Goal: Task Accomplishment & Management: Manage account settings

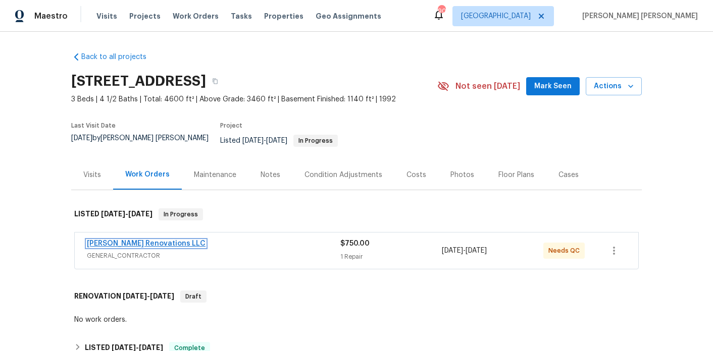
click at [124, 240] on link "[PERSON_NAME] Renovations LLC" at bounding box center [146, 243] width 119 height 7
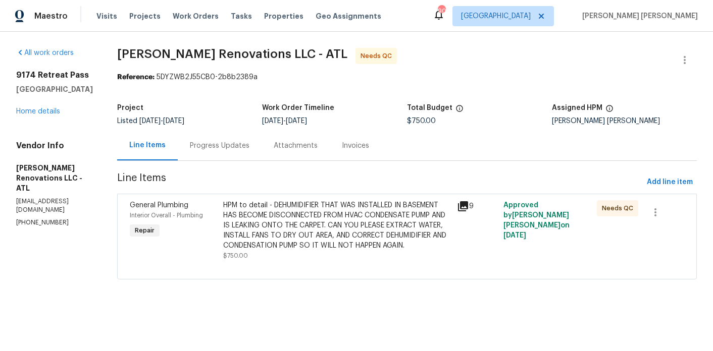
click at [244, 147] on div "Progress Updates" at bounding box center [220, 146] width 60 height 10
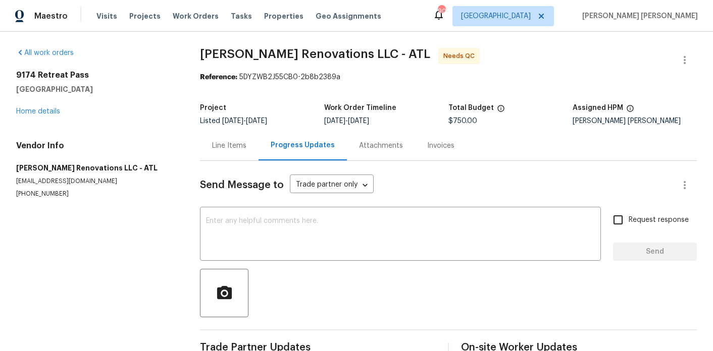
scroll to position [24, 0]
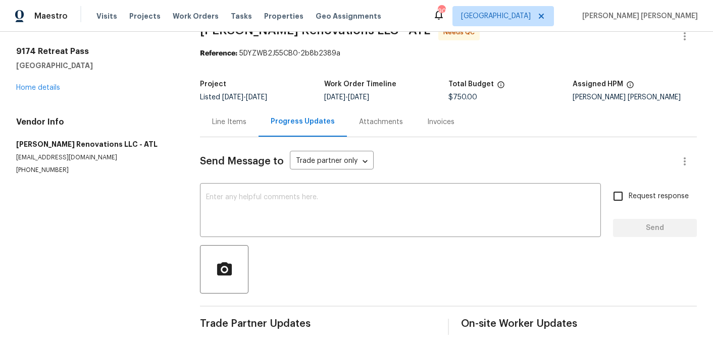
click at [31, 82] on div "9174 Retreat Pass Jonesboro, GA 30236 Home details" at bounding box center [95, 69] width 159 height 46
click at [31, 88] on link "Home details" at bounding box center [38, 87] width 44 height 7
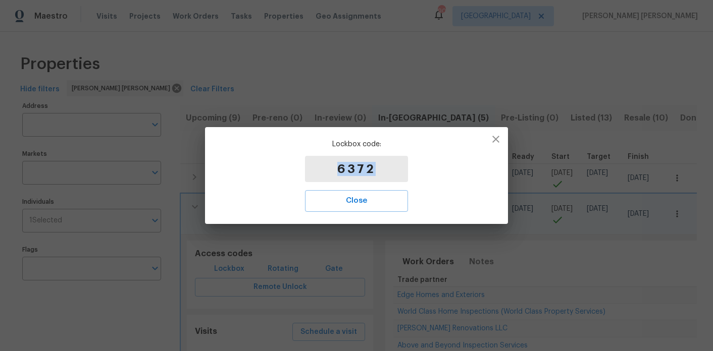
scroll to position [49, 0]
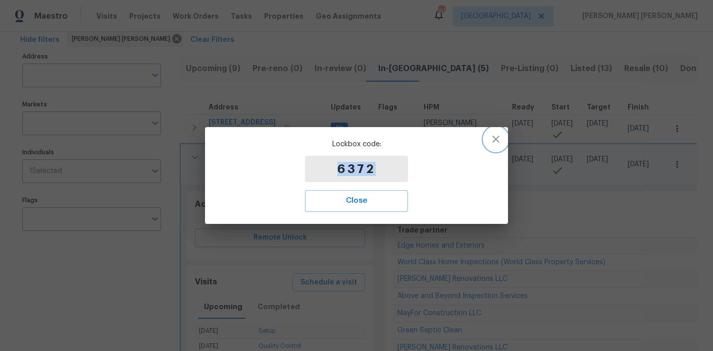
click at [501, 144] on icon "button" at bounding box center [496, 139] width 12 height 12
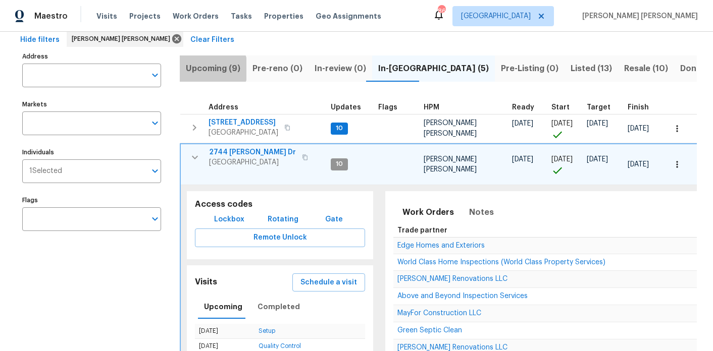
click at [208, 69] on span "Upcoming (9)" at bounding box center [213, 69] width 55 height 14
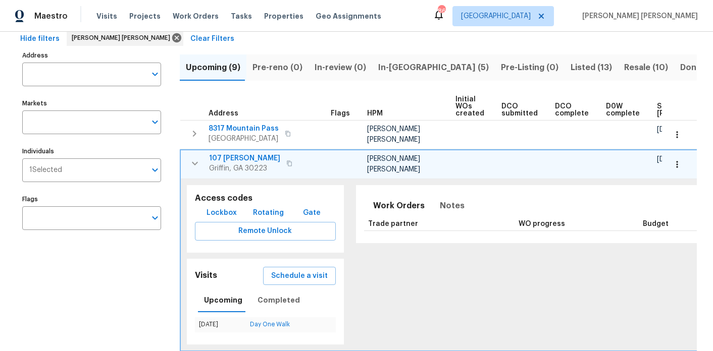
scroll to position [53, 0]
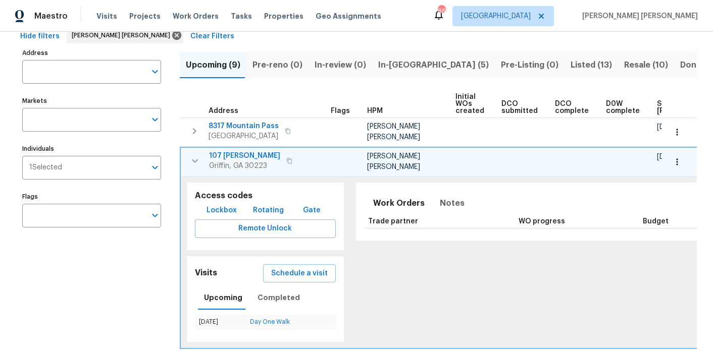
click at [200, 158] on icon "button" at bounding box center [195, 161] width 12 height 12
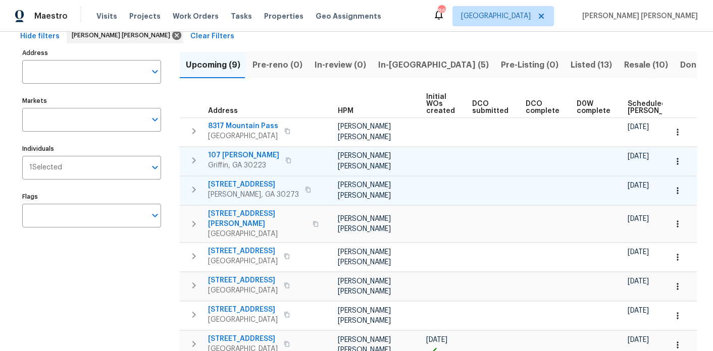
scroll to position [0, 125]
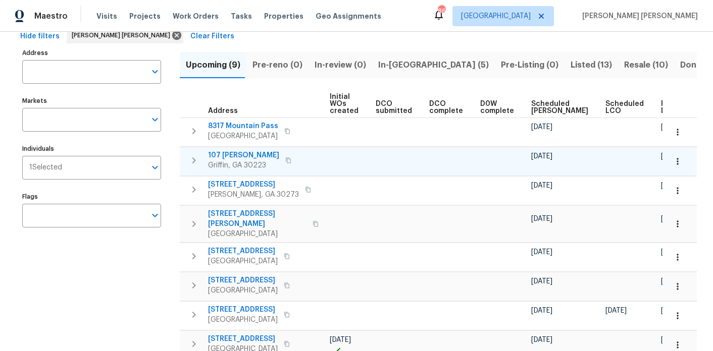
click at [661, 103] on span "Ready Date" at bounding box center [672, 107] width 22 height 14
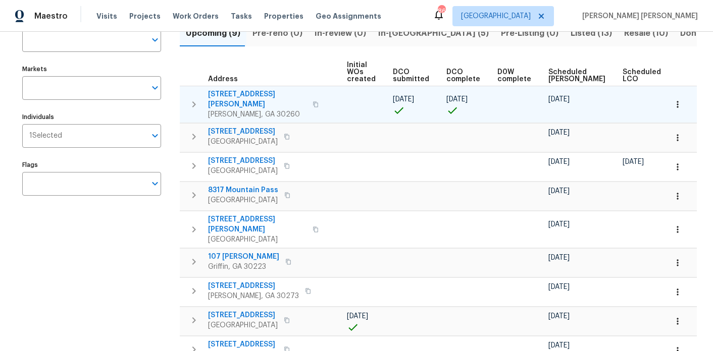
scroll to position [0, 137]
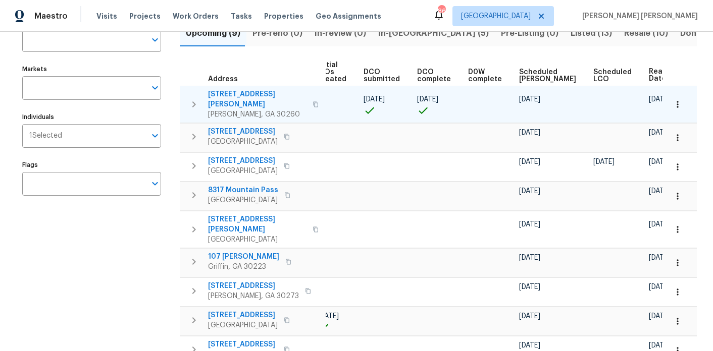
click at [312, 101] on icon "button" at bounding box center [315, 104] width 6 height 6
click at [675, 103] on icon "button" at bounding box center [677, 104] width 10 height 10
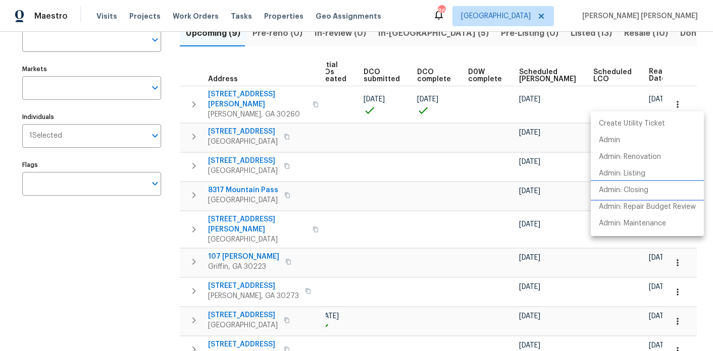
click at [630, 185] on p "Admin: Closing" at bounding box center [623, 190] width 49 height 11
click at [114, 285] on div at bounding box center [356, 175] width 713 height 351
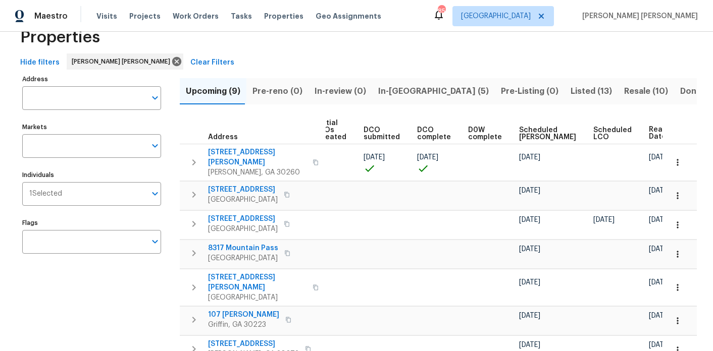
scroll to position [0, 0]
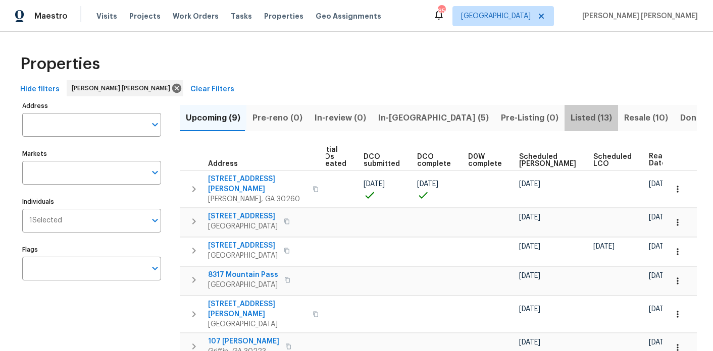
click at [570, 123] on span "Listed (13)" at bounding box center [590, 118] width 41 height 14
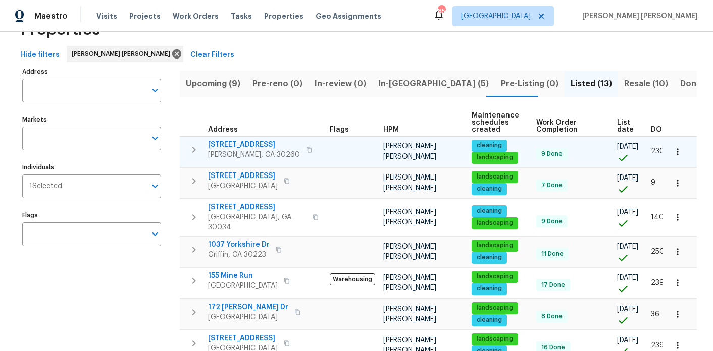
scroll to position [0, 19]
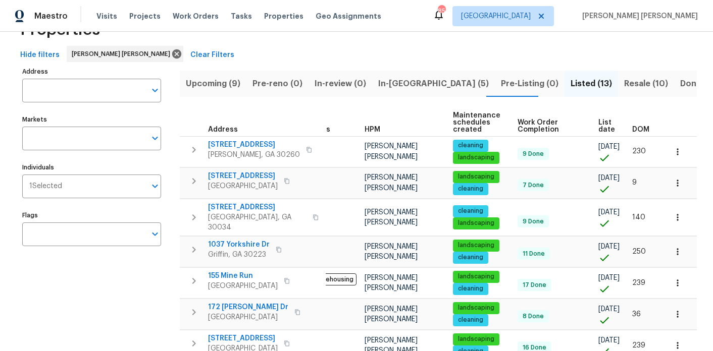
click at [639, 127] on span "DOM" at bounding box center [640, 129] width 17 height 7
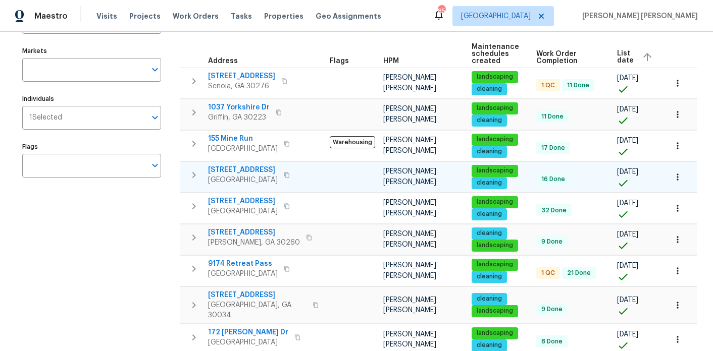
scroll to position [0, 36]
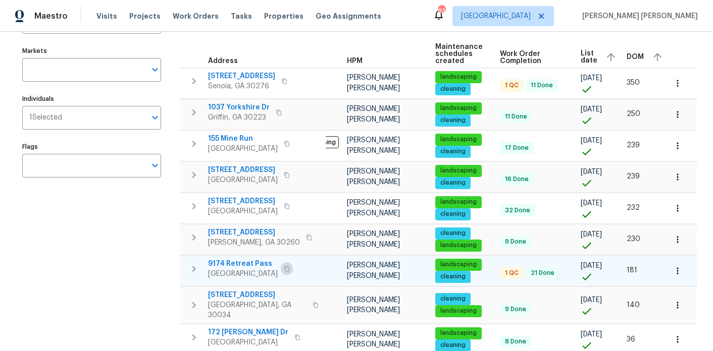
click at [287, 267] on icon "button" at bounding box center [287, 269] width 6 height 6
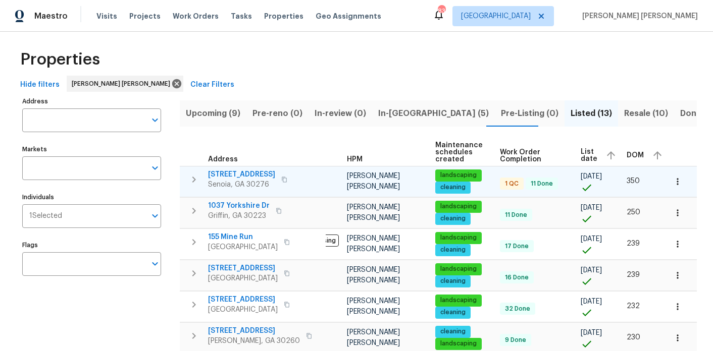
scroll to position [0, 0]
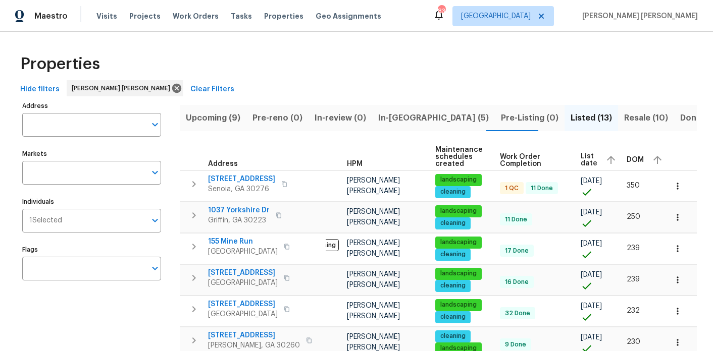
click at [624, 117] on span "Resale (10)" at bounding box center [646, 118] width 44 height 14
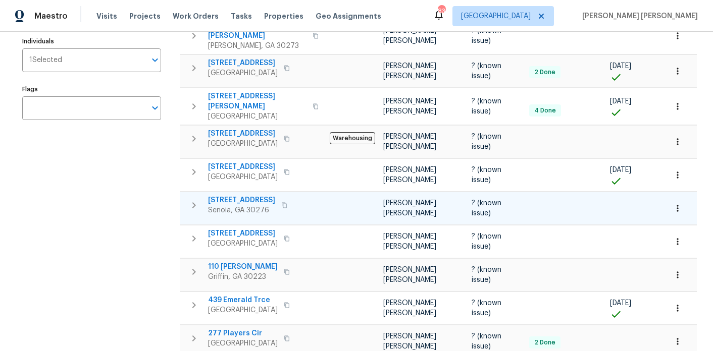
scroll to position [162, 0]
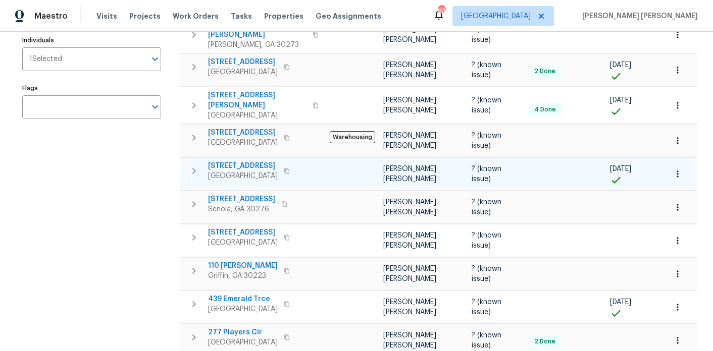
click at [285, 164] on button "button" at bounding box center [287, 171] width 12 height 14
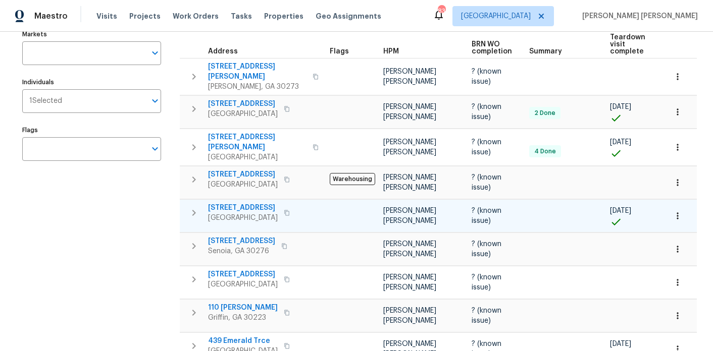
scroll to position [123, 0]
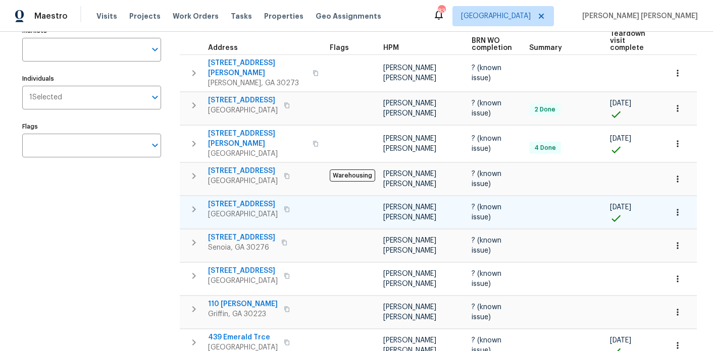
click at [254, 209] on span "[GEOGRAPHIC_DATA]" at bounding box center [243, 214] width 70 height 10
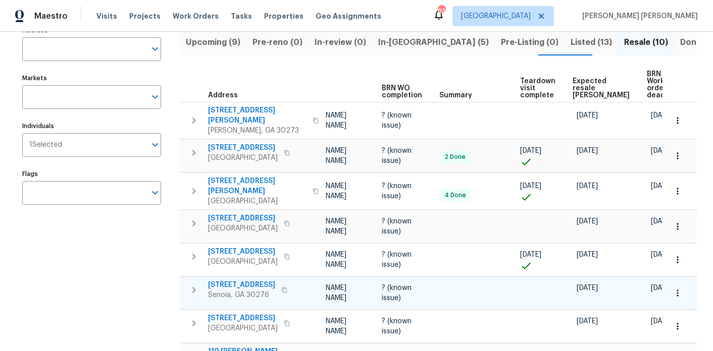
scroll to position [99, 0]
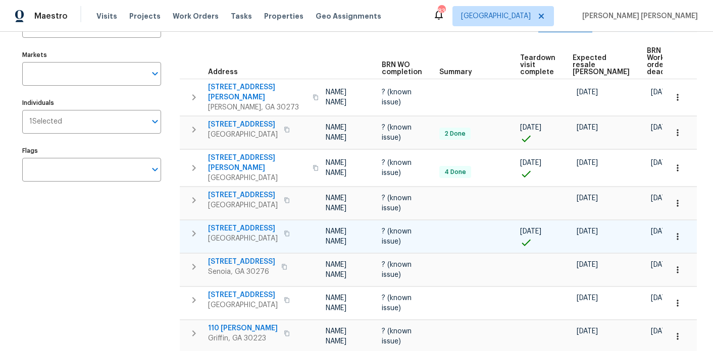
click at [681, 226] on button "button" at bounding box center [677, 237] width 22 height 22
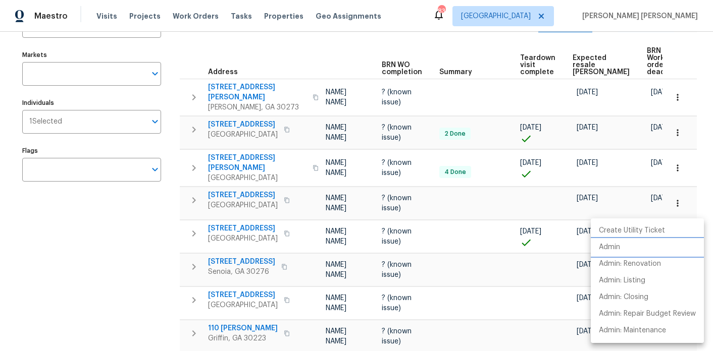
click at [633, 254] on li "Admin" at bounding box center [647, 247] width 113 height 17
click at [152, 228] on div at bounding box center [356, 175] width 713 height 351
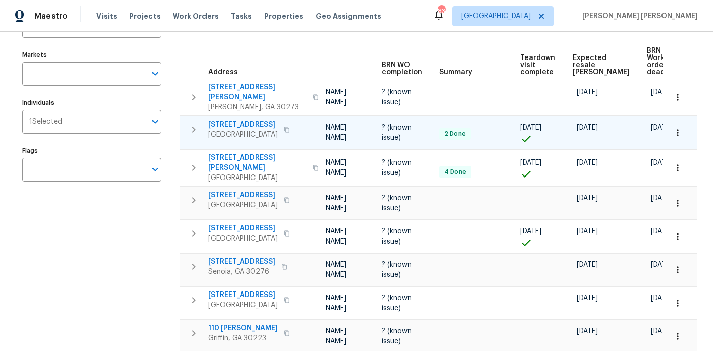
scroll to position [0, 0]
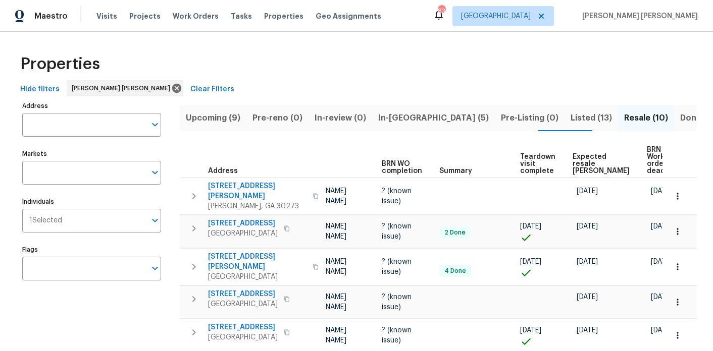
click at [408, 131] on div "Upcoming (9) Pre-reno (0) In-review (0) In-reno (5) Pre-Listing (0) Listed (13)…" at bounding box center [438, 338] width 517 height 478
click at [408, 121] on span "In-[GEOGRAPHIC_DATA] (5)" at bounding box center [433, 118] width 111 height 14
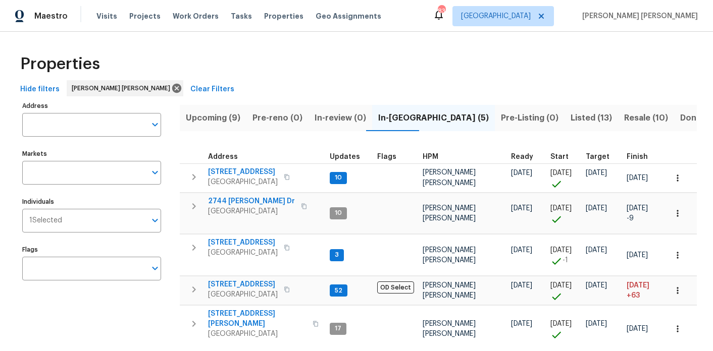
scroll to position [37, 0]
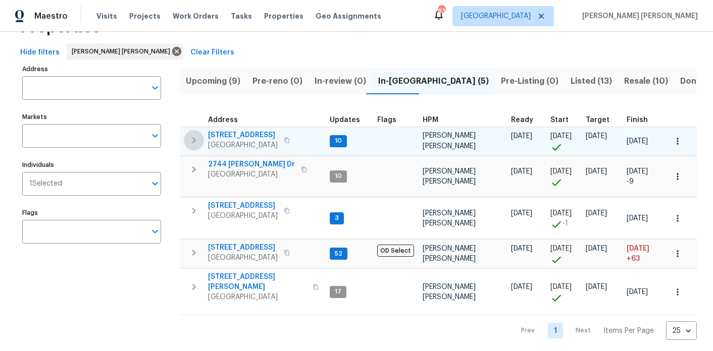
click at [190, 139] on icon "button" at bounding box center [194, 140] width 12 height 12
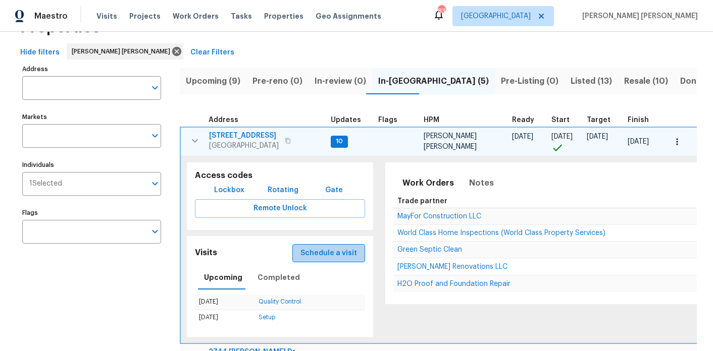
click at [330, 247] on span "Schedule a visit" at bounding box center [328, 253] width 57 height 13
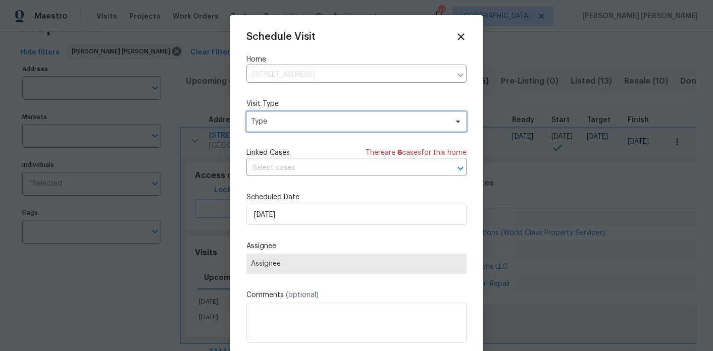
click at [283, 118] on span "Type" at bounding box center [349, 122] width 196 height 10
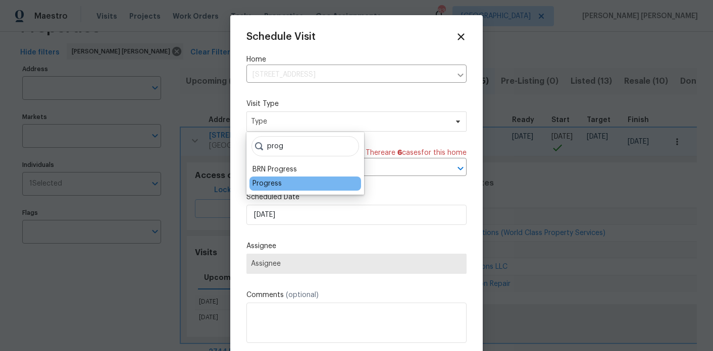
type input "prog"
click at [276, 184] on div "Progress" at bounding box center [266, 184] width 29 height 10
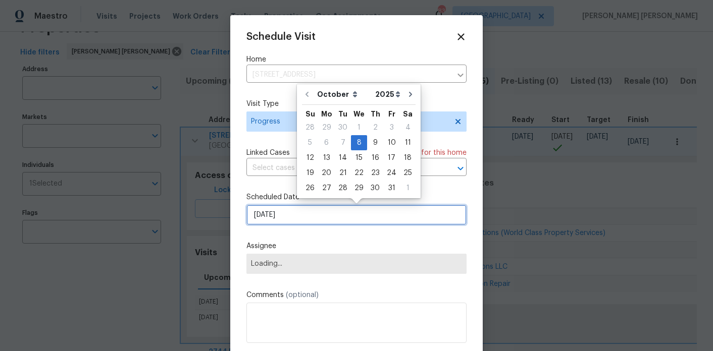
click at [276, 220] on input "10/8/2025" at bounding box center [356, 215] width 220 height 20
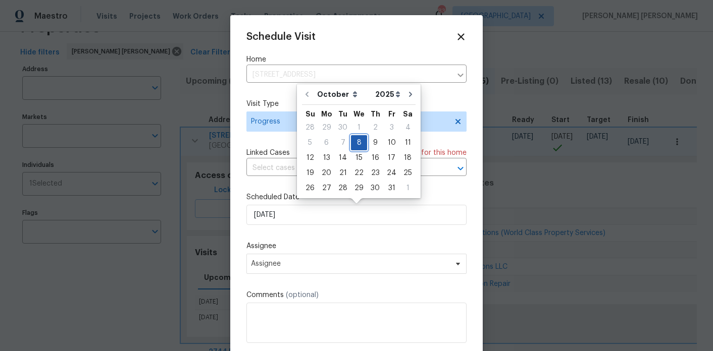
click at [356, 144] on div "8" at bounding box center [359, 143] width 16 height 14
click at [320, 230] on div "Schedule Visit Home 9176 Chickasaw Ct, Jonesboro, GA 30236 ​ Visit Type Progres…" at bounding box center [356, 200] width 220 height 339
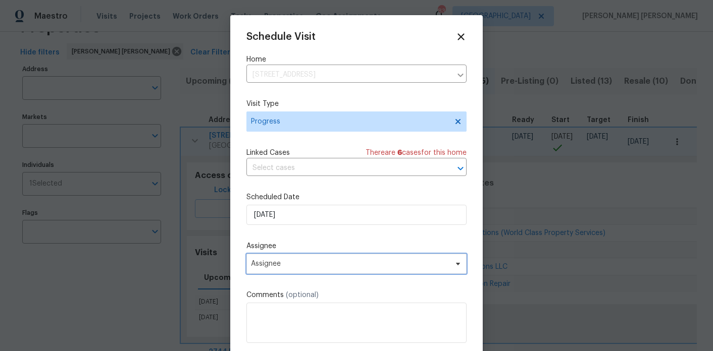
click at [314, 260] on span "Assignee" at bounding box center [350, 264] width 198 height 8
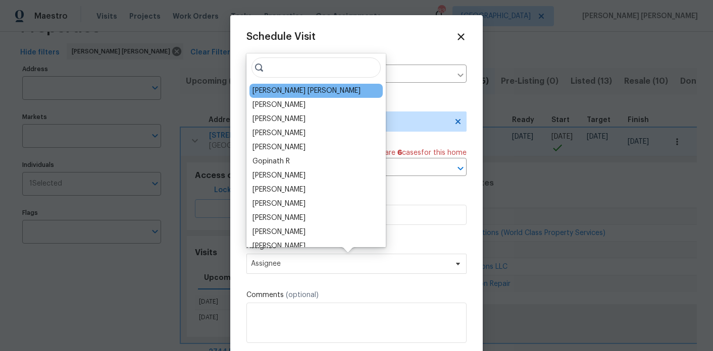
click at [317, 90] on div "[PERSON_NAME] [PERSON_NAME]" at bounding box center [306, 91] width 108 height 10
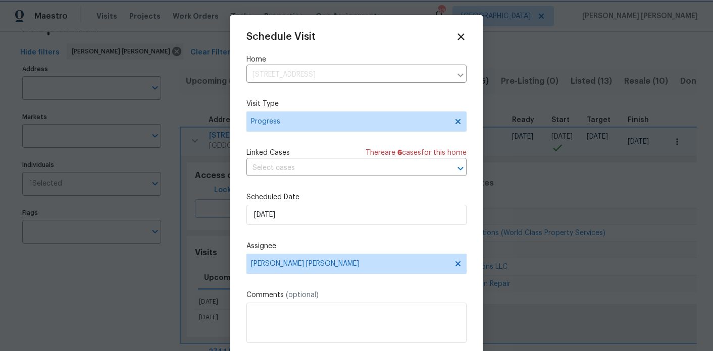
scroll to position [18, 0]
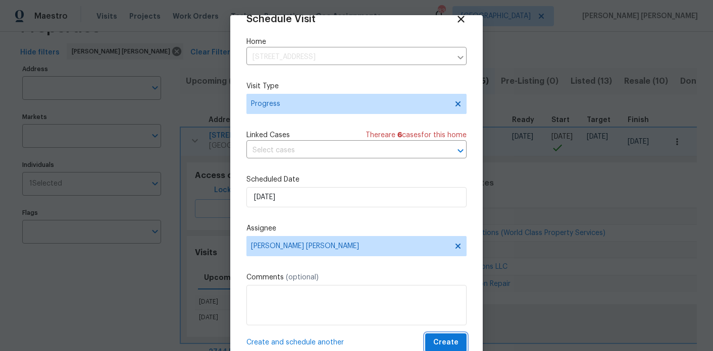
click at [448, 338] on span "Create" at bounding box center [445, 343] width 25 height 13
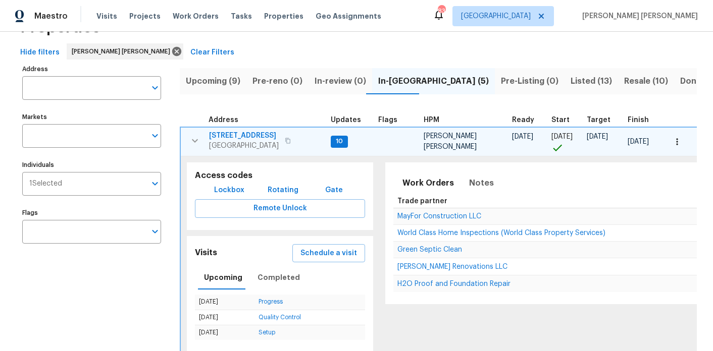
click at [241, 135] on span "[STREET_ADDRESS]" at bounding box center [244, 136] width 70 height 10
click at [189, 136] on icon "button" at bounding box center [195, 141] width 12 height 12
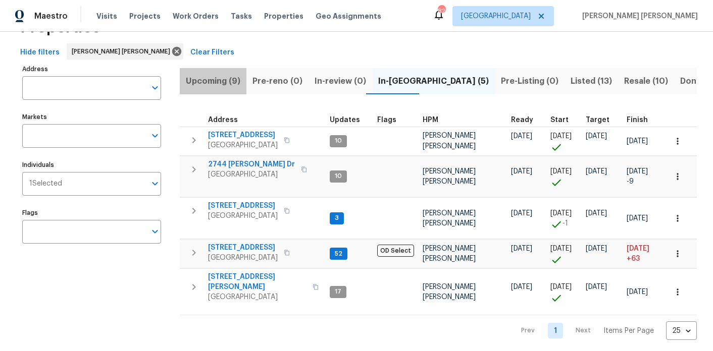
click at [222, 79] on span "Upcoming (9)" at bounding box center [213, 81] width 55 height 14
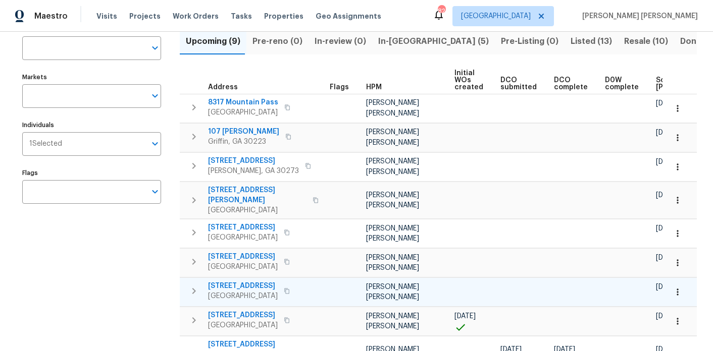
scroll to position [123, 0]
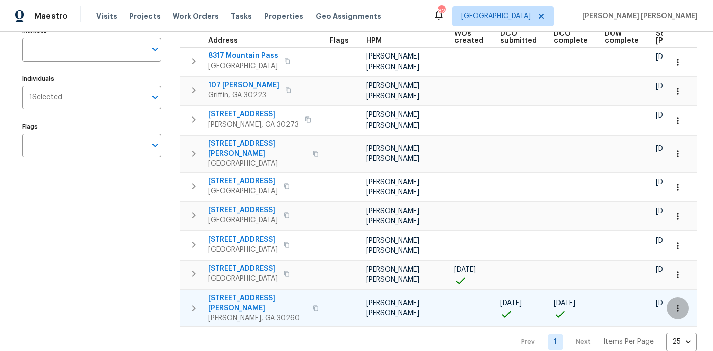
click at [676, 303] on icon "button" at bounding box center [677, 308] width 10 height 10
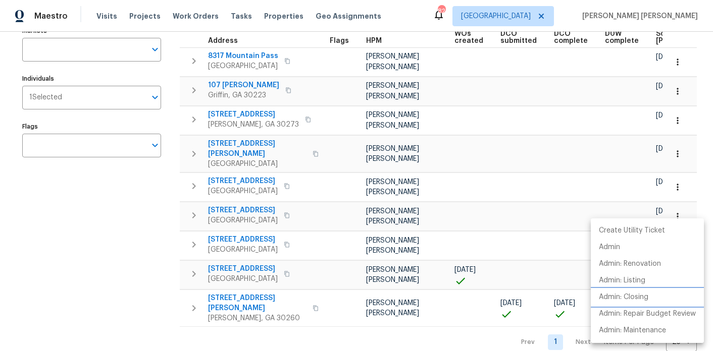
click at [638, 297] on p "Admin: Closing" at bounding box center [623, 297] width 49 height 11
click at [385, 316] on div at bounding box center [356, 175] width 713 height 351
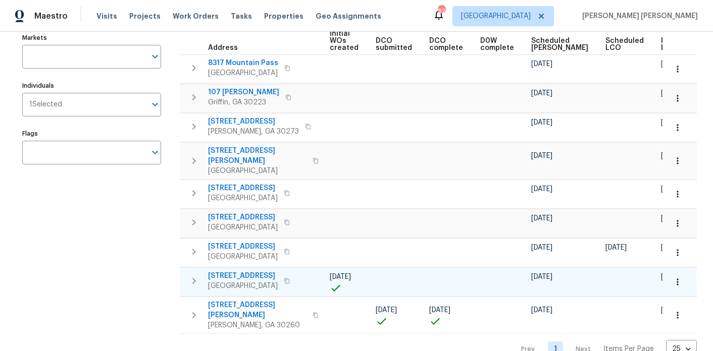
scroll to position [118, 0]
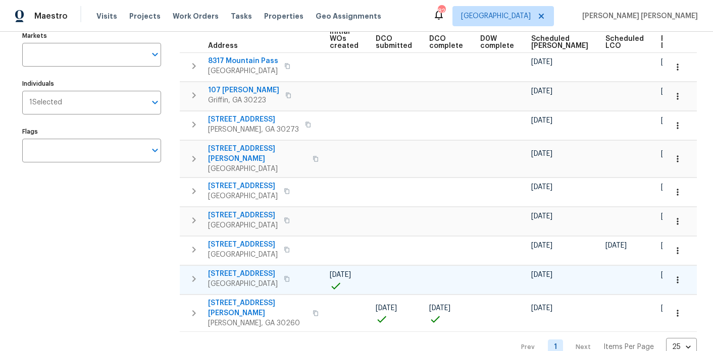
click at [671, 269] on button "button" at bounding box center [677, 280] width 22 height 22
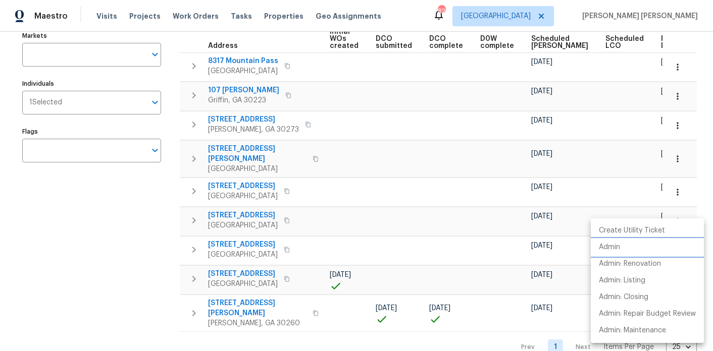
click at [648, 248] on li "Admin" at bounding box center [647, 247] width 113 height 17
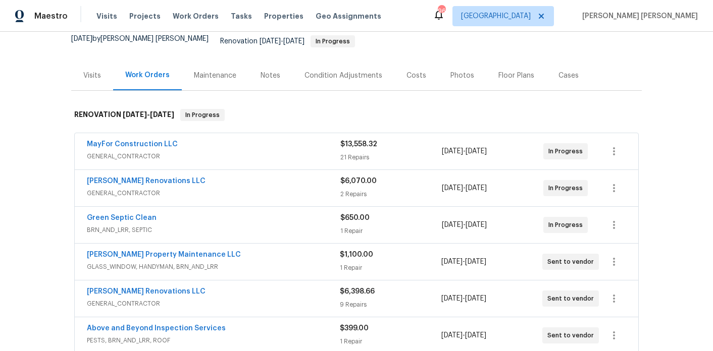
click at [418, 71] on div "Costs" at bounding box center [416, 76] width 20 height 10
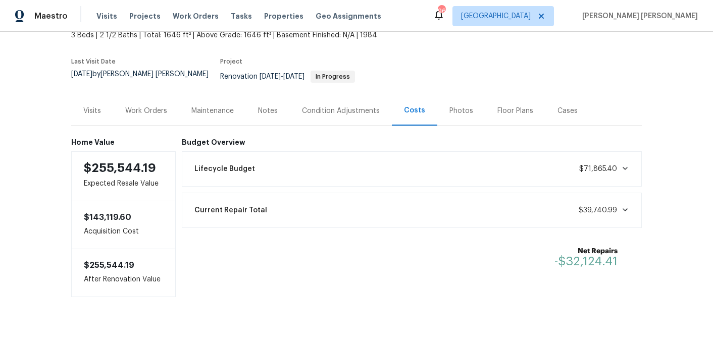
click at [164, 106] on div "Work Orders" at bounding box center [146, 111] width 42 height 10
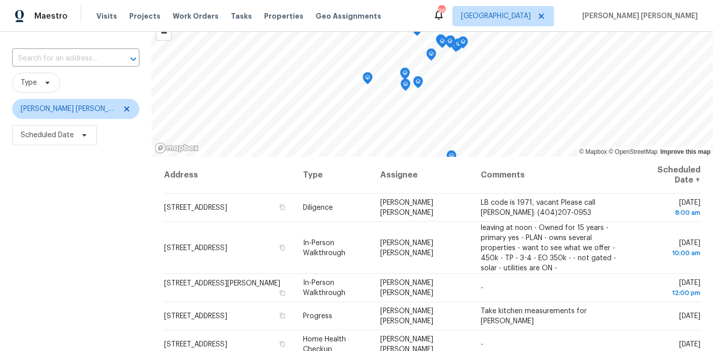
scroll to position [66, 0]
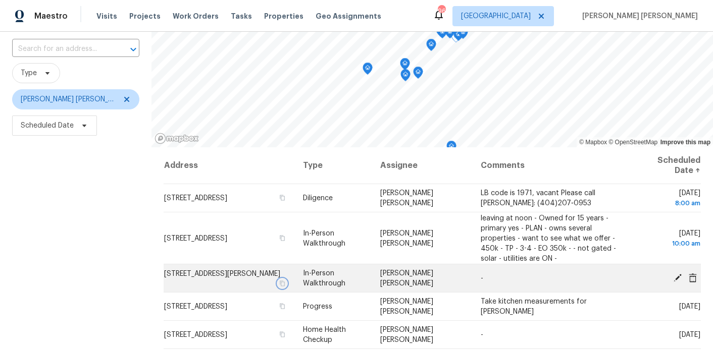
click at [284, 283] on icon "button" at bounding box center [282, 284] width 6 height 6
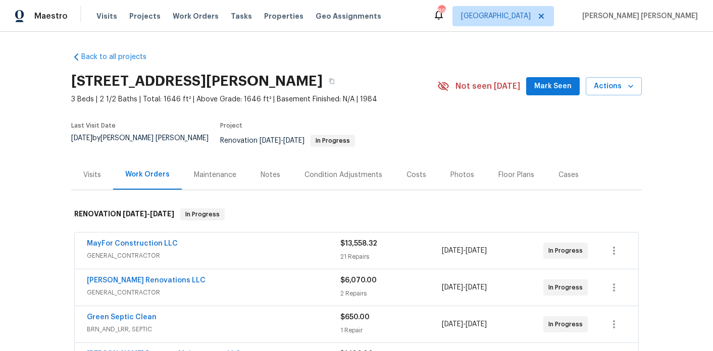
click at [275, 170] on div "Notes" at bounding box center [270, 175] width 20 height 10
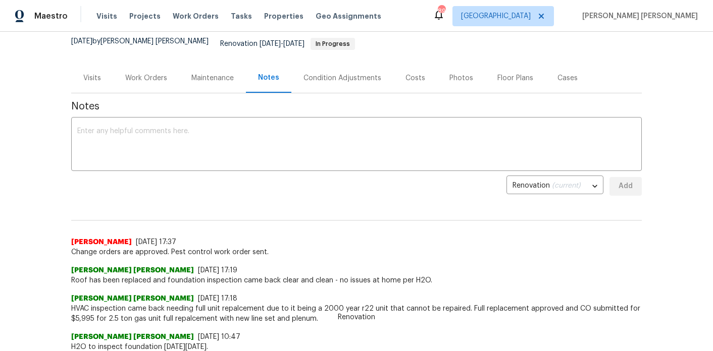
scroll to position [97, 0]
click at [247, 138] on textarea at bounding box center [356, 144] width 558 height 35
click at [152, 64] on div "Work Orders" at bounding box center [146, 78] width 66 height 30
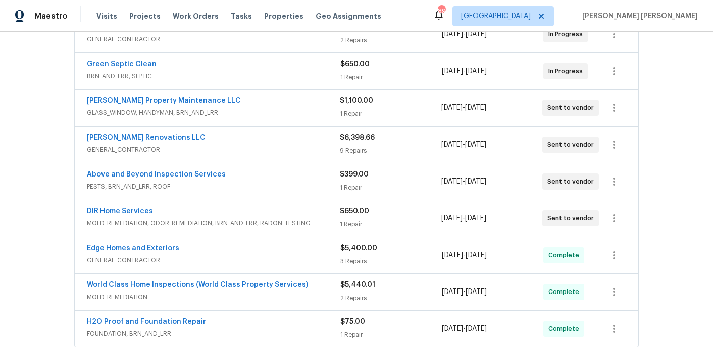
scroll to position [112, 0]
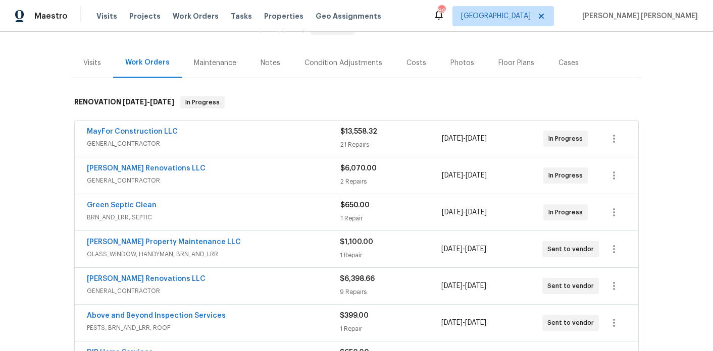
click at [284, 58] on div "Notes" at bounding box center [270, 63] width 44 height 30
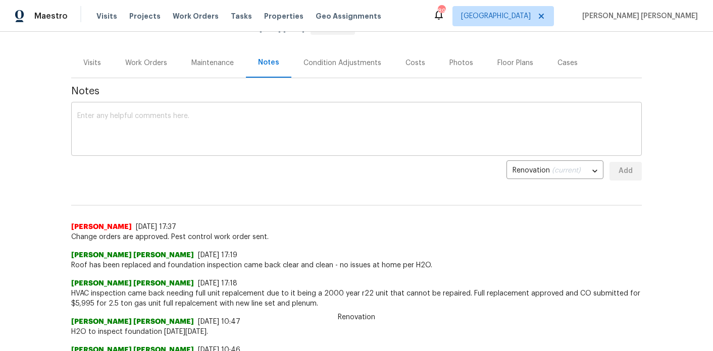
click at [232, 114] on textarea at bounding box center [356, 130] width 558 height 35
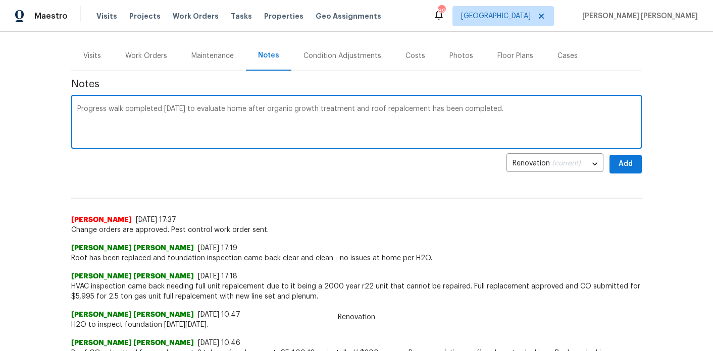
scroll to position [106, 0]
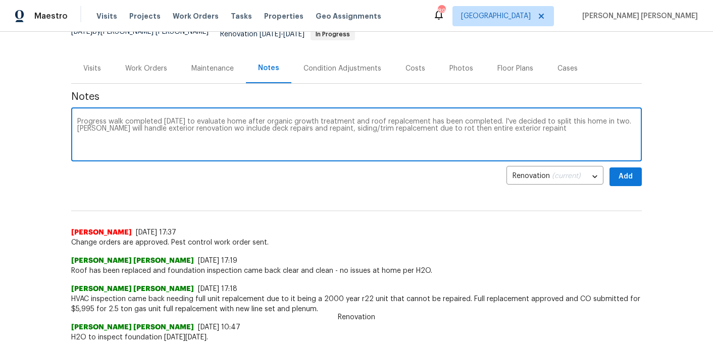
click at [208, 123] on textarea "Progress walk completed today to evaluate home after organic growth treatment a…" at bounding box center [356, 135] width 558 height 35
click at [549, 128] on textarea "Progress walk completed today to evaluate home after organic growth treatment a…" at bounding box center [356, 135] width 558 height 35
click at [536, 123] on textarea "Progress walk completed today to evaluate home after organic growth treatment a…" at bounding box center [356, 135] width 558 height 35
click at [584, 123] on textarea "Progress walk completed today to evaluate home after organic growth treatment a…" at bounding box center [356, 135] width 558 height 35
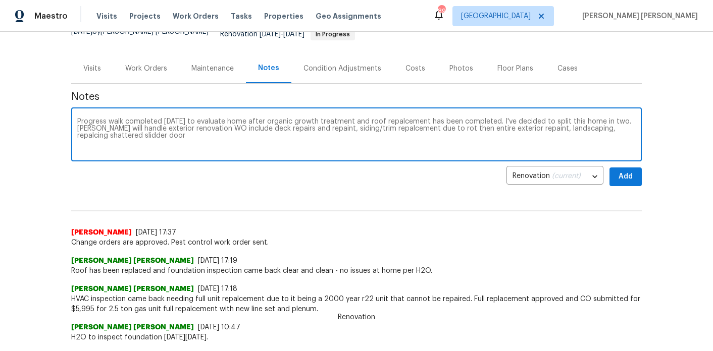
click at [598, 125] on textarea "Progress walk completed today to evaluate home after organic growth treatment a…" at bounding box center [356, 135] width 558 height 35
click at [126, 132] on textarea "Progress walk completed today to evaluate home after organic growth treatment a…" at bounding box center [356, 135] width 558 height 35
click at [155, 132] on textarea "Progress walk completed today to evaluate home after organic growth treatment a…" at bounding box center [356, 135] width 558 height 35
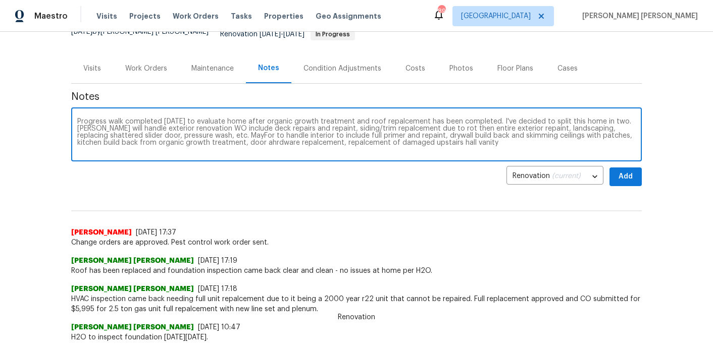
click at [250, 138] on textarea "Progress walk completed today to evaluate home after organic growth treatment a…" at bounding box center [356, 135] width 558 height 35
click at [201, 128] on textarea "Progress walk completed today to evaluate home after organic growth treatment a…" at bounding box center [356, 135] width 558 height 35
click at [526, 135] on textarea "Progress walk completed today to evaluate home after organic growth treatment a…" at bounding box center [356, 135] width 558 height 35
click at [525, 135] on textarea "Progress walk completed today to evaluate home after organic growth treatment a…" at bounding box center [356, 135] width 558 height 35
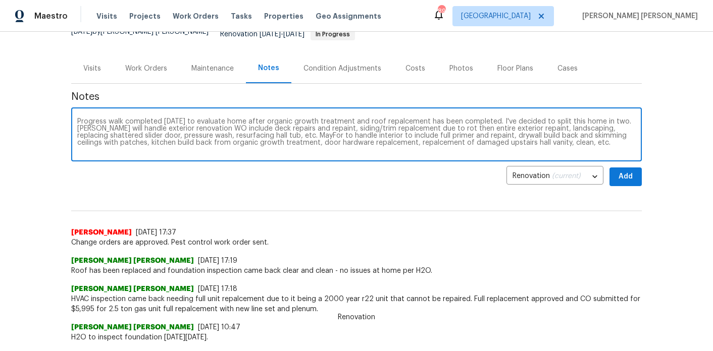
click at [525, 135] on textarea "Progress walk completed today to evaluate home after organic growth treatment a…" at bounding box center [356, 135] width 558 height 35
click at [524, 135] on textarea "Progress walk completed today to evaluate home after organic growth treatment a…" at bounding box center [356, 135] width 558 height 35
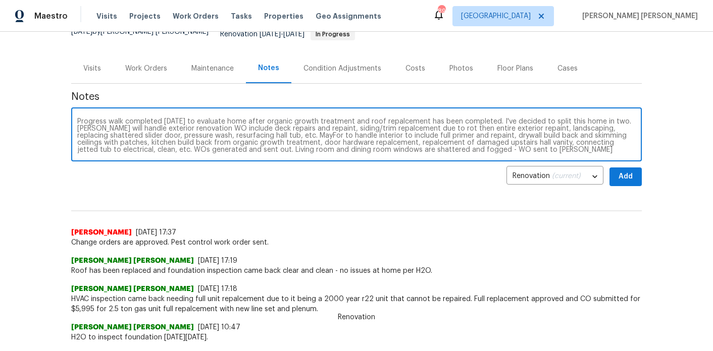
click at [508, 144] on textarea "Progress walk completed today to evaluate home after organic growth treatment a…" at bounding box center [356, 135] width 558 height 35
click at [560, 144] on textarea "Progress walk completed today to evaluate home after organic growth treatment a…" at bounding box center [356, 135] width 558 height 35
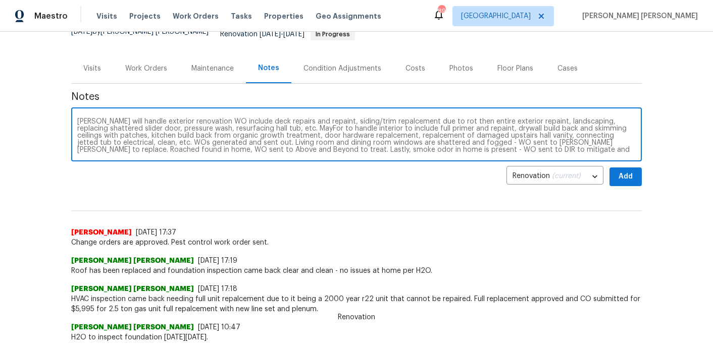
type textarea "Progress walk completed [DATE] to evaluate home after organic growth treatment …"
click at [616, 174] on button "Add" at bounding box center [625, 177] width 32 height 19
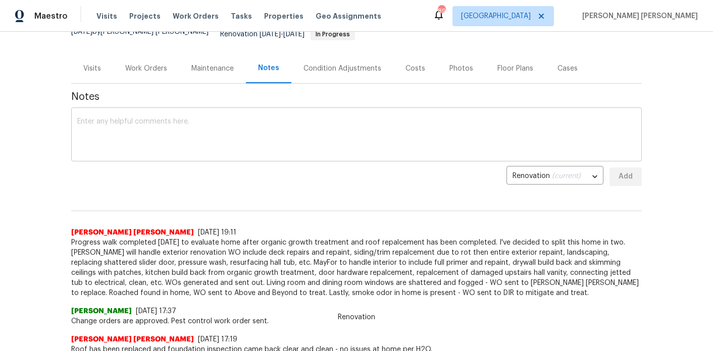
scroll to position [0, 0]
click at [415, 139] on textarea at bounding box center [356, 135] width 558 height 35
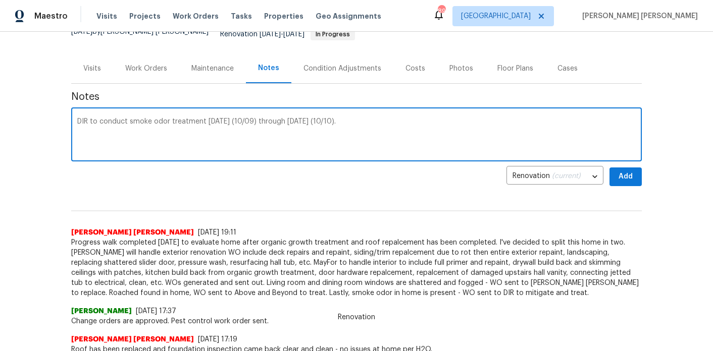
type textarea "DIR to conduct smoke odor treatment [DATE] (10/09) through [DATE] (10/10)."
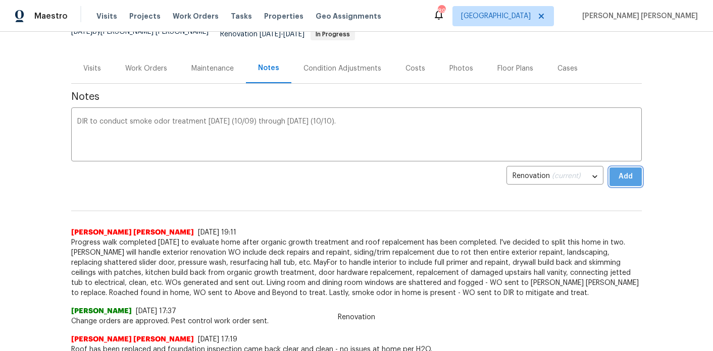
click at [622, 175] on span "Add" at bounding box center [625, 177] width 16 height 13
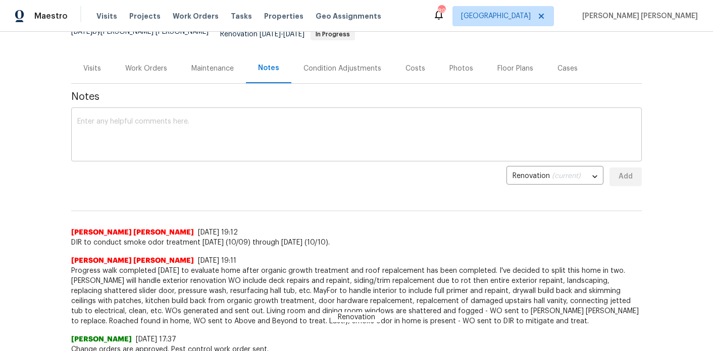
click at [331, 126] on textarea at bounding box center [356, 135] width 558 height 35
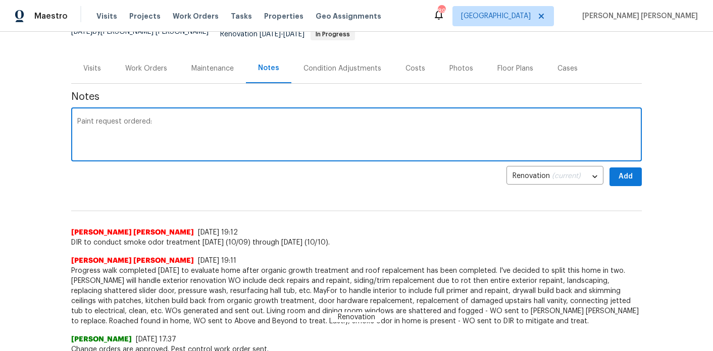
paste textarea "[URL][DOMAIN_NAME]"
type textarea "Paint request ordered: https://opendoor.slack.com/archives/C07MF4A0E48/p1759961…"
click at [629, 171] on span "Add" at bounding box center [625, 177] width 16 height 13
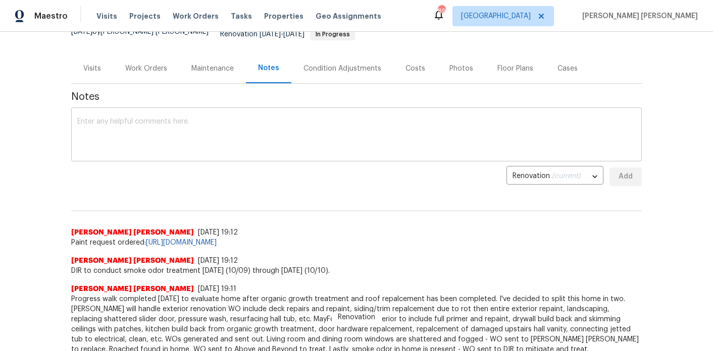
click at [198, 138] on textarea at bounding box center [356, 135] width 558 height 35
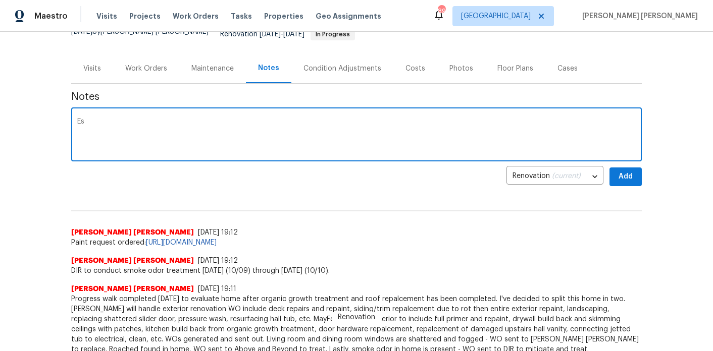
type textarea "E"
click at [165, 118] on textarea "Salability escalation for amtching SS applaincaes" at bounding box center [356, 135] width 558 height 35
click at [250, 118] on textarea "Salability escalation for matching SS applaincaes" at bounding box center [356, 135] width 558 height 35
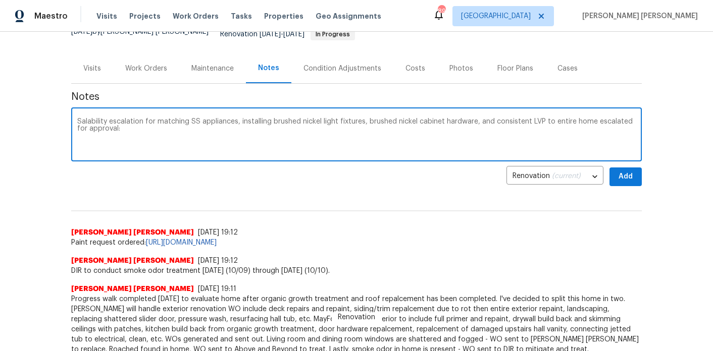
paste textarea "[URL][DOMAIN_NAME]"
type textarea "Salability escalation for matching SS appliances, installing brushed nickel lig…"
click at [623, 171] on span "Add" at bounding box center [625, 177] width 16 height 13
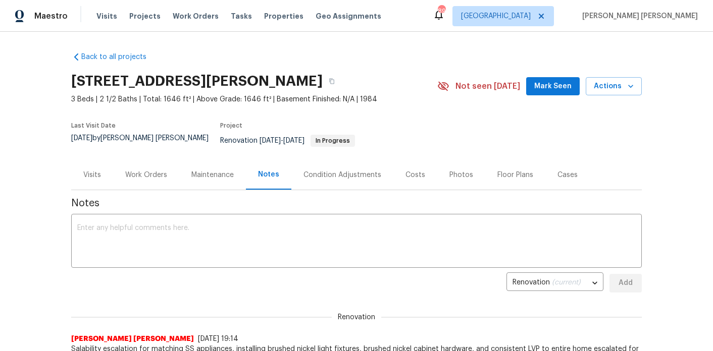
click at [558, 94] on button "Mark Seen" at bounding box center [552, 86] width 53 height 19
click at [150, 174] on div "Work Orders" at bounding box center [146, 175] width 66 height 30
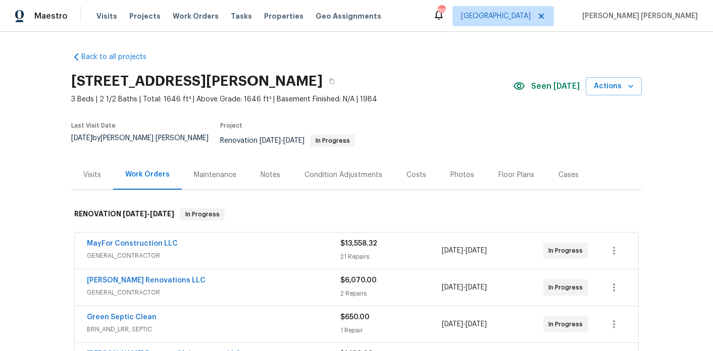
scroll to position [143, 0]
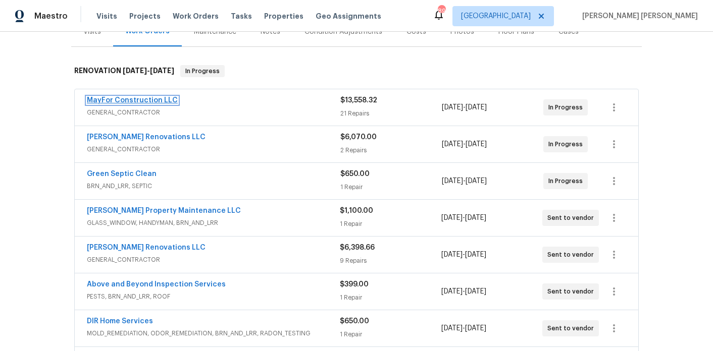
click at [135, 97] on link "MayFor Construction LLC" at bounding box center [132, 100] width 91 height 7
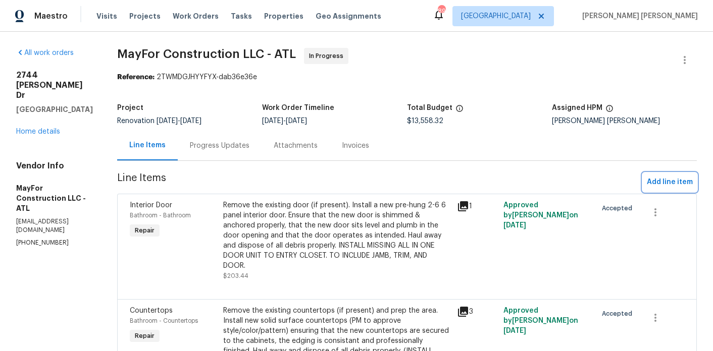
click at [663, 183] on span "Add line item" at bounding box center [670, 182] width 46 height 13
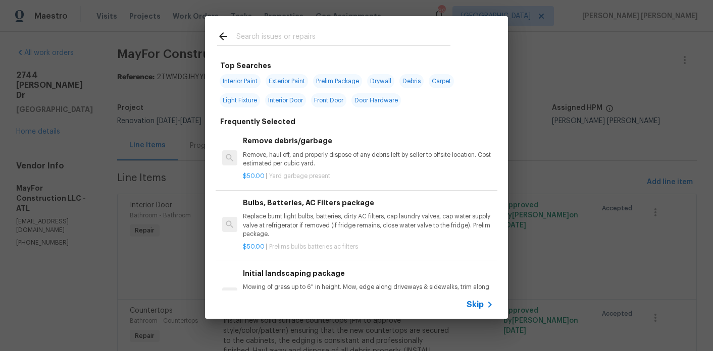
click at [319, 38] on input "text" at bounding box center [343, 37] width 214 height 15
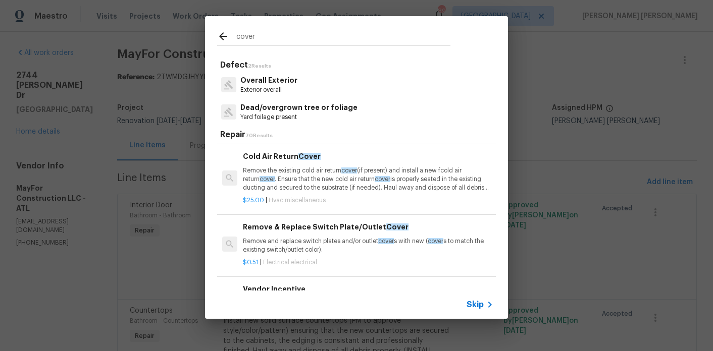
scroll to position [197, 0]
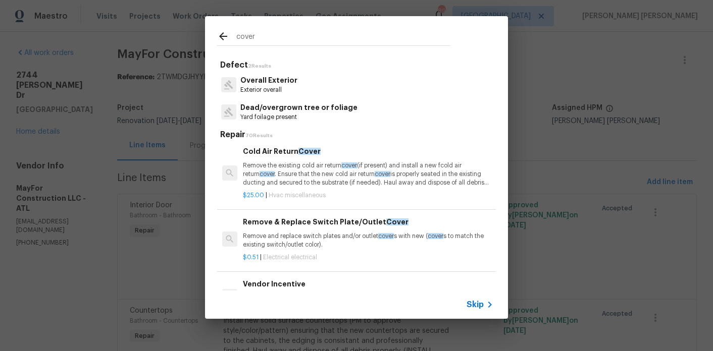
type input "cover"
click at [297, 229] on div "Remove & Replace Switch Plate/Outlet Cover Remove and replace switch plates and…" at bounding box center [368, 233] width 250 height 33
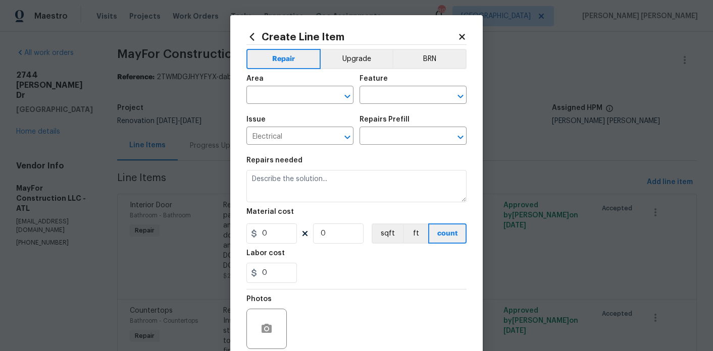
type textarea "Remove and replace switch plates and/or outlet covers with new (covers to match…"
type input "1"
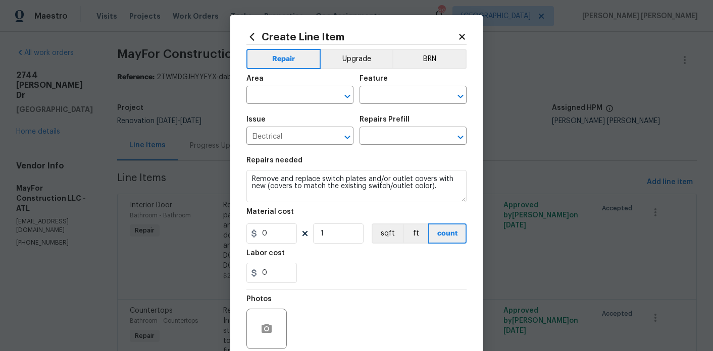
type input "Remove & Replace Switch Plate/Outlet Cover $0.51"
type input "0.51"
click at [295, 99] on input "text" at bounding box center [285, 96] width 79 height 16
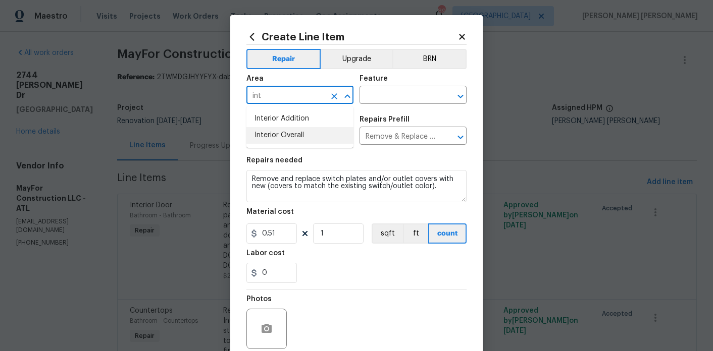
click at [294, 142] on li "Interior Overall" at bounding box center [299, 135] width 107 height 17
type input "Interior Overall"
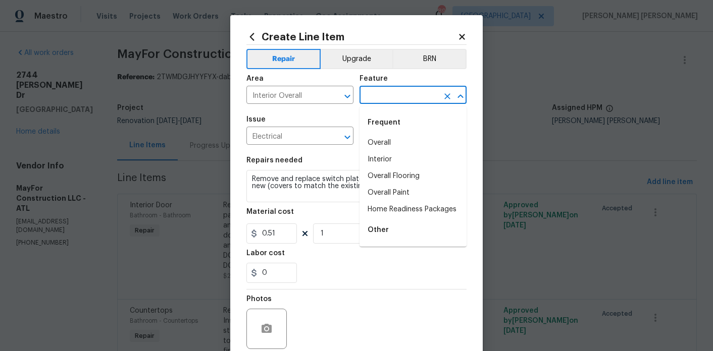
click at [375, 90] on input "text" at bounding box center [398, 96] width 79 height 16
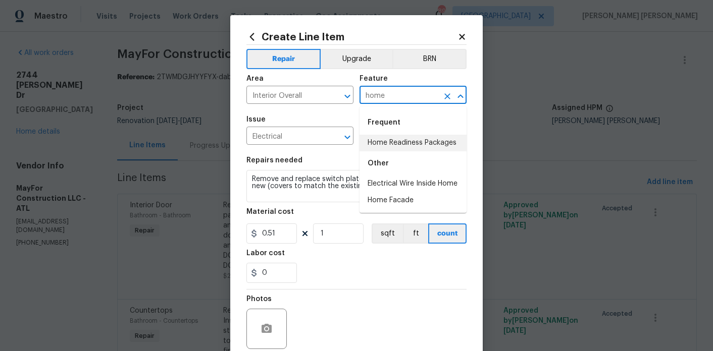
click at [407, 140] on li "Home Readiness Packages" at bounding box center [412, 143] width 107 height 17
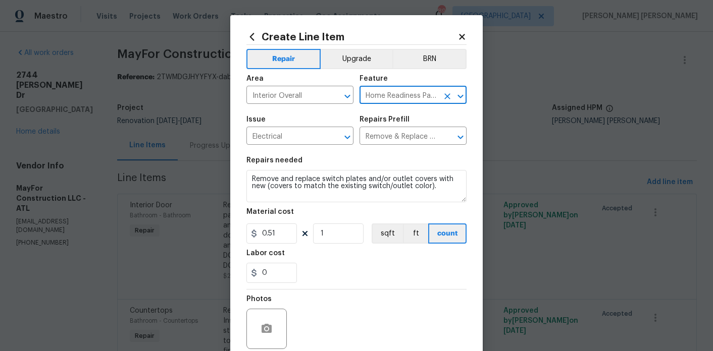
type input "Home Readiness Packages"
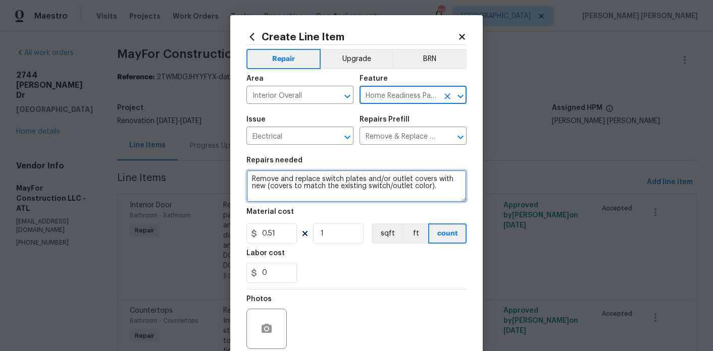
click at [408, 199] on textarea "Remove and replace switch plates and/or outlet covers with new (covers to match…" at bounding box center [356, 186] width 220 height 32
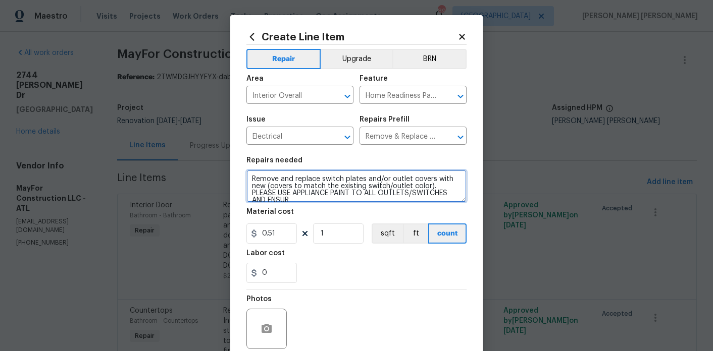
scroll to position [2, 0]
type textarea "Remove and replace switch plates and/or outlet covers with new (covers to match…"
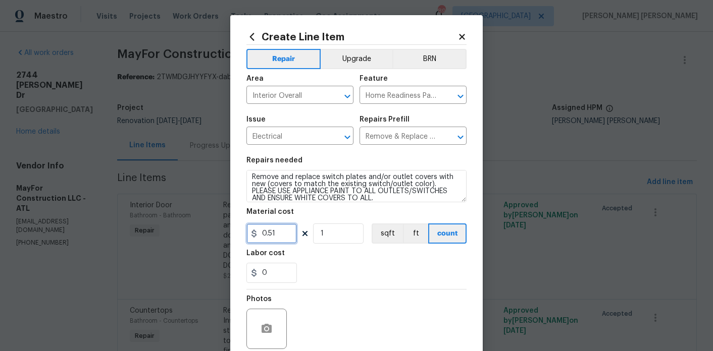
click at [284, 229] on input "0.51" at bounding box center [271, 234] width 50 height 20
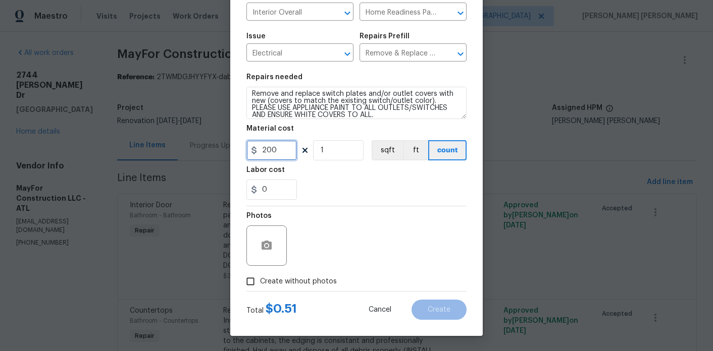
type input "200"
click at [318, 283] on span "Create without photos" at bounding box center [298, 282] width 77 height 11
click at [260, 283] on input "Create without photos" at bounding box center [250, 281] width 19 height 19
checkbox input "true"
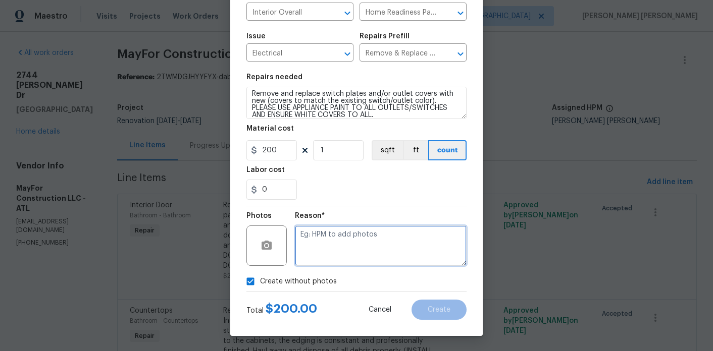
click at [351, 243] on textarea at bounding box center [381, 246] width 172 height 40
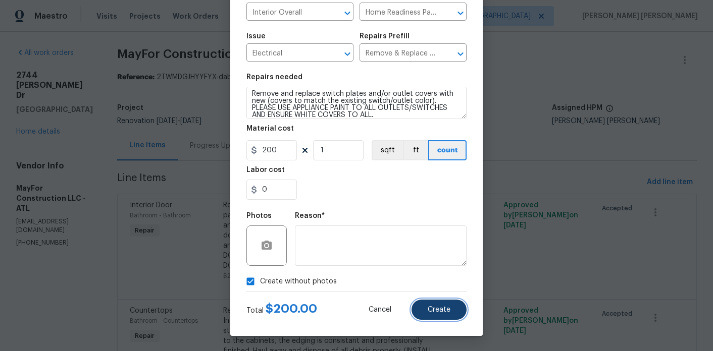
click at [436, 311] on span "Create" at bounding box center [438, 310] width 23 height 8
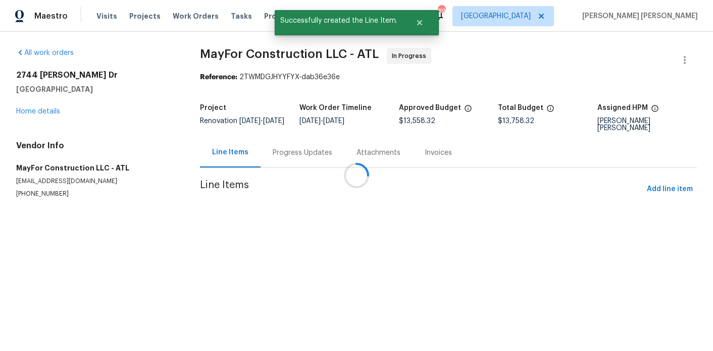
click at [669, 184] on div at bounding box center [356, 175] width 713 height 351
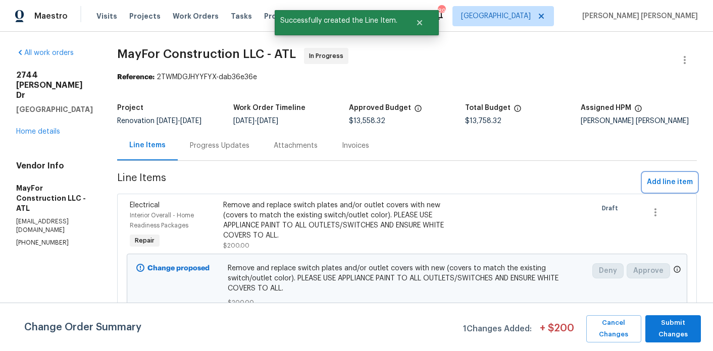
click at [666, 189] on span "Add line item" at bounding box center [670, 182] width 46 height 13
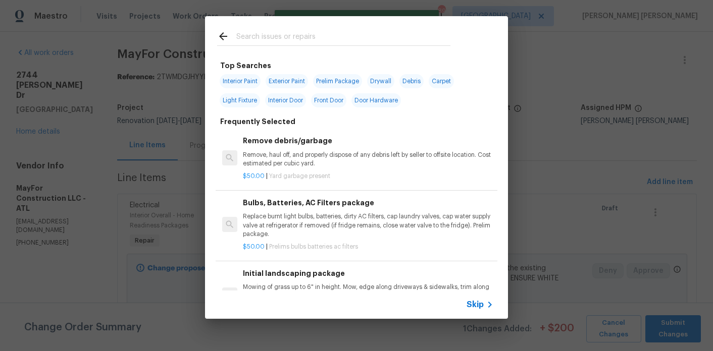
click at [321, 47] on div at bounding box center [333, 36] width 257 height 40
click at [315, 41] on input "text" at bounding box center [343, 37] width 214 height 15
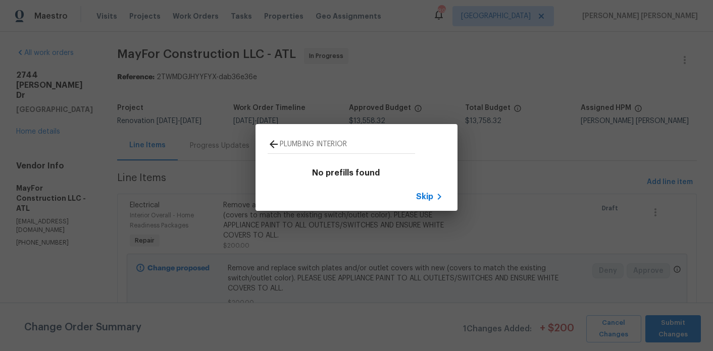
type input "PLUMBING INTERIOR"
click at [270, 141] on icon at bounding box center [273, 144] width 12 height 12
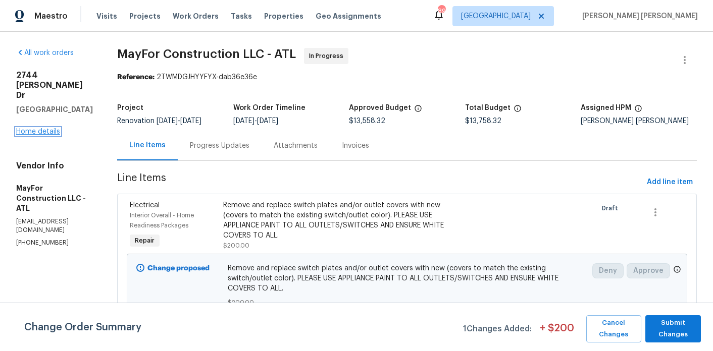
click at [44, 128] on link "Home details" at bounding box center [38, 131] width 44 height 7
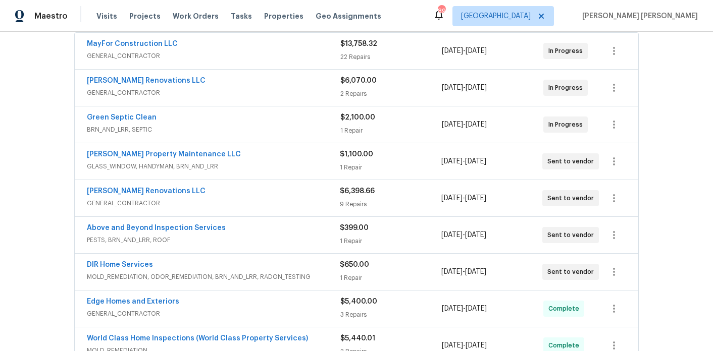
scroll to position [193, 0]
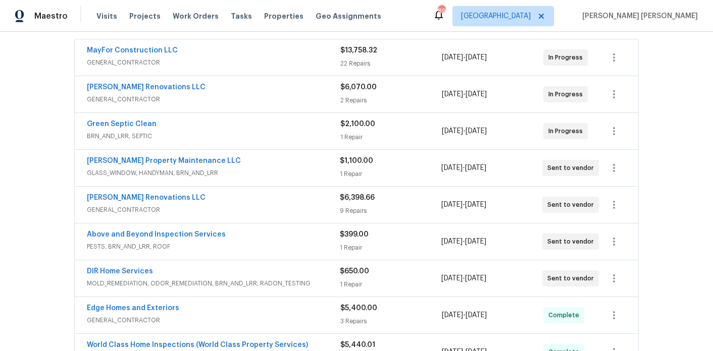
click at [224, 83] on div "Aseem Renovations LLC" at bounding box center [213, 88] width 253 height 12
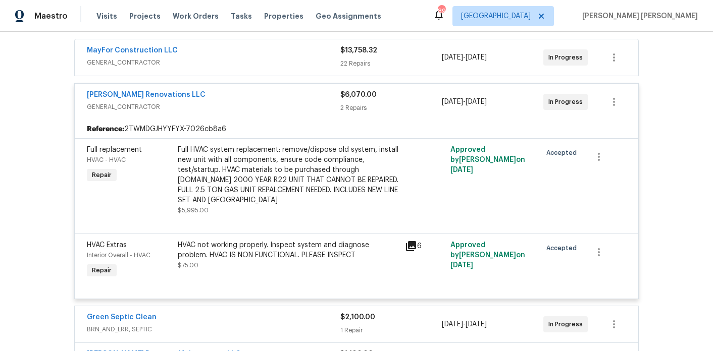
click at [224, 90] on div "Aseem Renovations LLC" at bounding box center [213, 96] width 253 height 12
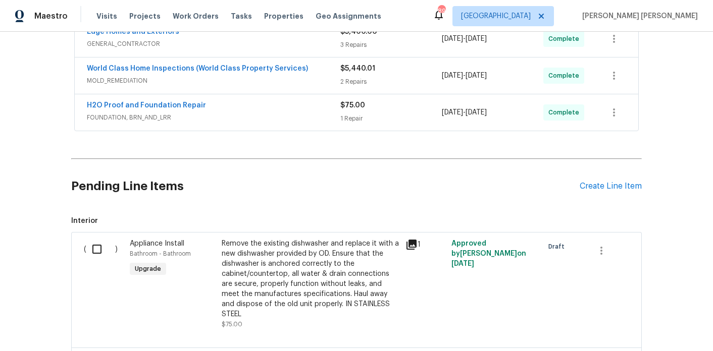
scroll to position [470, 0]
click at [589, 181] on div "Create Line Item" at bounding box center [610, 186] width 62 height 10
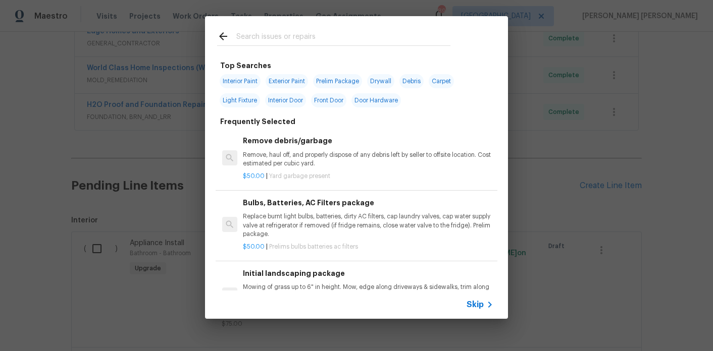
click at [269, 36] on input "text" at bounding box center [343, 37] width 214 height 15
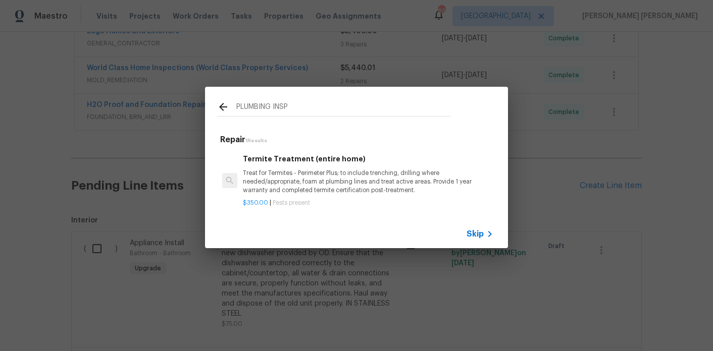
click at [283, 102] on input "PLUMBING INSP" at bounding box center [343, 108] width 214 height 15
click at [294, 109] on input "PLUMBING INSP" at bounding box center [343, 108] width 214 height 15
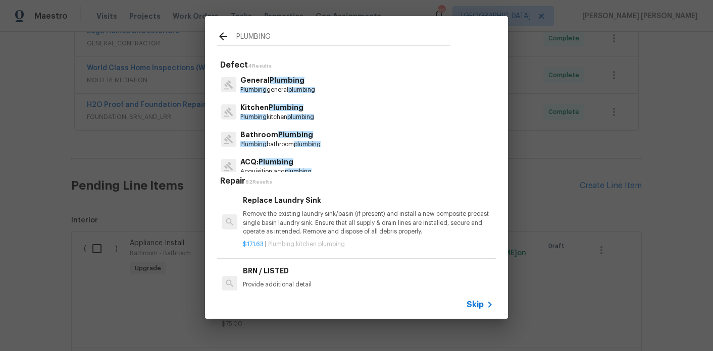
scroll to position [8, 0]
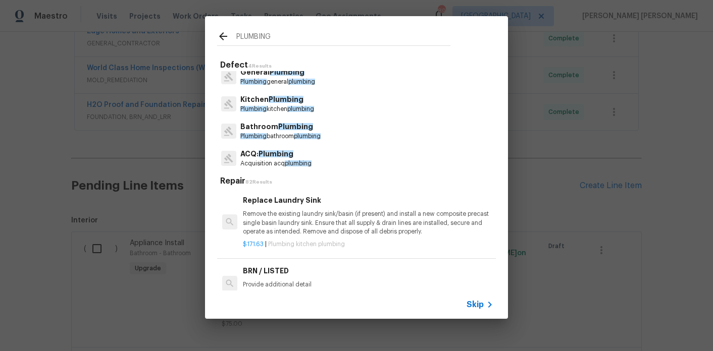
type input "PLUMBING"
click at [271, 83] on p "Plumbing general plumbing" at bounding box center [277, 82] width 75 height 9
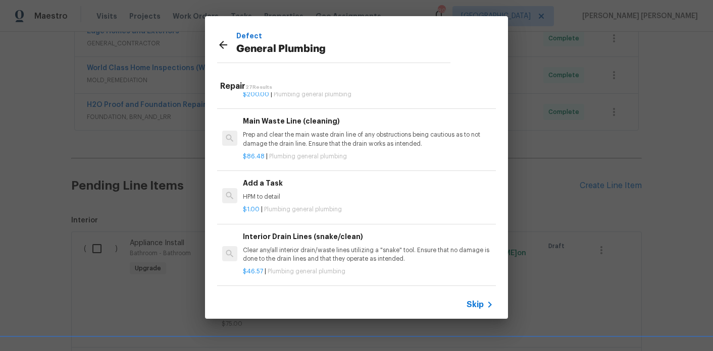
scroll to position [1055, 0]
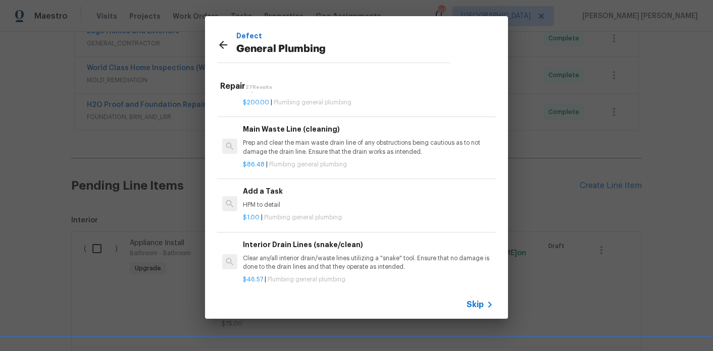
click at [277, 209] on div "$1.00 | Plumbing general plumbing" at bounding box center [368, 215] width 250 height 13
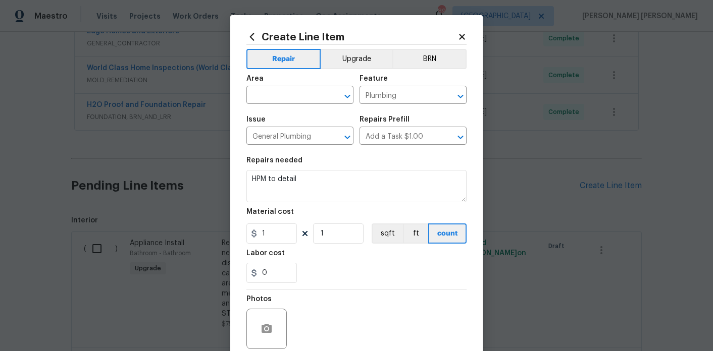
scroll to position [6, 0]
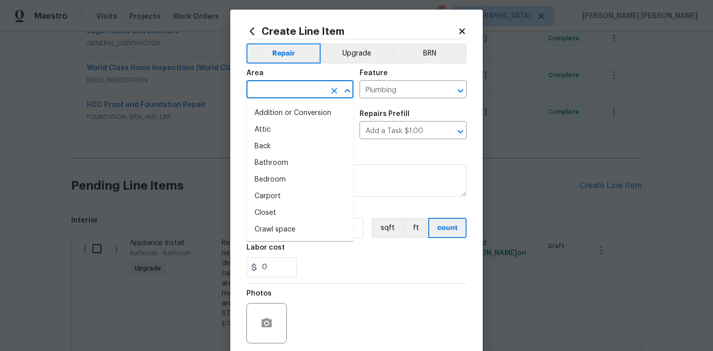
click at [264, 86] on input "text" at bounding box center [285, 91] width 79 height 16
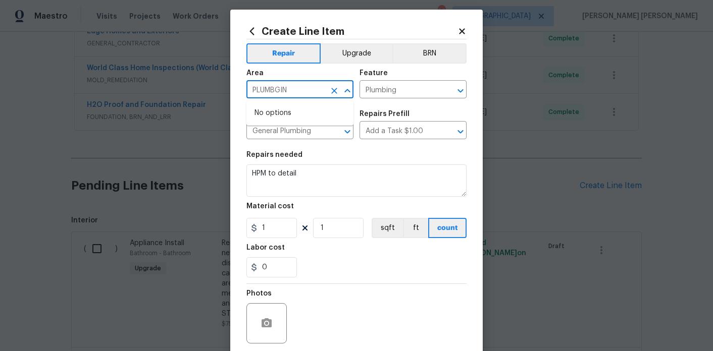
click at [270, 88] on input "PLUMBGIN" at bounding box center [285, 91] width 79 height 16
click at [278, 127] on li "Interior Overall" at bounding box center [299, 130] width 107 height 17
type input "Interior Overall"
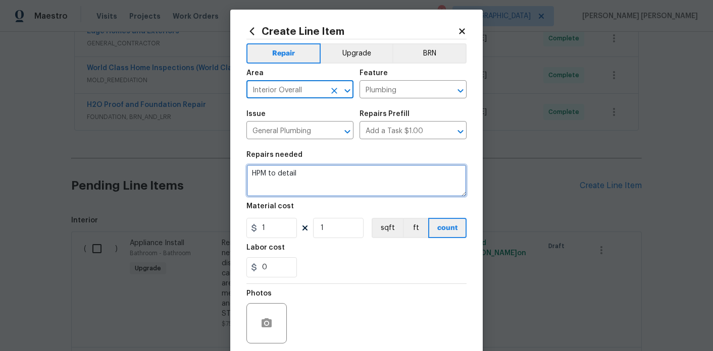
click at [314, 171] on textarea "HPM to detail" at bounding box center [356, 181] width 220 height 32
type textarea "HPM to detail - MULT"
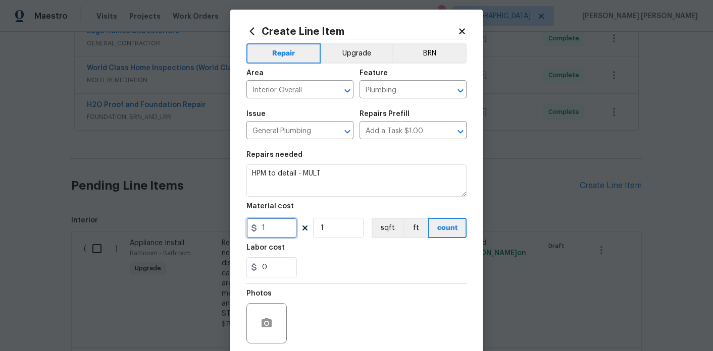
click at [280, 226] on input "1" at bounding box center [271, 228] width 50 height 20
type input "200"
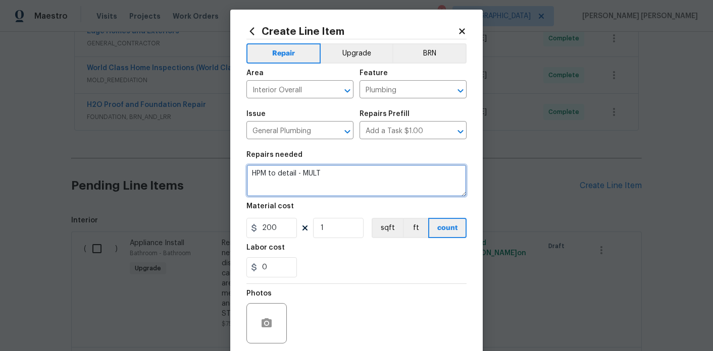
click at [341, 169] on textarea "HPM to detail - MULT" at bounding box center [356, 181] width 220 height 32
click at [336, 173] on textarea "HPM to detail - MULT" at bounding box center [356, 181] width 220 height 32
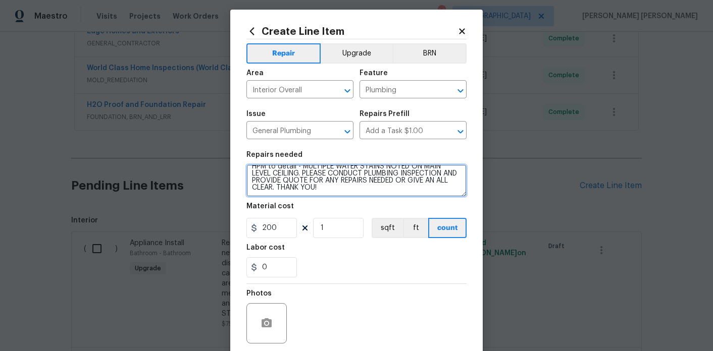
scroll to position [84, 0]
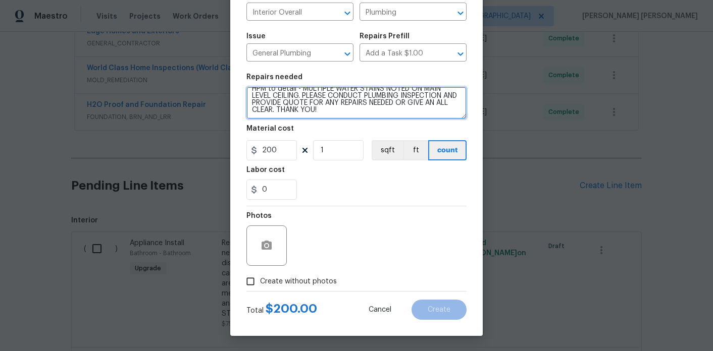
type textarea "HPM to detail - MULTIPLE WATER STAINS NOTED ON MAIN LEVEL CEILING. PLEASE CONDU…"
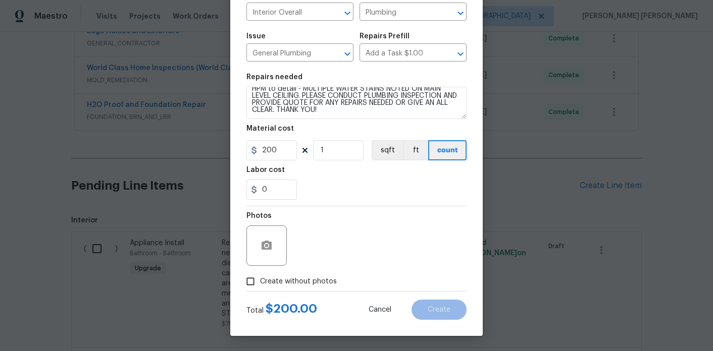
click at [287, 284] on span "Create without photos" at bounding box center [298, 282] width 77 height 11
click at [260, 284] on input "Create without photos" at bounding box center [250, 281] width 19 height 19
checkbox input "true"
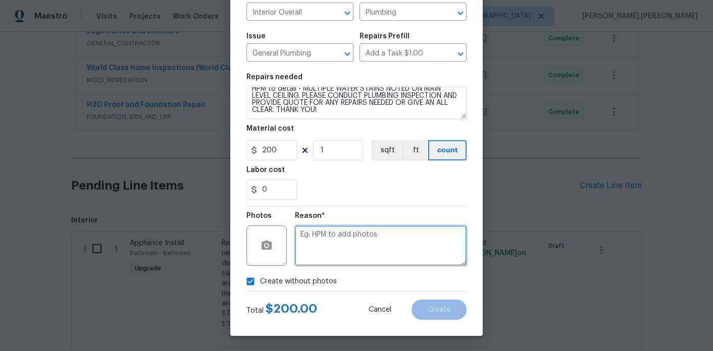
click at [355, 245] on textarea at bounding box center [381, 246] width 172 height 40
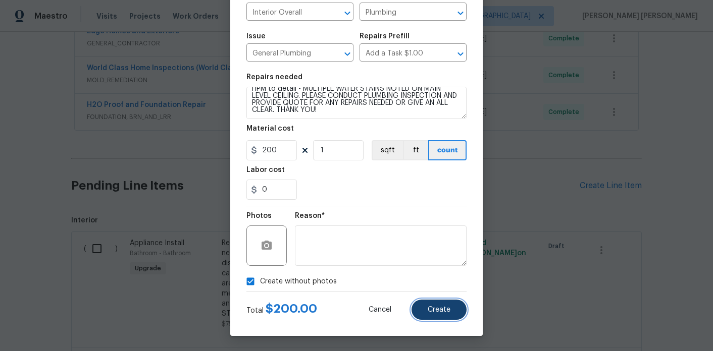
click at [445, 307] on span "Create" at bounding box center [438, 310] width 23 height 8
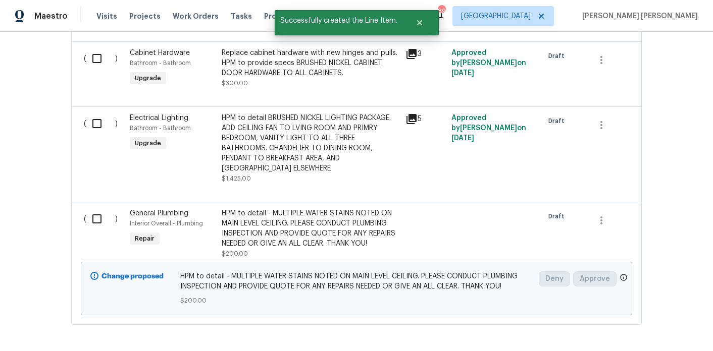
scroll to position [873, 0]
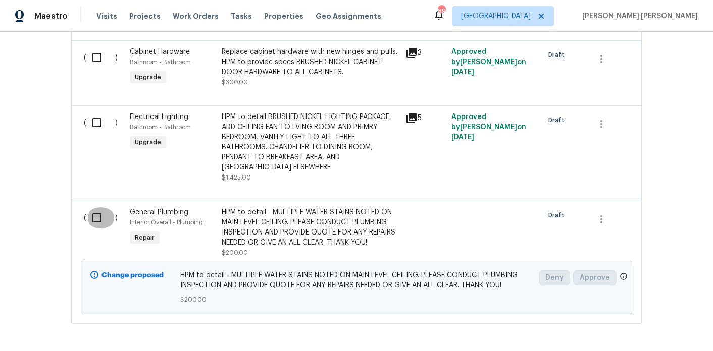
click at [101, 207] on input "checkbox" at bounding box center [100, 217] width 29 height 21
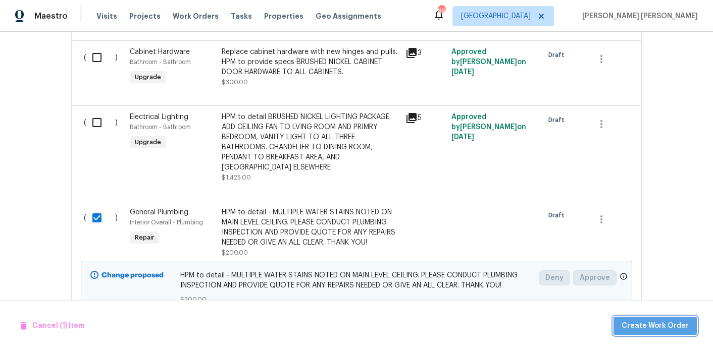
click at [659, 324] on span "Create Work Order" at bounding box center [654, 326] width 67 height 13
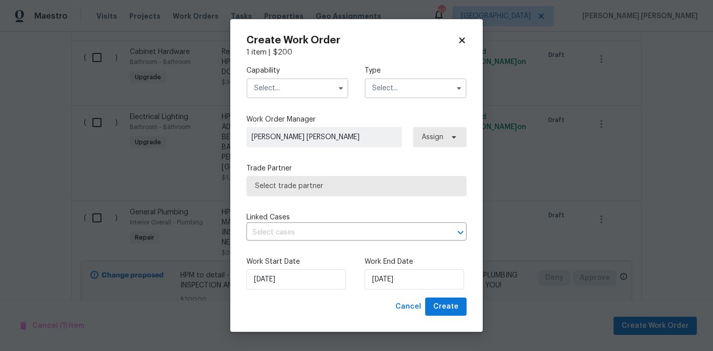
checkbox input "false"
click at [309, 86] on input "text" at bounding box center [297, 88] width 102 height 20
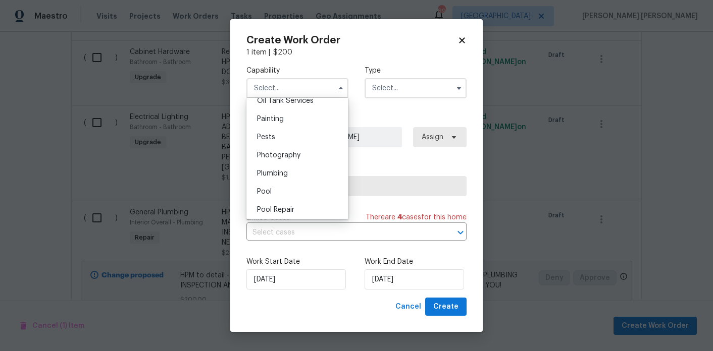
scroll to position [840, 0]
click at [289, 171] on div "Plumbing" at bounding box center [297, 172] width 97 height 18
type input "Plumbing"
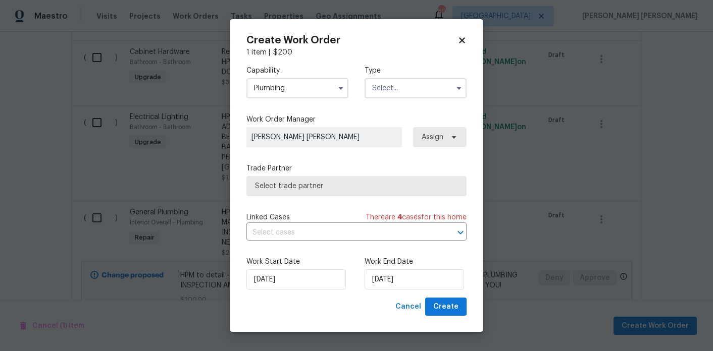
click at [398, 91] on input "text" at bounding box center [415, 88] width 102 height 20
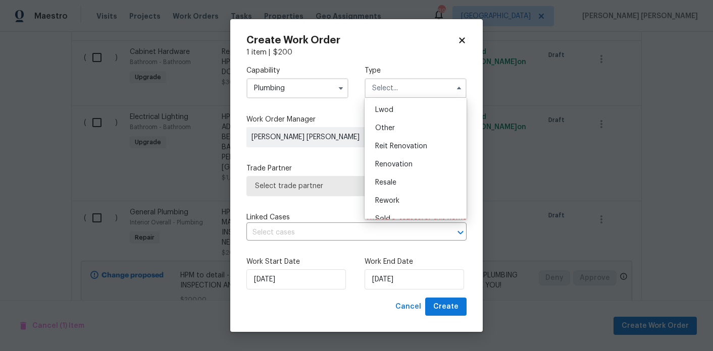
scroll to position [120, 0]
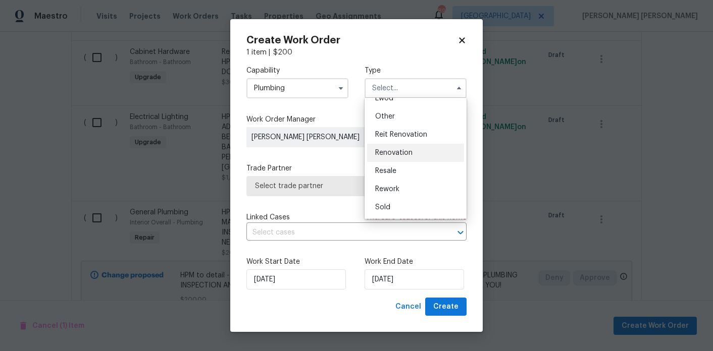
click at [393, 154] on span "Renovation" at bounding box center [393, 152] width 37 height 7
type input "Renovation"
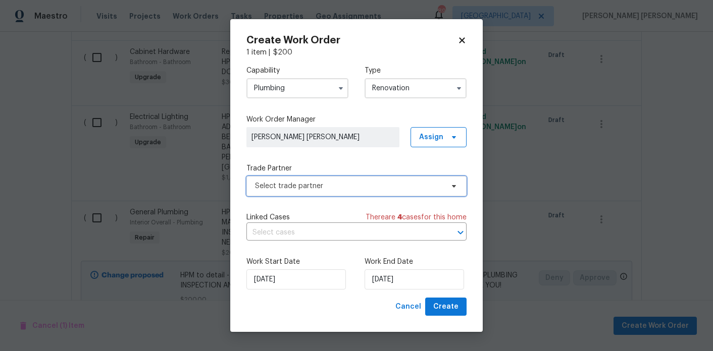
click at [375, 188] on span "Select trade partner" at bounding box center [349, 186] width 188 height 10
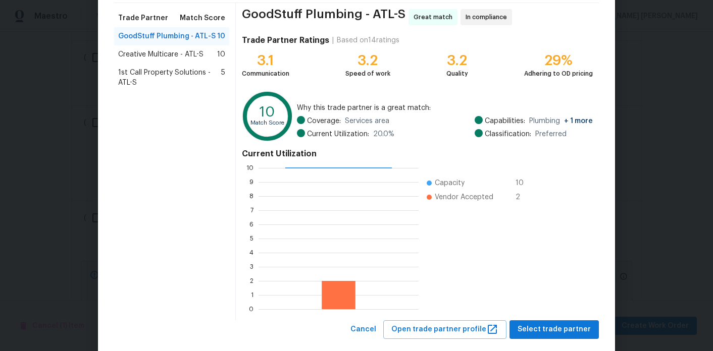
scroll to position [94, 0]
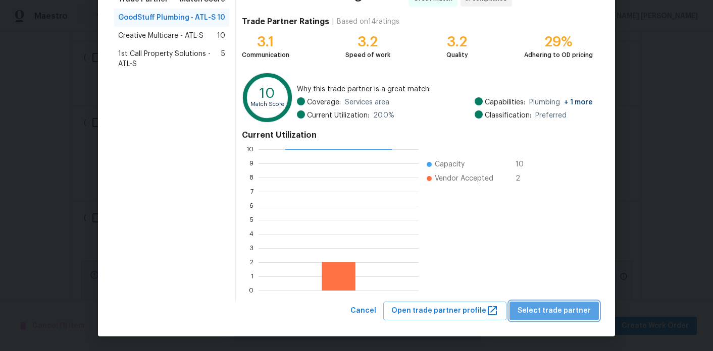
click at [565, 310] on span "Select trade partner" at bounding box center [553, 311] width 73 height 13
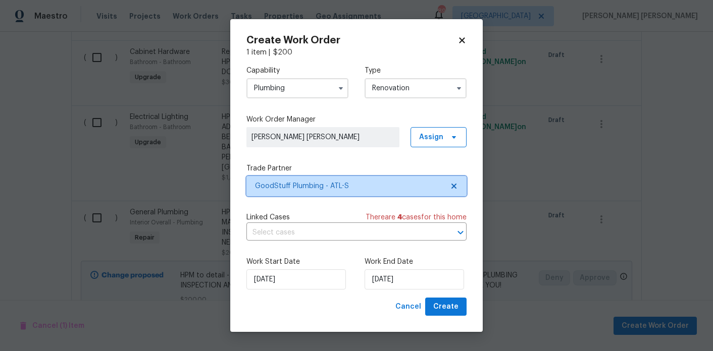
scroll to position [0, 0]
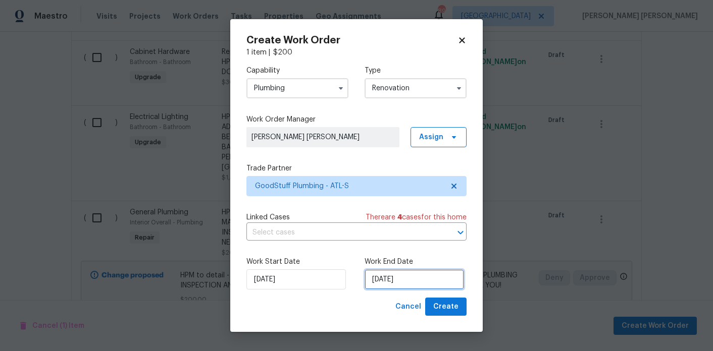
click at [407, 287] on input "10/8/2025" at bounding box center [413, 280] width 99 height 20
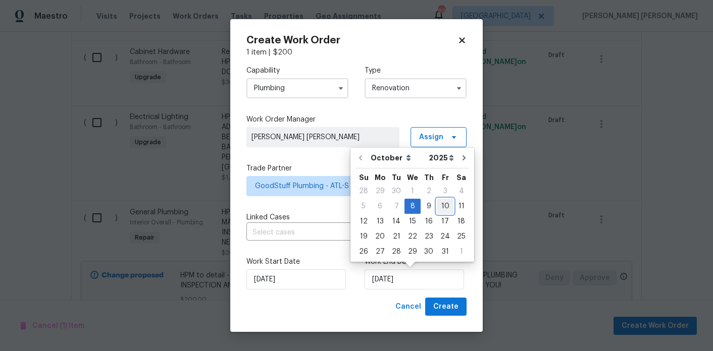
click at [444, 208] on div "10" at bounding box center [445, 206] width 17 height 14
type input "10/10/2025"
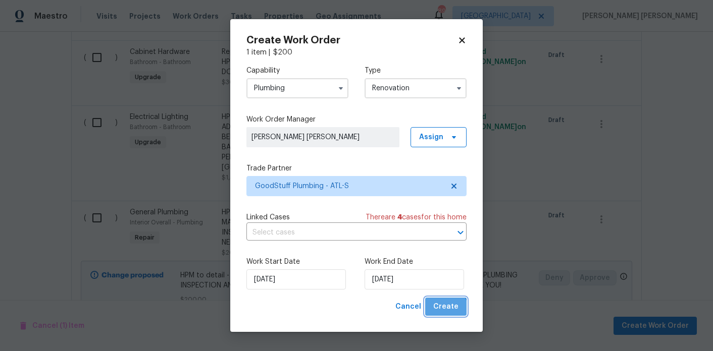
click at [444, 312] on span "Create" at bounding box center [445, 307] width 25 height 13
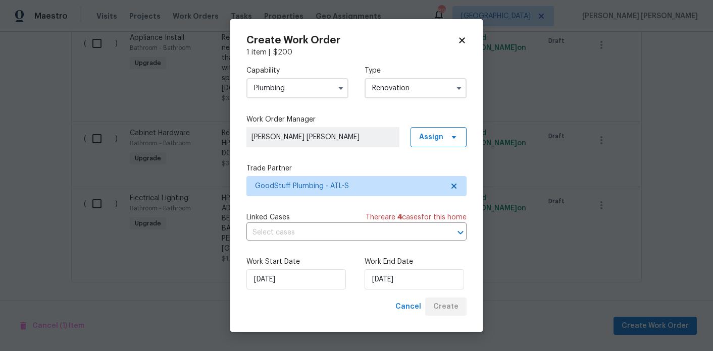
scroll to position [812, 0]
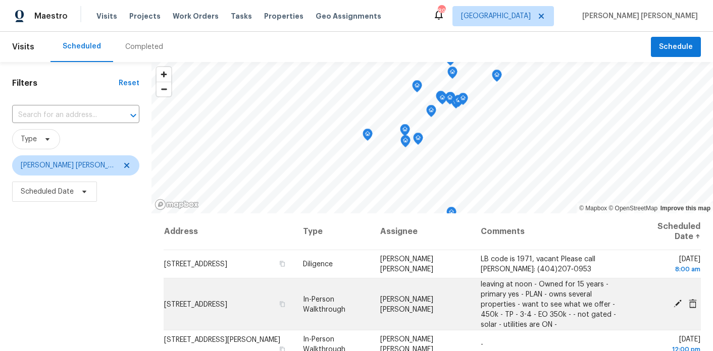
scroll to position [66, 0]
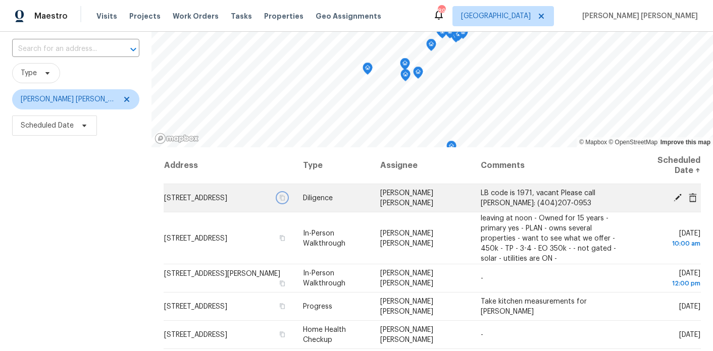
click at [284, 201] on icon "button" at bounding box center [282, 198] width 6 height 6
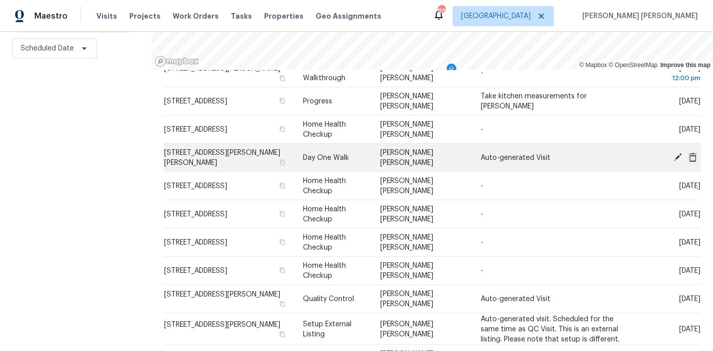
scroll to position [129, 0]
click at [675, 158] on icon at bounding box center [677, 156] width 8 height 8
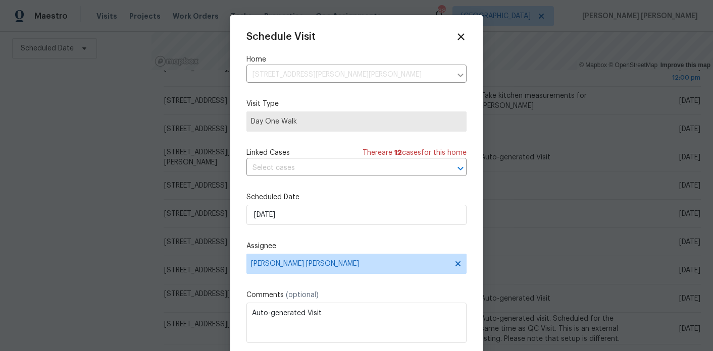
click at [318, 191] on div "Schedule Visit Home 2217 Willoby Ct, Morrow, GA 30260 ​ Visit Type Day One Walk…" at bounding box center [356, 200] width 220 height 339
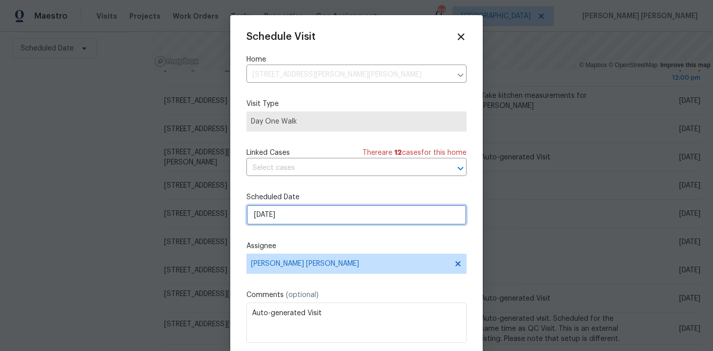
click at [316, 207] on input "[DATE]" at bounding box center [356, 215] width 220 height 20
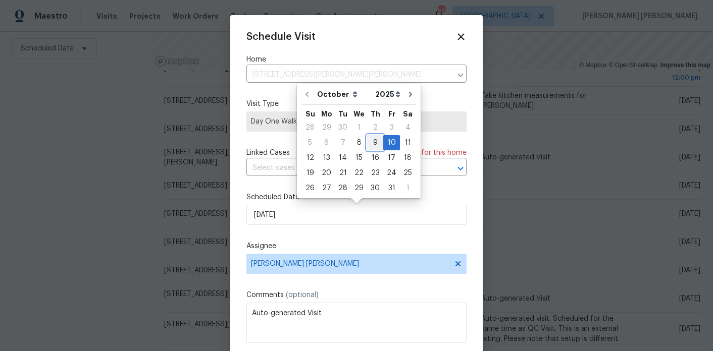
click at [371, 140] on div "9" at bounding box center [375, 143] width 16 height 14
type input "10/9/2025"
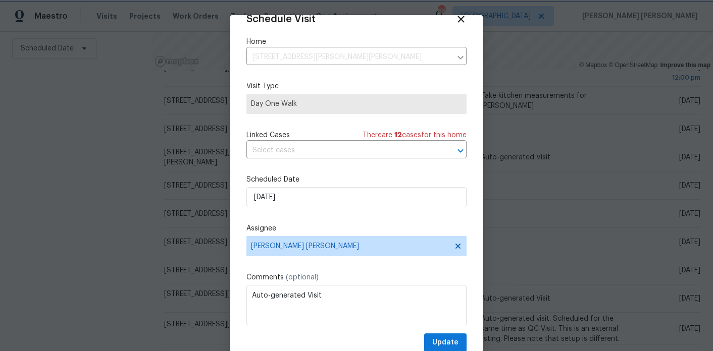
scroll to position [32, 0]
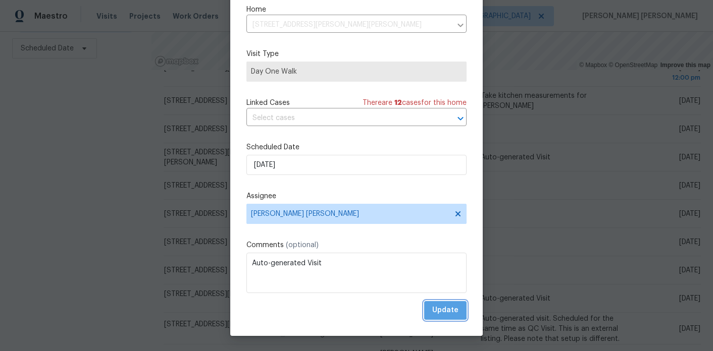
click at [438, 308] on span "Update" at bounding box center [445, 310] width 26 height 13
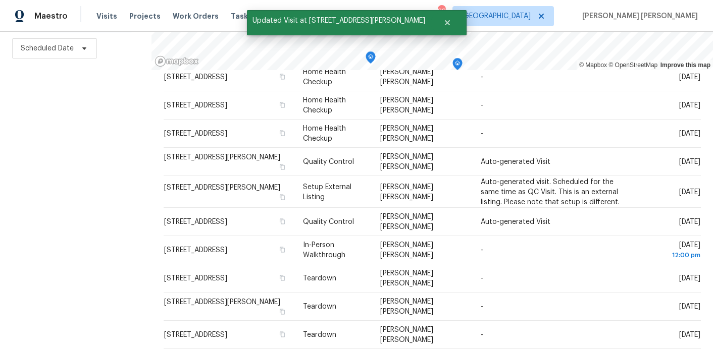
scroll to position [0, 0]
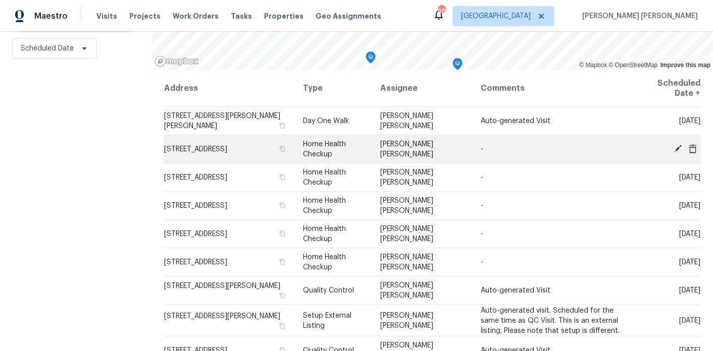
click at [693, 149] on icon at bounding box center [692, 148] width 9 height 9
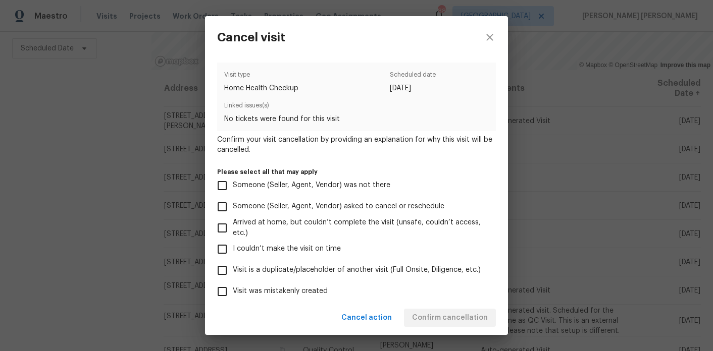
scroll to position [96, 0]
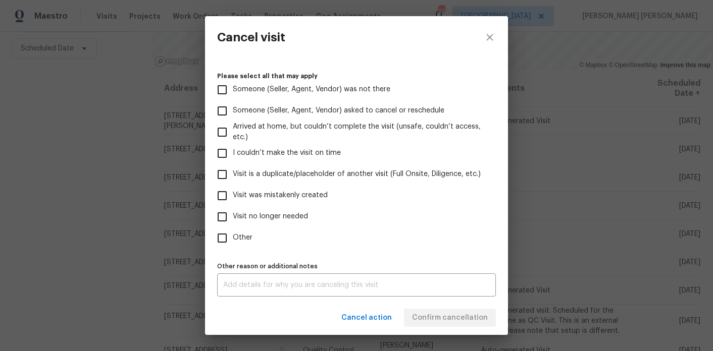
click at [278, 212] on span "Visit no longer needed" at bounding box center [270, 216] width 75 height 11
click at [233, 212] on input "Visit no longer needed" at bounding box center [221, 216] width 21 height 21
checkbox input "true"
click at [272, 278] on div "x Other reason or additional notes" at bounding box center [356, 285] width 279 height 23
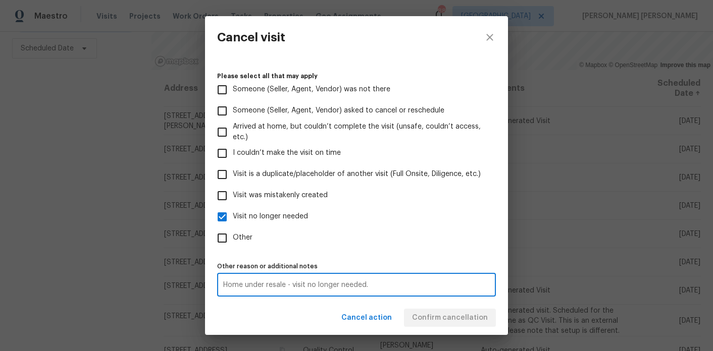
type textarea "Home under resale - visit no longer needed."
click at [297, 311] on div "Cancel action Confirm cancellation" at bounding box center [356, 318] width 303 height 35
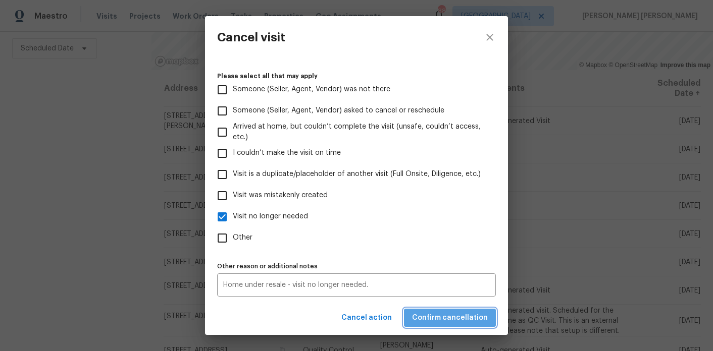
click at [462, 312] on span "Confirm cancellation" at bounding box center [450, 318] width 76 height 13
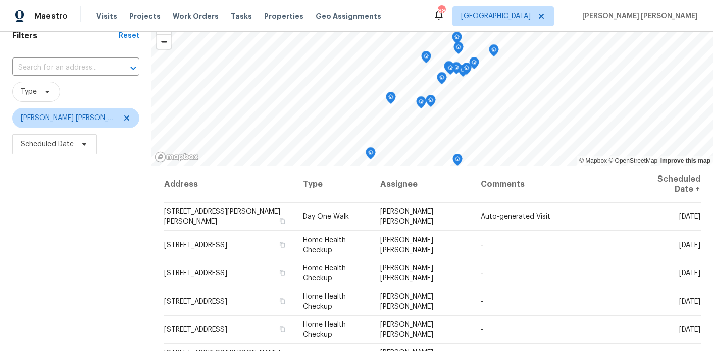
scroll to position [55, 0]
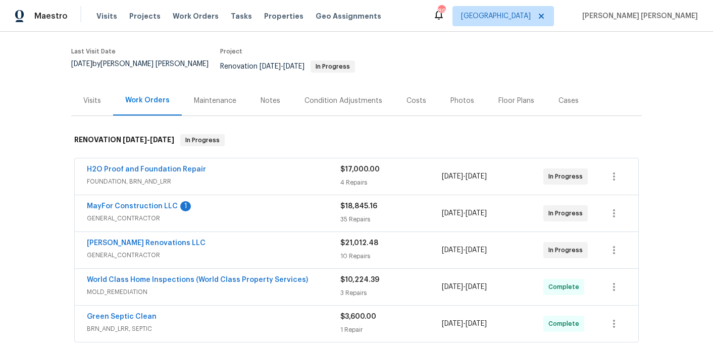
scroll to position [75, 0]
click at [154, 202] on link "MayFor Construction LLC" at bounding box center [132, 205] width 91 height 7
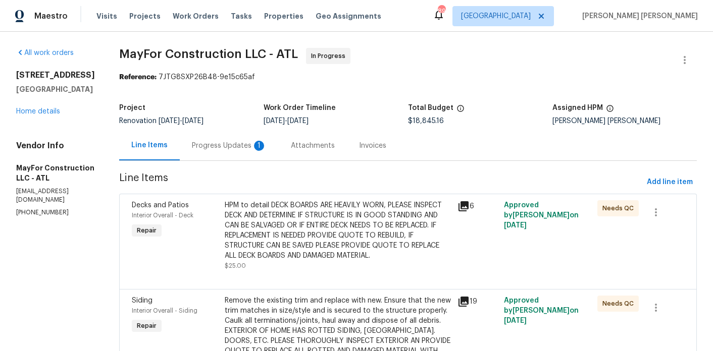
click at [255, 150] on div "Progress Updates 1" at bounding box center [229, 146] width 75 height 10
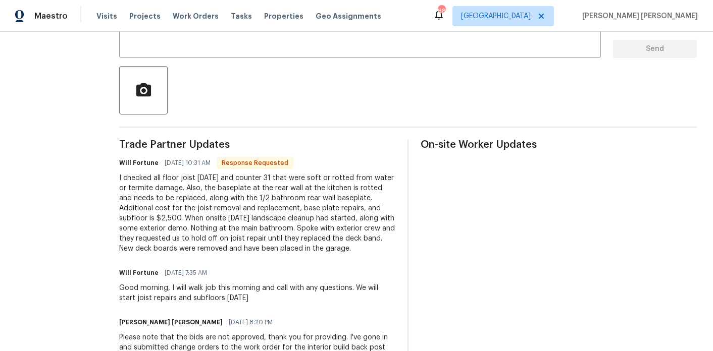
scroll to position [204, 0]
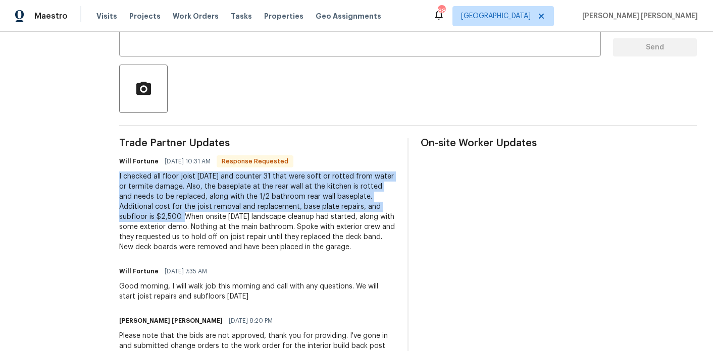
drag, startPoint x: 193, startPoint y: 216, endPoint x: 120, endPoint y: 178, distance: 83.1
click at [120, 178] on div "All work orders [STREET_ADDRESS] Home details Vendor Info MayFor Construction L…" at bounding box center [356, 328] width 713 height 1002
copy div "I checked all floor joist [DATE] and counter 31 that were soft or rotted from w…"
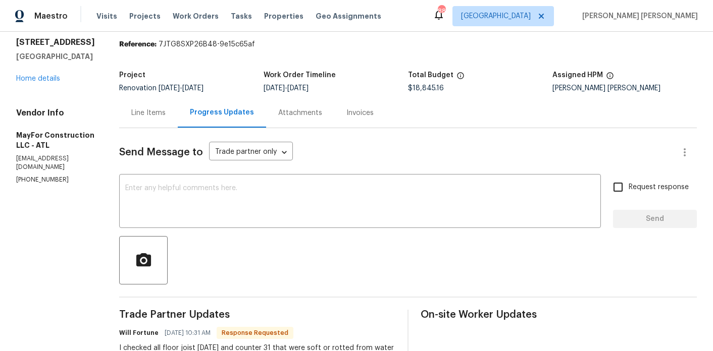
click at [163, 106] on div "Line Items" at bounding box center [148, 113] width 59 height 30
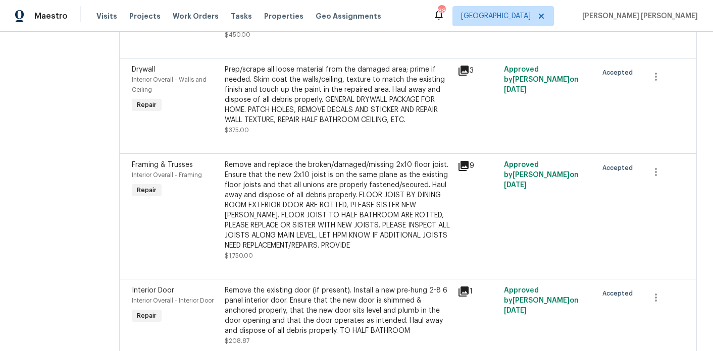
scroll to position [2641, 0]
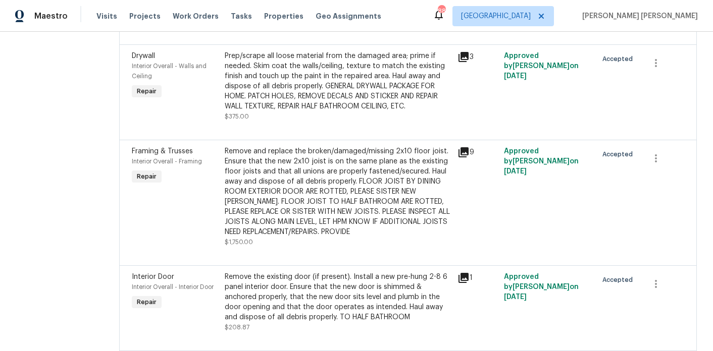
click at [372, 224] on div "Remove and replace the broken/damaged/missing 2x10 floor joist. Ensure that the…" at bounding box center [338, 191] width 227 height 91
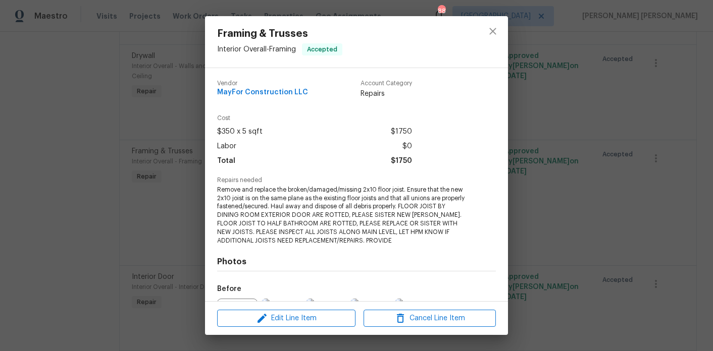
scroll to position [42, 0]
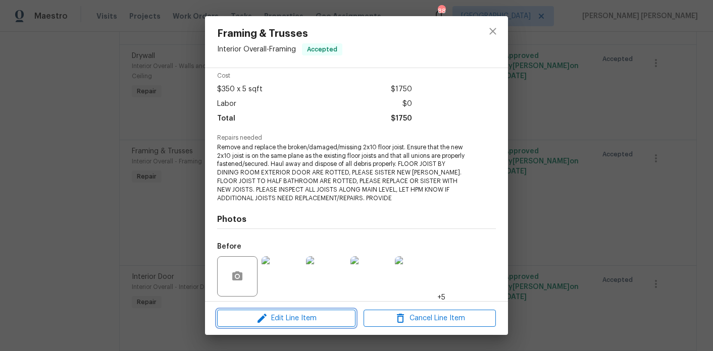
click at [305, 314] on span "Edit Line Item" at bounding box center [286, 318] width 132 height 13
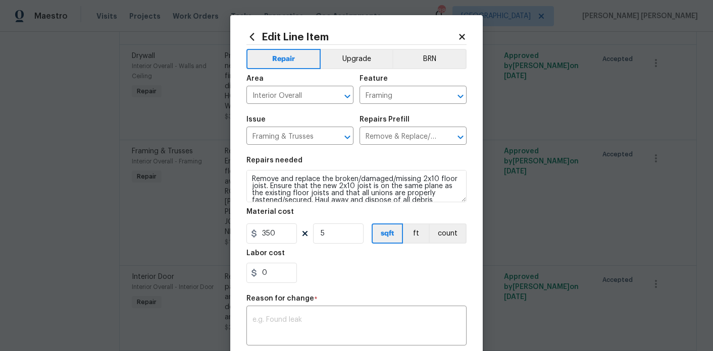
scroll to position [57, 0]
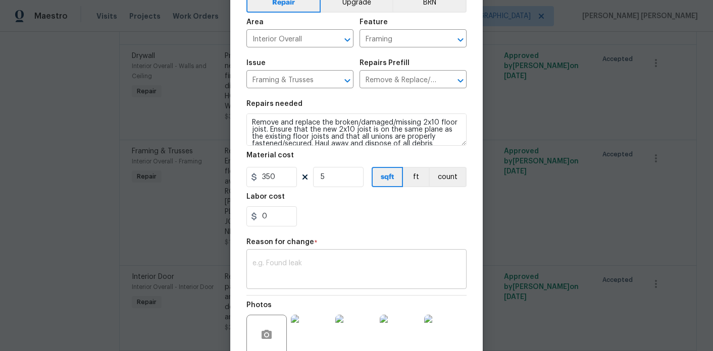
click at [317, 260] on div "x ​" at bounding box center [356, 270] width 220 height 37
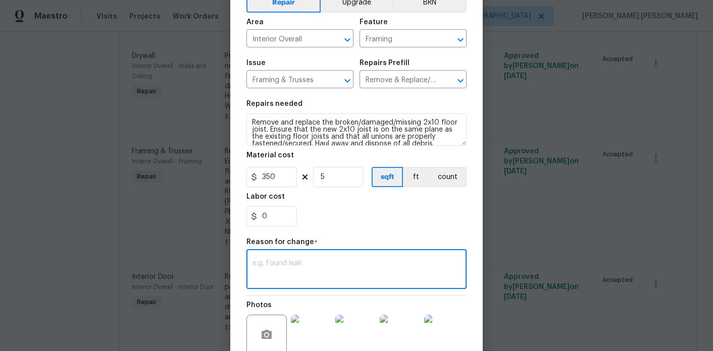
paste textarea "I checked all floor joist yesterday and counter 31 that were soft or rotted fro…"
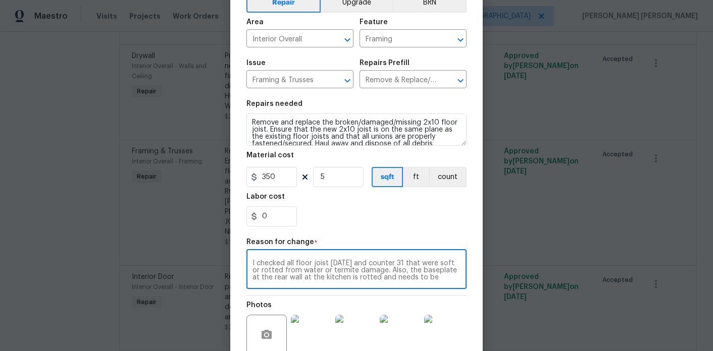
scroll to position [21, 0]
type textarea "I checked all floor joist yesterday and counter 31 that were soft or rotted fro…"
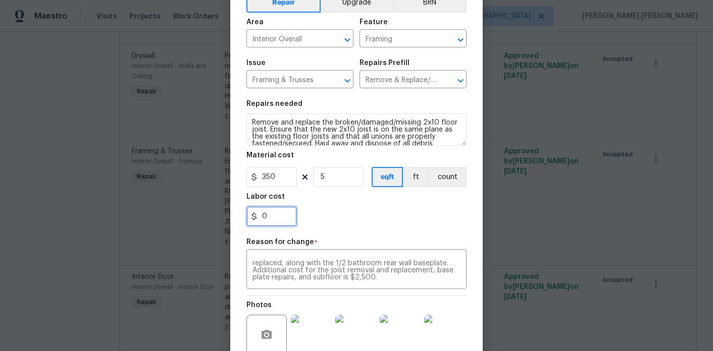
click at [281, 215] on input "0" at bounding box center [271, 216] width 50 height 20
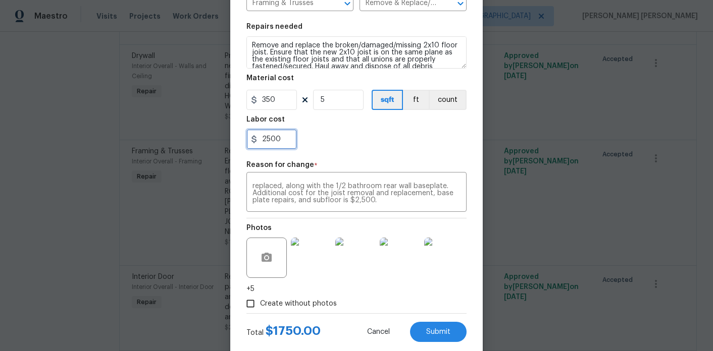
type input "2500"
click at [413, 141] on div "2500" at bounding box center [356, 139] width 220 height 20
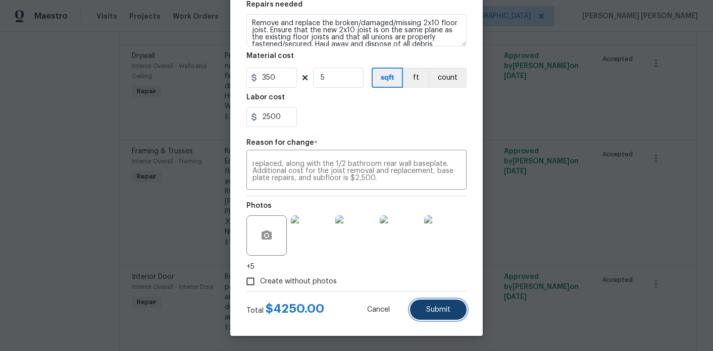
click at [456, 309] on button "Submit" at bounding box center [438, 310] width 57 height 20
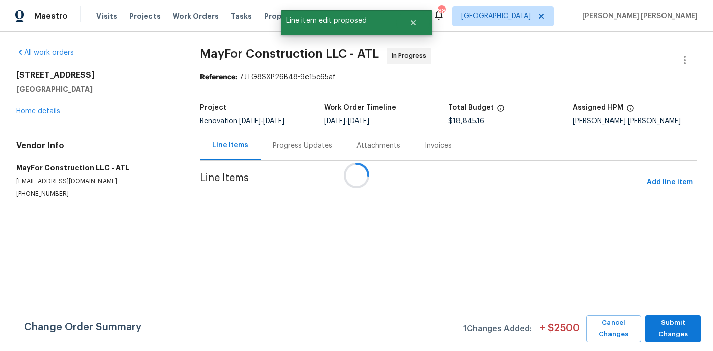
scroll to position [0, 0]
click at [678, 331] on span "Submit Changes" at bounding box center [673, 328] width 46 height 23
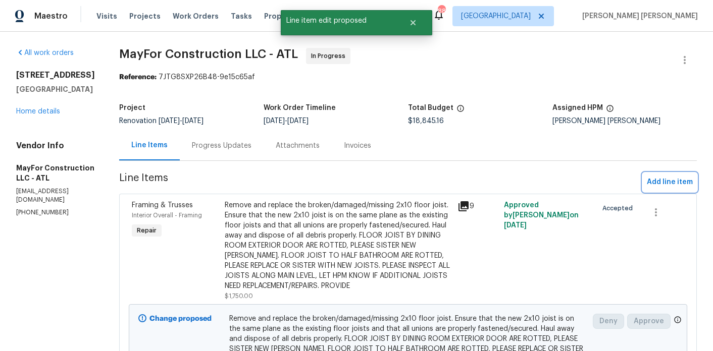
click at [686, 186] on span "Add line item" at bounding box center [670, 182] width 46 height 13
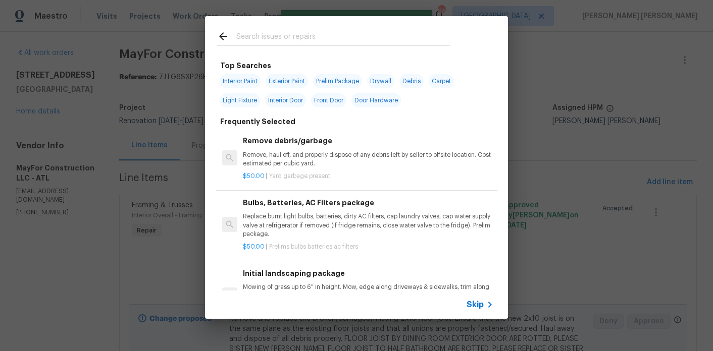
click at [254, 41] on input "text" at bounding box center [343, 37] width 214 height 15
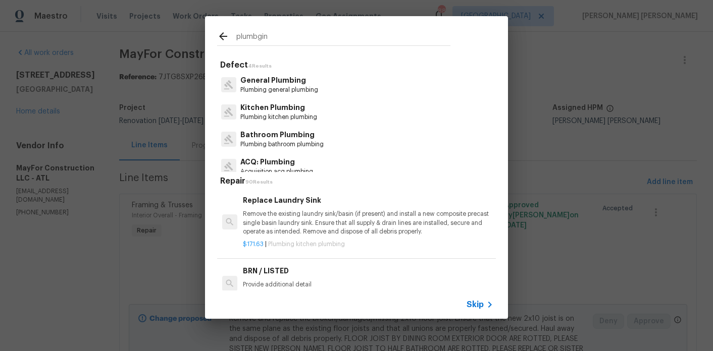
type input "plumbgin"
click at [282, 81] on p "General Plumbing" at bounding box center [279, 80] width 78 height 11
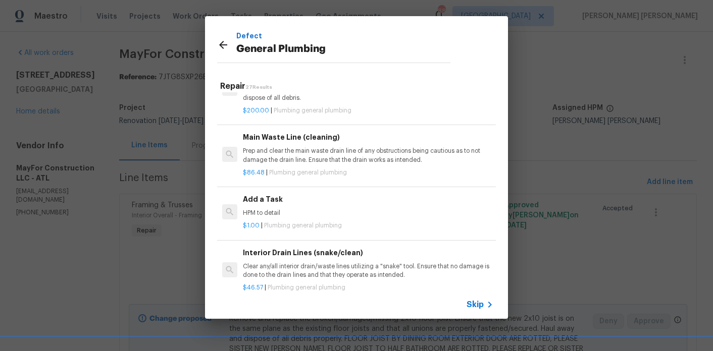
scroll to position [1051, 0]
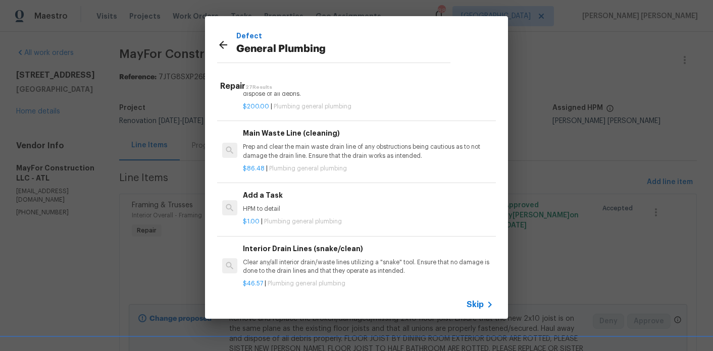
click at [274, 209] on p "HPM to detail" at bounding box center [368, 209] width 250 height 9
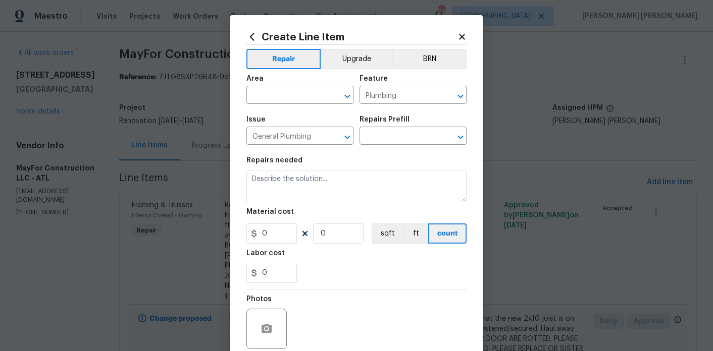
type textarea "HPM to detail"
type input "1"
type input "Add a Task $1.00"
type input "1"
click at [302, 94] on input "text" at bounding box center [285, 96] width 79 height 16
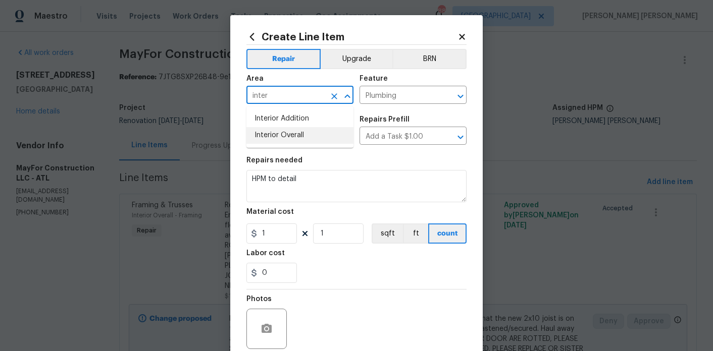
click at [313, 138] on li "Interior Overall" at bounding box center [299, 135] width 107 height 17
type input "Interior Overall"
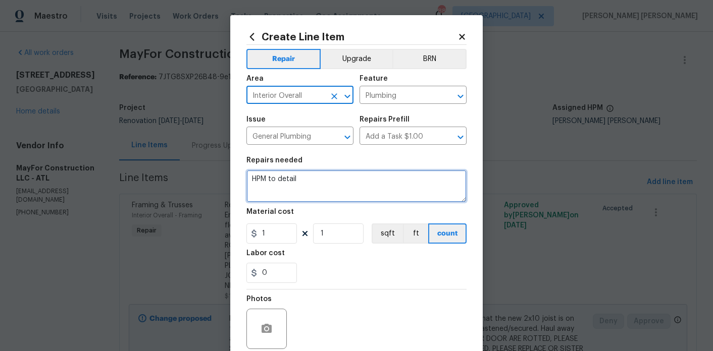
click at [313, 176] on textarea "HPM to detail" at bounding box center [356, 186] width 220 height 32
click at [309, 184] on textarea "HPM to detail" at bounding box center [356, 186] width 220 height 32
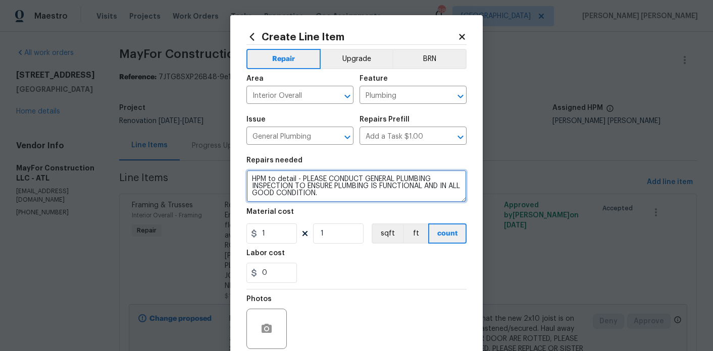
type textarea "HPM to detail - PLEASE CONDUCT GENERAL PLUMBING INSPECTION TO ENSURE PLUMBING I…"
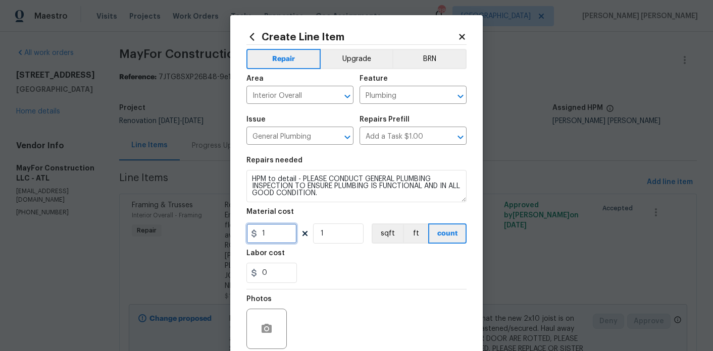
click at [269, 233] on input "1" at bounding box center [271, 234] width 50 height 20
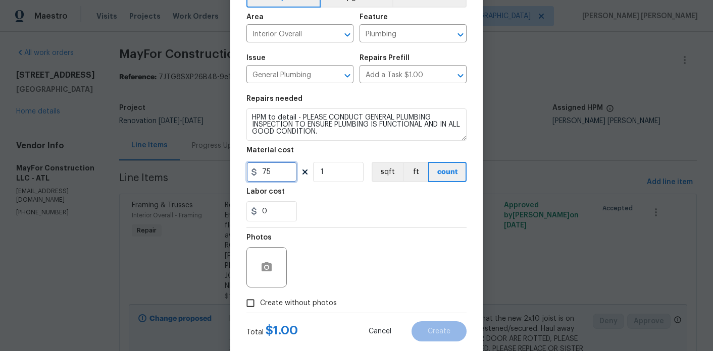
scroll to position [84, 0]
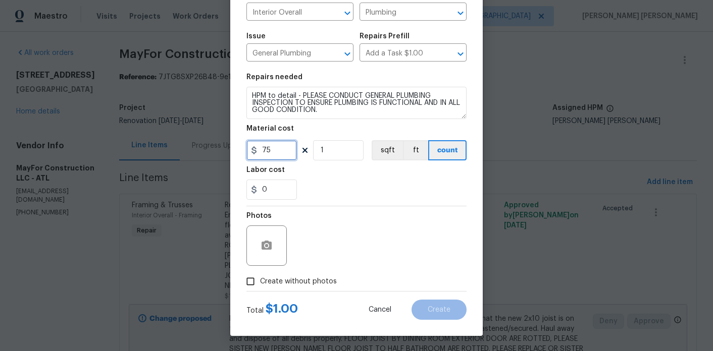
type input "75"
click at [293, 280] on span "Create without photos" at bounding box center [298, 282] width 77 height 11
click at [260, 280] on input "Create without photos" at bounding box center [250, 281] width 19 height 19
checkbox input "true"
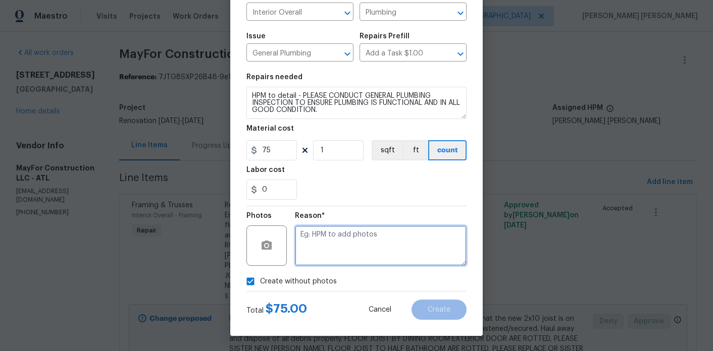
click at [343, 243] on textarea at bounding box center [381, 246] width 172 height 40
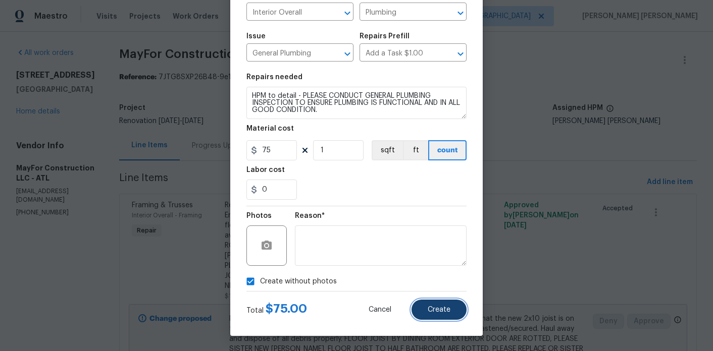
click at [439, 308] on span "Create" at bounding box center [438, 310] width 23 height 8
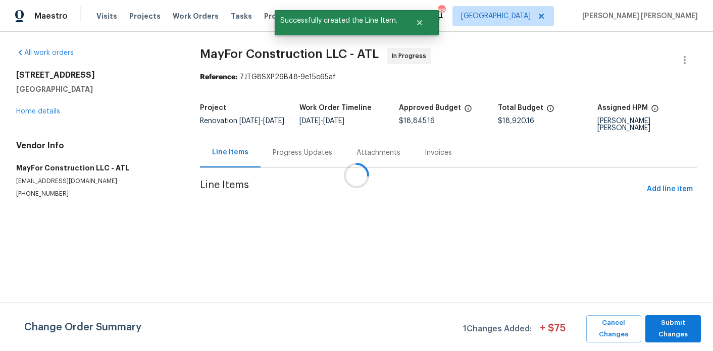
click at [244, 141] on div at bounding box center [356, 175] width 713 height 351
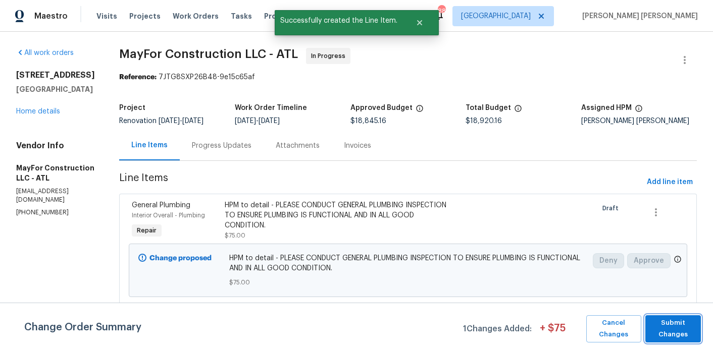
click at [680, 336] on span "Submit Changes" at bounding box center [673, 328] width 46 height 23
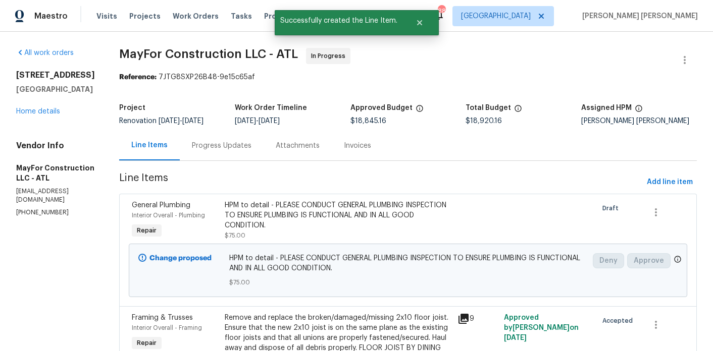
click at [251, 146] on div "Progress Updates" at bounding box center [222, 146] width 60 height 10
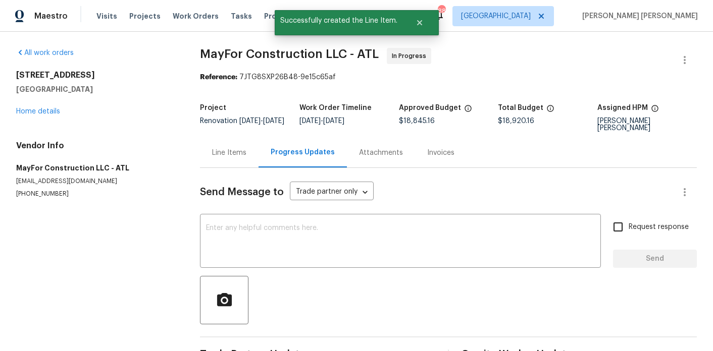
scroll to position [76, 0]
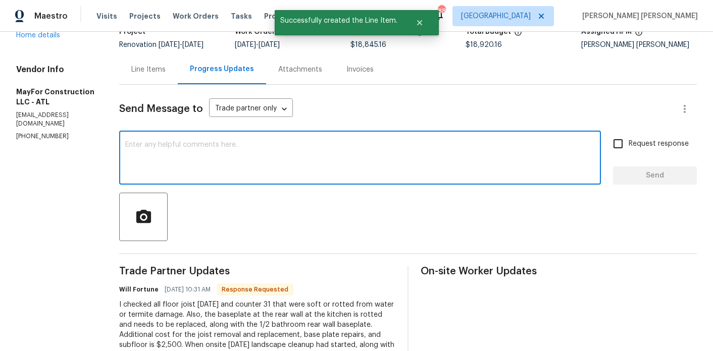
click at [252, 170] on textarea at bounding box center [359, 158] width 469 height 35
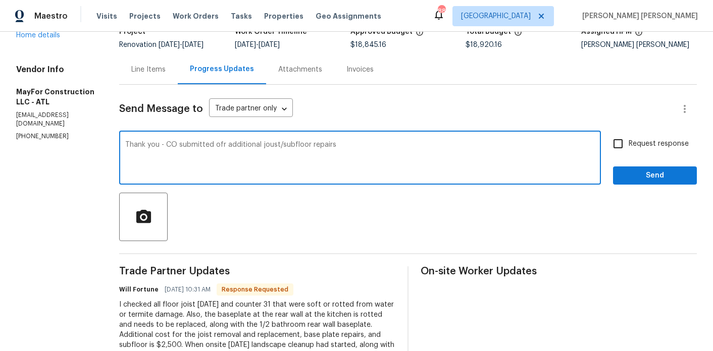
click at [231, 146] on textarea "Thank you - CO submitted ofr additional joust/subfloor repairs" at bounding box center [359, 158] width 469 height 35
click at [281, 146] on textarea "Thank you - CO submitted for additional joust/subfloor repairs" at bounding box center [359, 158] width 469 height 35
click at [371, 143] on textarea "Thank you - CO submitted for additional joist/subfloor repairs" at bounding box center [359, 158] width 469 height 35
type textarea "Thank you - CO submitted for additional joist/subfloor repairs and for plumbing…"
click at [647, 148] on span "Request response" at bounding box center [658, 144] width 60 height 11
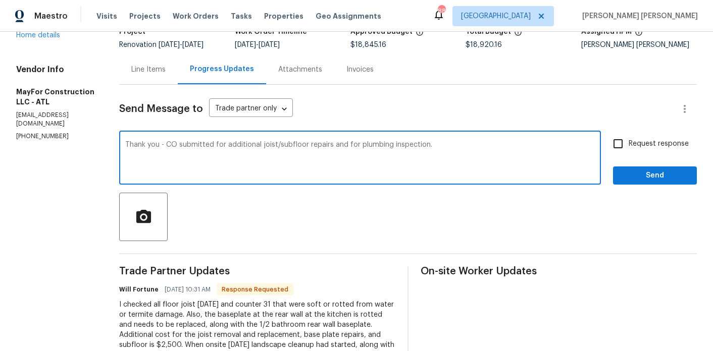
click at [628, 148] on input "Request response" at bounding box center [617, 143] width 21 height 21
checkbox input "true"
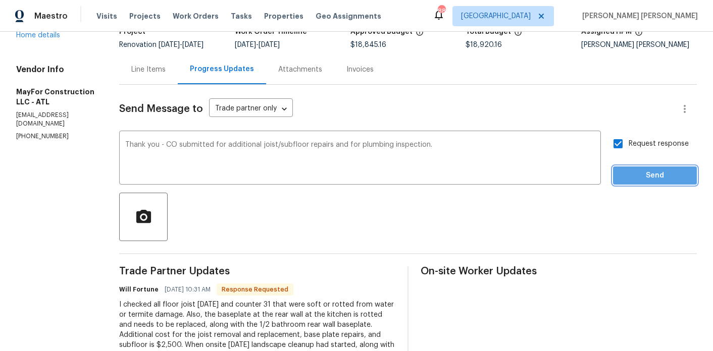
click at [647, 170] on span "Send" at bounding box center [655, 176] width 68 height 13
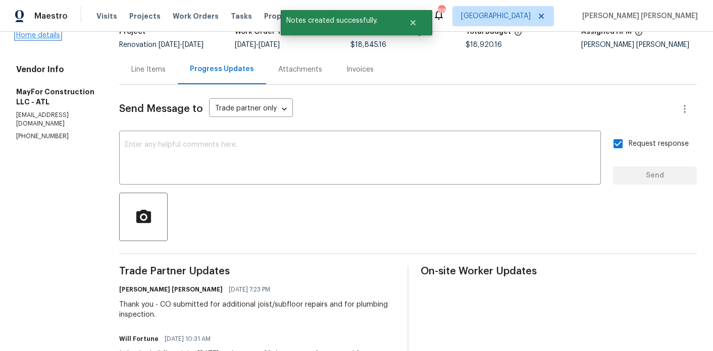
click at [48, 32] on link "Home details" at bounding box center [38, 35] width 44 height 7
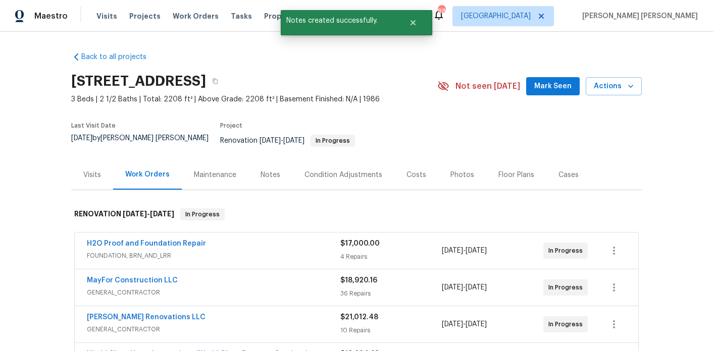
click at [260, 162] on div "Notes" at bounding box center [270, 175] width 44 height 30
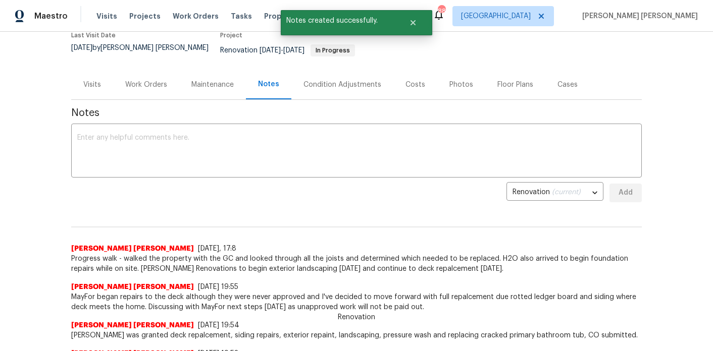
scroll to position [100, 0]
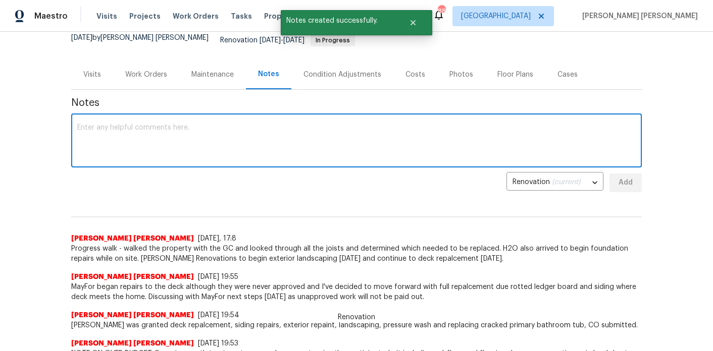
click at [225, 124] on textarea at bounding box center [356, 141] width 558 height 35
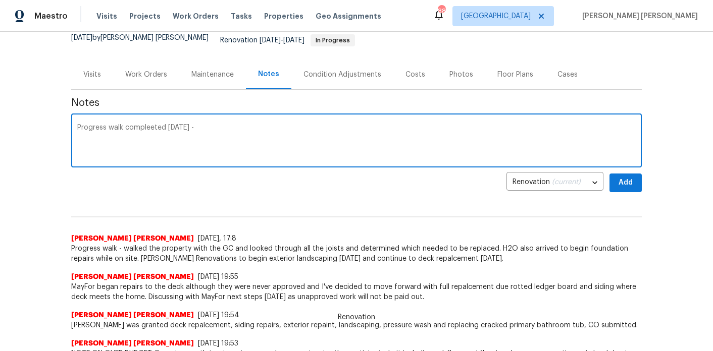
click at [150, 124] on textarea "Progress walk compleeted today -" at bounding box center [356, 141] width 558 height 35
click at [219, 124] on textarea "Progress walk completed today -" at bounding box center [356, 141] width 558 height 35
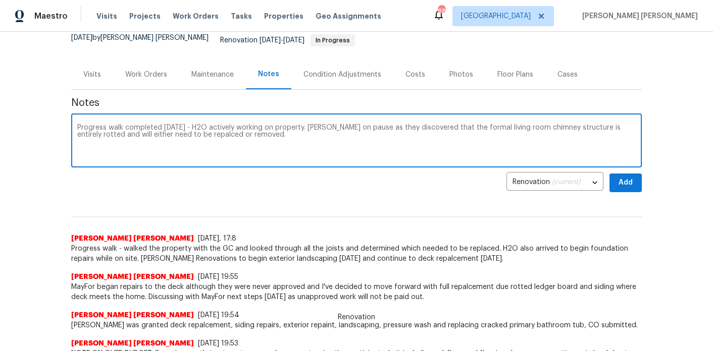
click at [175, 126] on textarea "Progress walk completed today - H2O actively working on property. Aseem on paus…" at bounding box center [356, 141] width 558 height 35
click at [277, 127] on textarea "Progress walk completed today - H2O actively working on property. Aseem on paus…" at bounding box center [356, 141] width 558 height 35
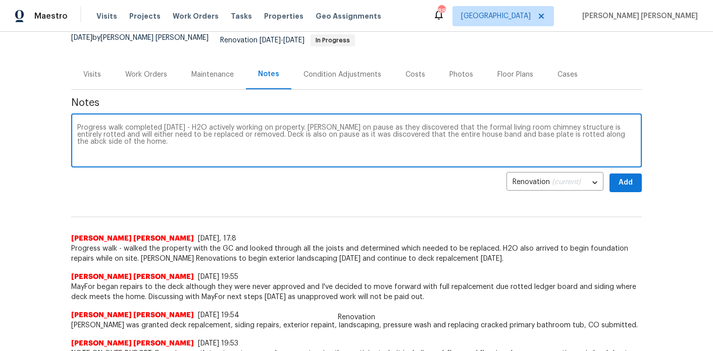
click at [584, 125] on textarea "Progress walk completed today - H2O actively working on property. Aseem on paus…" at bounding box center [356, 141] width 558 height 35
click at [563, 139] on textarea "Progress walk completed today - H2O actively working on property. Aseem on paus…" at bounding box center [356, 141] width 558 height 35
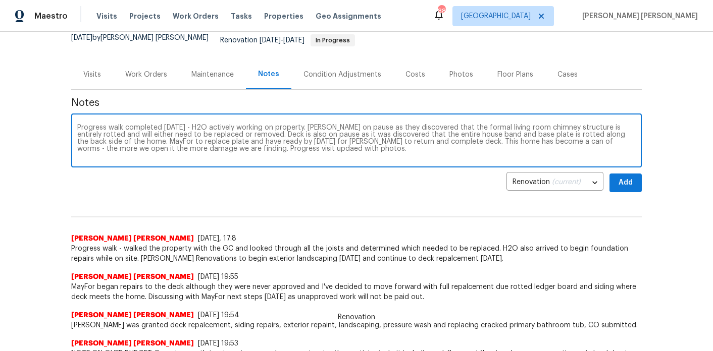
click at [230, 146] on textarea "Progress walk completed today - H2O actively working on property. Aseem on paus…" at bounding box center [356, 141] width 558 height 35
click at [227, 141] on textarea "Progress walk completed today - H2O actively working on property. Aseem on paus…" at bounding box center [356, 141] width 558 height 35
click at [346, 152] on textarea "Progress walk completed today - H2O actively working on property. Aseem on paus…" at bounding box center [356, 141] width 558 height 35
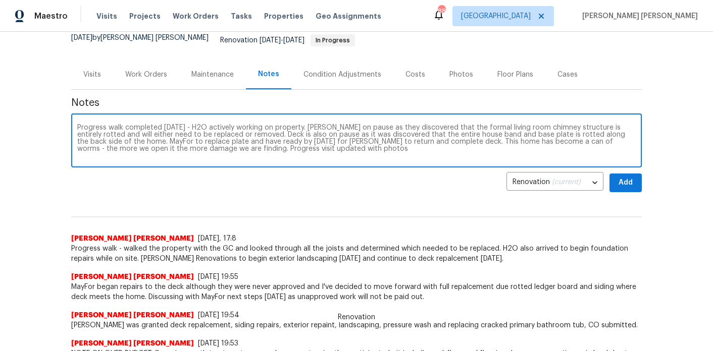
type textarea "Progress walk completed today - H2O actively working on property. Aseem on paus…"
click at [644, 177] on div "Back to all projects 9176 Chickasaw Ct, Jonesboro, GA 30236 3 Beds | 2 1/2 Bath…" at bounding box center [356, 191] width 713 height 319
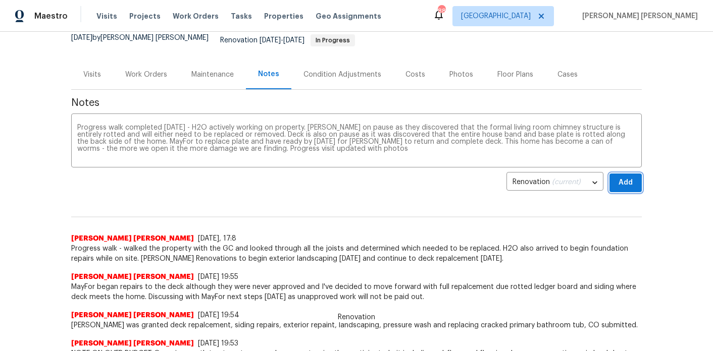
click at [639, 179] on button "Add" at bounding box center [625, 183] width 32 height 19
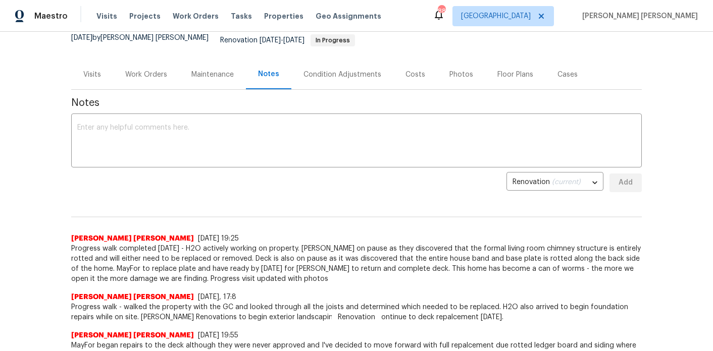
click at [377, 76] on div "Condition Adjustments" at bounding box center [342, 75] width 102 height 30
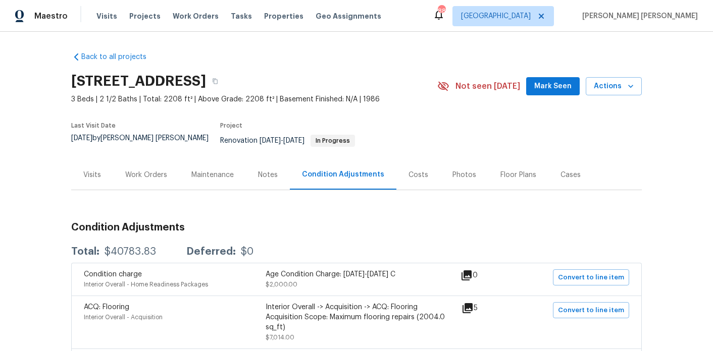
click at [412, 171] on div "Costs" at bounding box center [418, 175] width 20 height 10
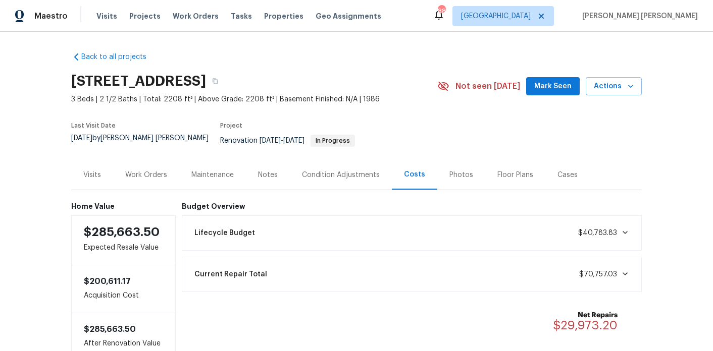
click at [274, 174] on div "Notes" at bounding box center [268, 175] width 44 height 30
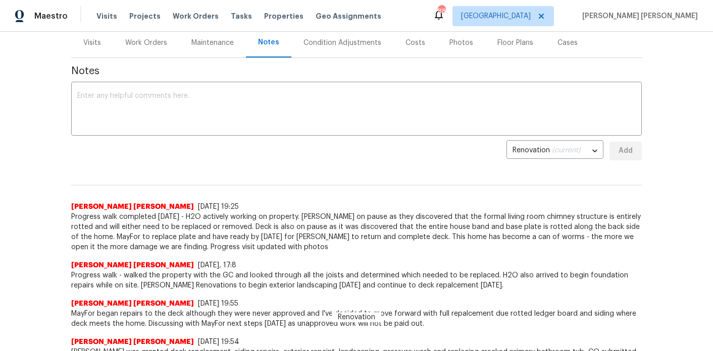
scroll to position [127, 0]
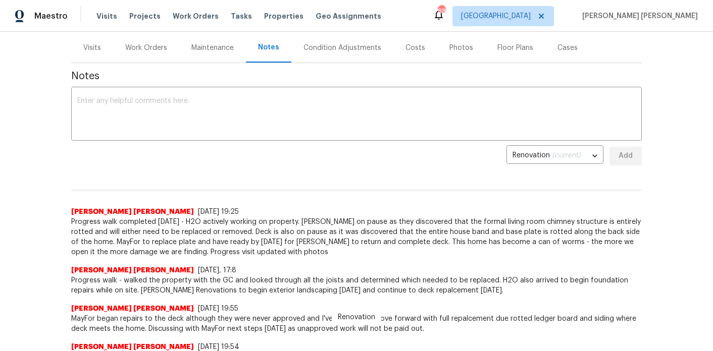
click at [163, 44] on div "Work Orders" at bounding box center [146, 48] width 42 height 10
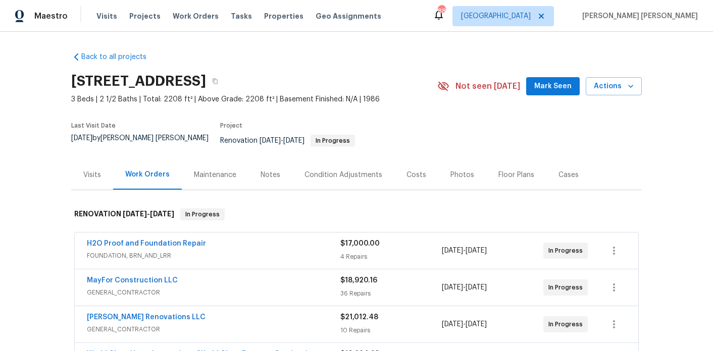
click at [567, 83] on span "Mark Seen" at bounding box center [552, 86] width 37 height 13
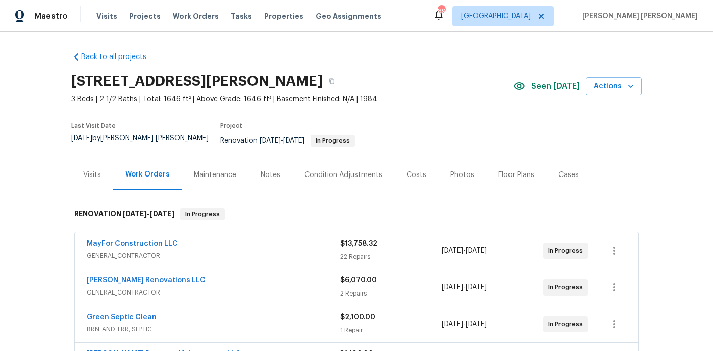
scroll to position [491, 0]
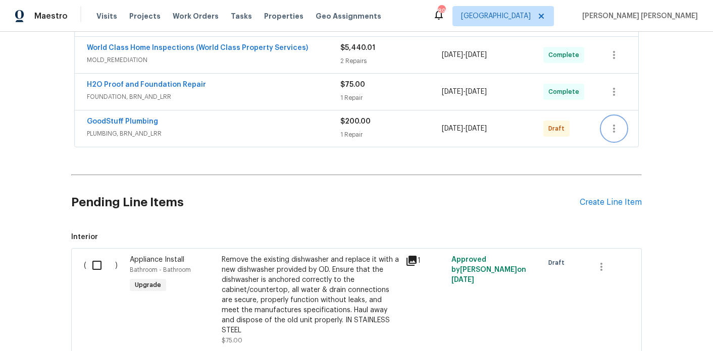
click at [621, 124] on button "button" at bounding box center [614, 129] width 24 height 24
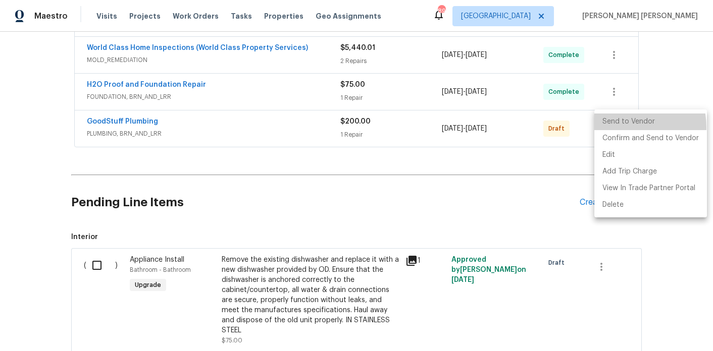
click at [614, 128] on li "Send to Vendor" at bounding box center [650, 122] width 113 height 17
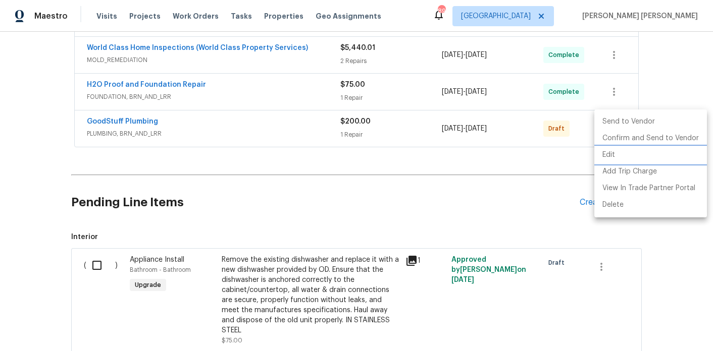
scroll to position [270, 0]
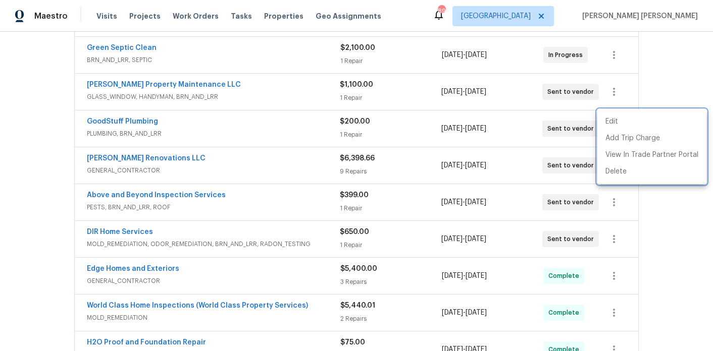
click at [122, 122] on div at bounding box center [356, 175] width 713 height 351
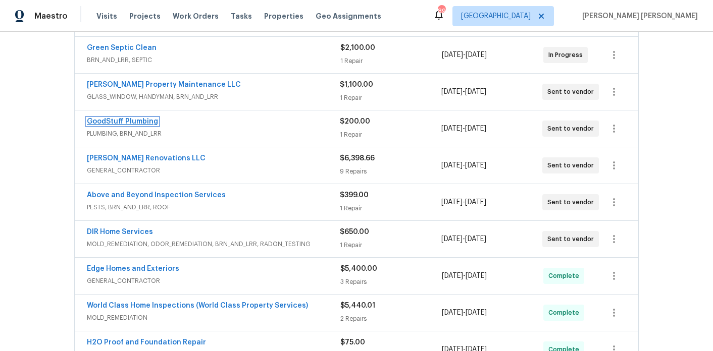
click at [126, 118] on link "GoodStuff Plumbing" at bounding box center [122, 121] width 71 height 7
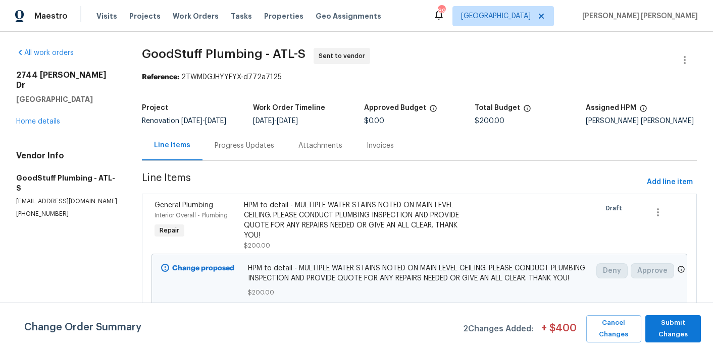
click at [264, 159] on div "Progress Updates" at bounding box center [244, 146] width 84 height 30
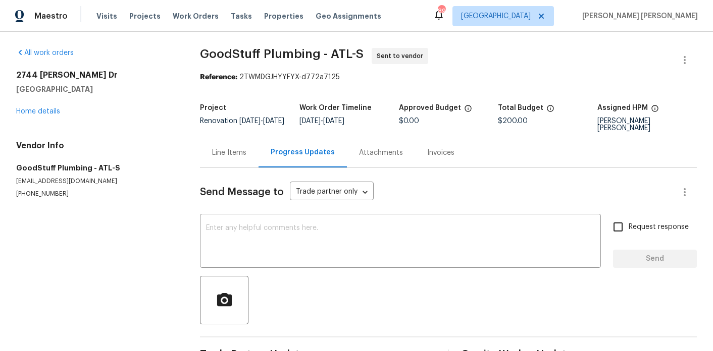
click at [233, 153] on div "Line Items" at bounding box center [229, 153] width 34 height 10
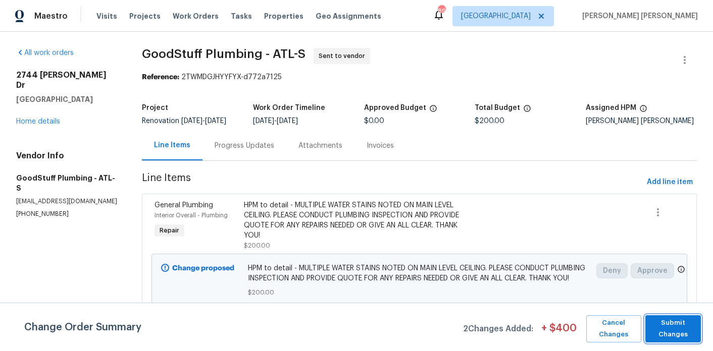
click at [686, 341] on button "Submit Changes" at bounding box center [673, 328] width 56 height 27
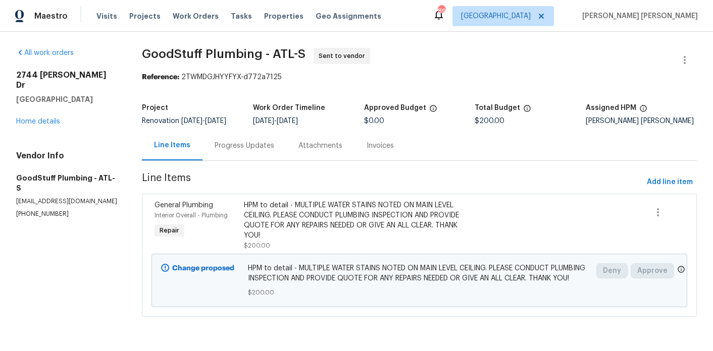
click at [267, 151] on div "Progress Updates" at bounding box center [244, 146] width 60 height 10
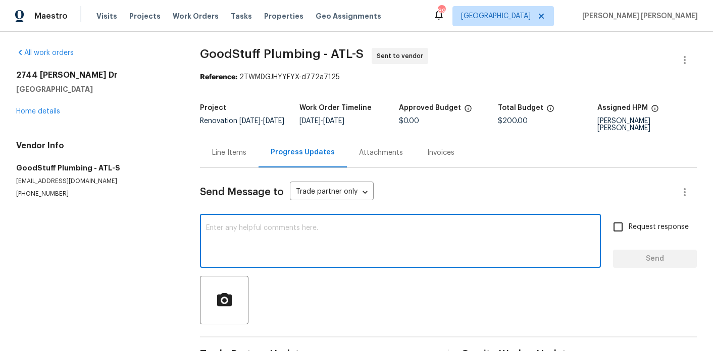
click at [273, 236] on textarea at bounding box center [400, 242] width 389 height 35
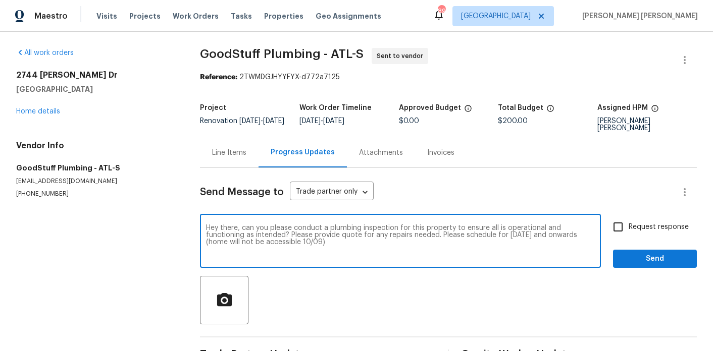
click at [487, 234] on textarea "Hey there, can you please conduct a plumbing inspection for this property to en…" at bounding box center [400, 242] width 389 height 35
click at [529, 242] on textarea "Hey there, can you please conduct a plumbing inspection for this property to en…" at bounding box center [400, 242] width 389 height 35
click at [559, 234] on textarea "Hey there, can you please conduct a plumbing inspection for this property to en…" at bounding box center [400, 242] width 389 height 35
click at [278, 242] on textarea "Hey there, can you please conduct a plumbing inspection for this property to en…" at bounding box center [400, 242] width 389 height 35
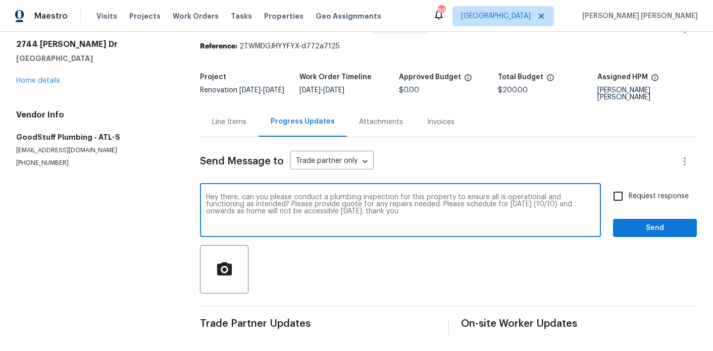
type textarea "Hey there, can you please conduct a plumbing inspection for this property to en…"
click at [617, 194] on input "Request response" at bounding box center [617, 196] width 21 height 21
checkbox input "true"
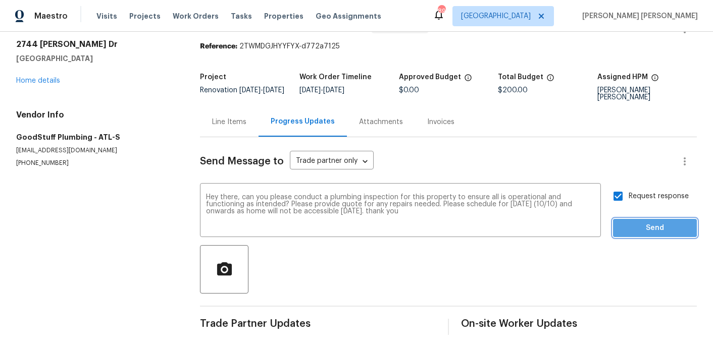
click at [620, 221] on button "Send" at bounding box center [655, 228] width 84 height 19
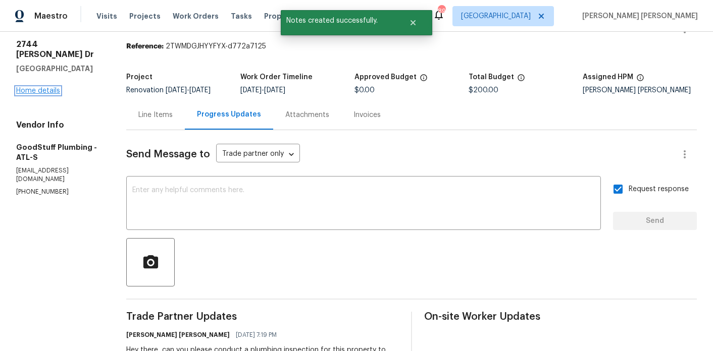
click at [30, 87] on link "Home details" at bounding box center [38, 90] width 44 height 7
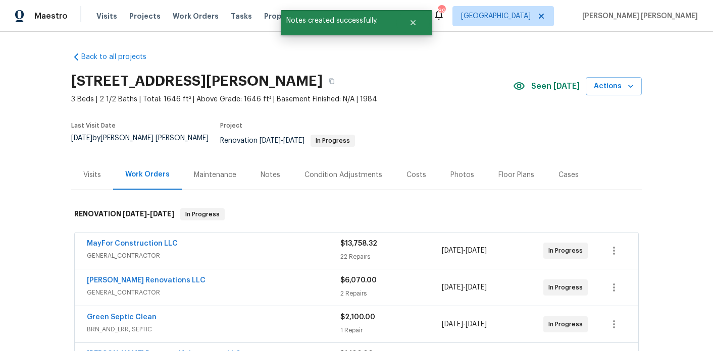
click at [263, 170] on div "Notes" at bounding box center [270, 175] width 20 height 10
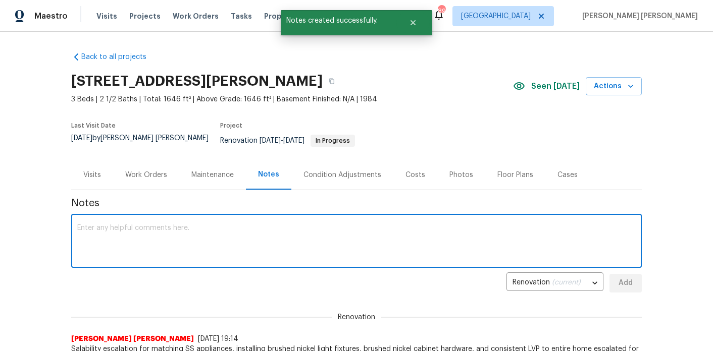
click at [262, 252] on textarea at bounding box center [356, 242] width 558 height 35
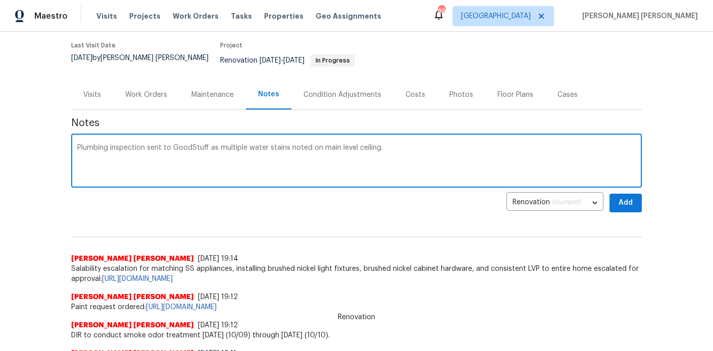
scroll to position [97, 0]
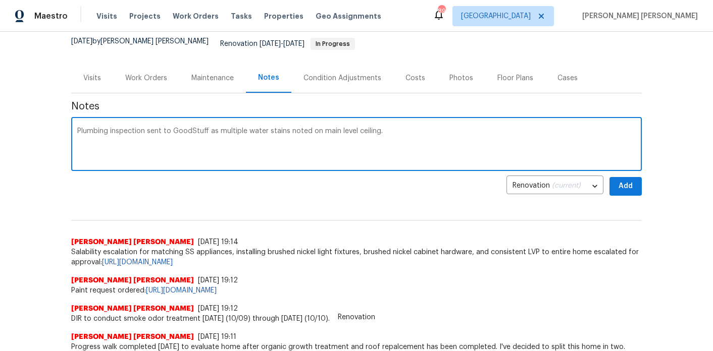
type textarea "Plumbing inspection sent to GoodStuff as multiple water stains noted on main le…"
click at [625, 181] on span "Add" at bounding box center [625, 186] width 16 height 13
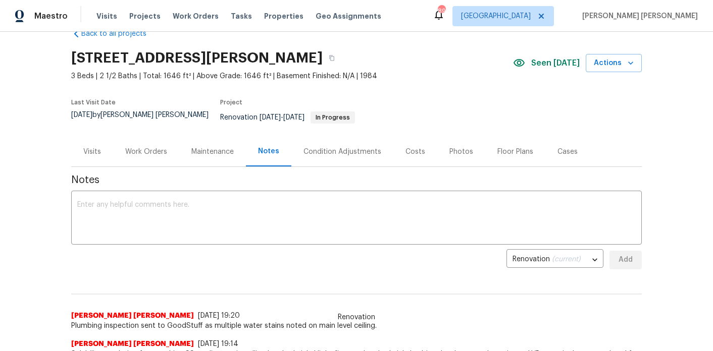
scroll to position [0, 0]
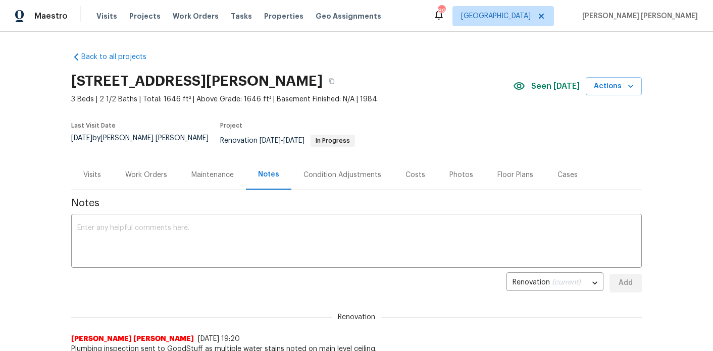
click at [141, 172] on div "Work Orders" at bounding box center [146, 175] width 42 height 10
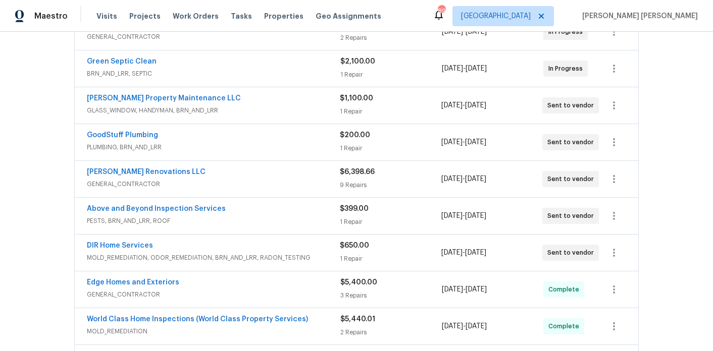
scroll to position [264, 0]
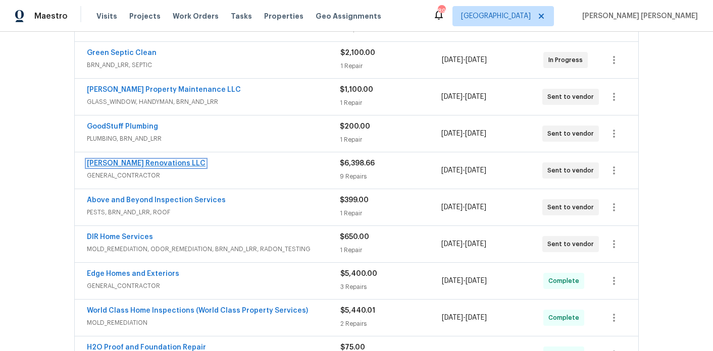
click at [140, 160] on link "[PERSON_NAME] Renovations LLC" at bounding box center [146, 163] width 119 height 7
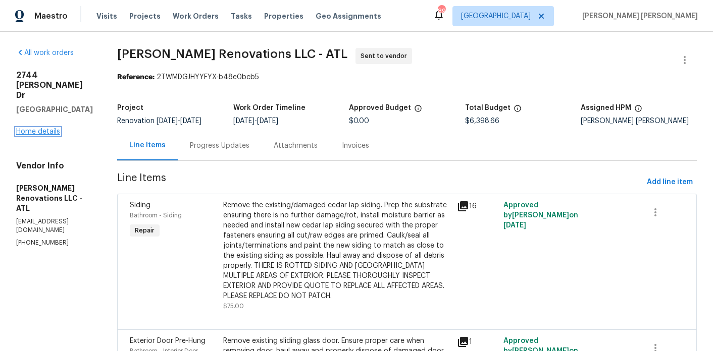
click at [30, 128] on link "Home details" at bounding box center [38, 131] width 44 height 7
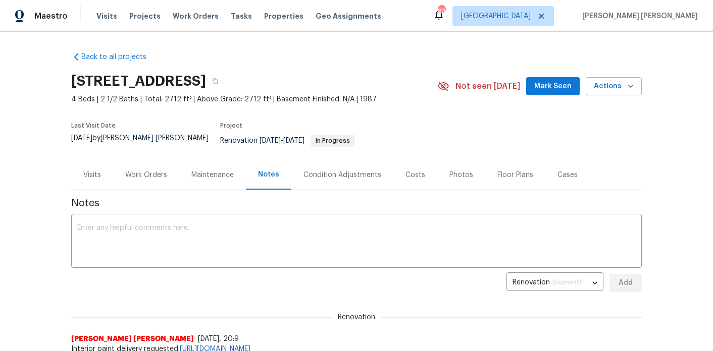
click at [536, 88] on button "Mark Seen" at bounding box center [552, 86] width 53 height 19
click at [158, 170] on div "Work Orders" at bounding box center [146, 175] width 42 height 10
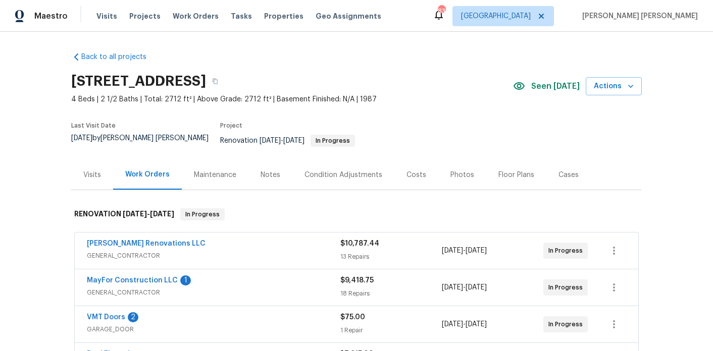
click at [269, 170] on div "Notes" at bounding box center [270, 175] width 20 height 10
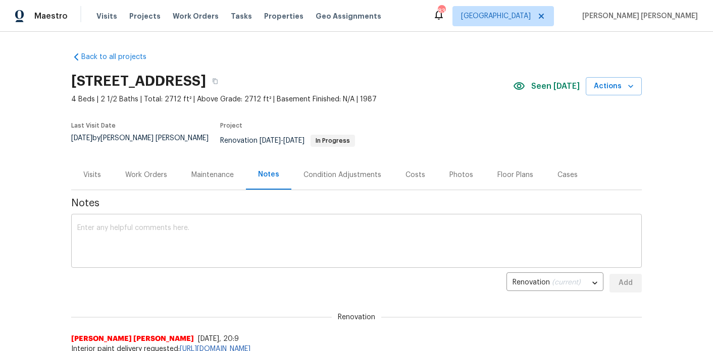
click at [192, 236] on textarea at bounding box center [356, 242] width 558 height 35
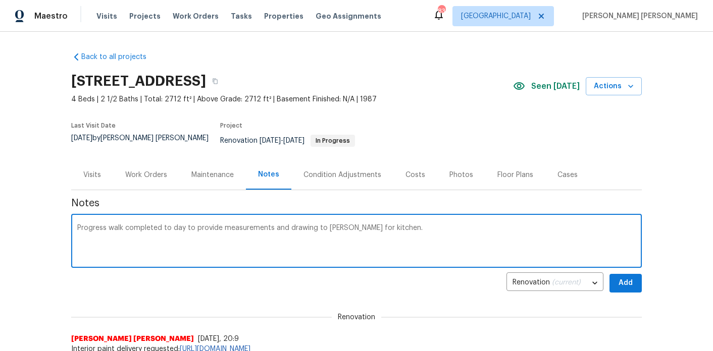
type textarea "Progress walk completed to day to provide measurements and drawing to [PERSON_N…"
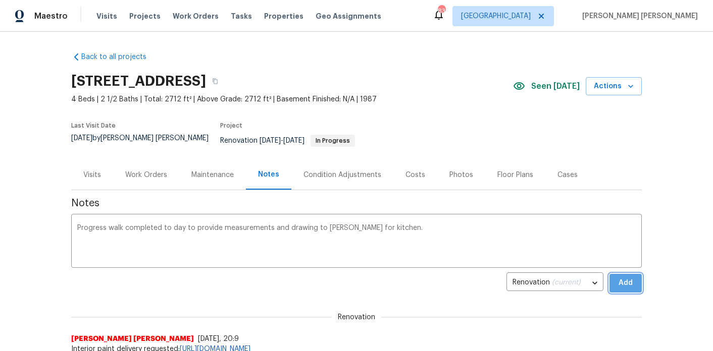
click at [620, 280] on span "Add" at bounding box center [625, 283] width 16 height 13
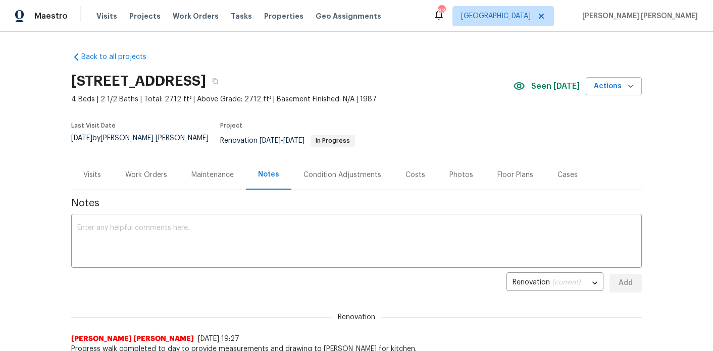
click at [154, 170] on div "Work Orders" at bounding box center [146, 175] width 42 height 10
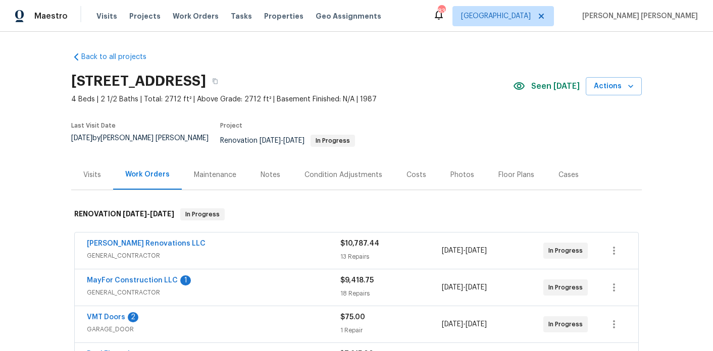
click at [261, 172] on div "Notes" at bounding box center [270, 175] width 20 height 10
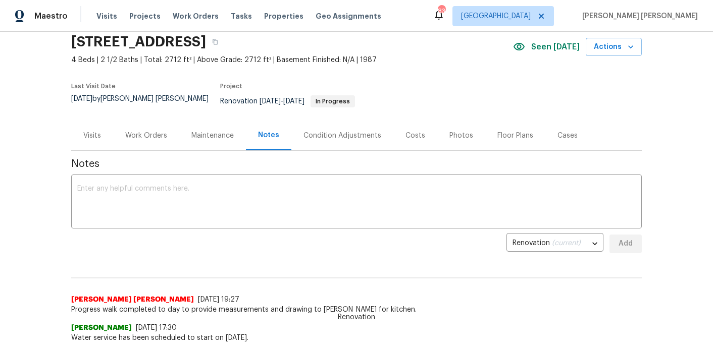
click at [162, 137] on div "Work Orders" at bounding box center [146, 136] width 66 height 30
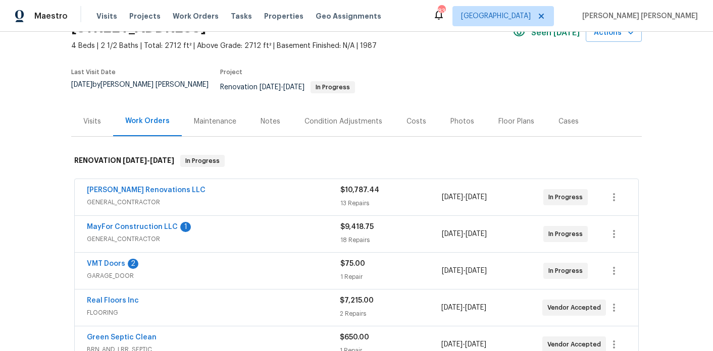
scroll to position [51, 0]
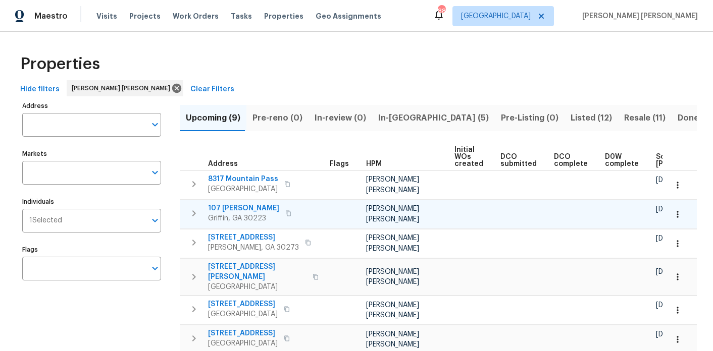
scroll to position [0, 125]
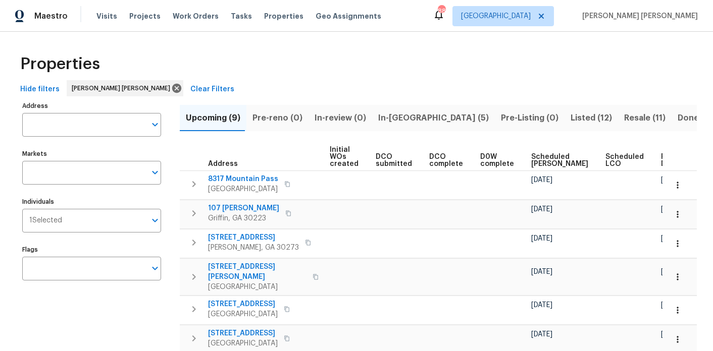
click at [661, 155] on span "Ready Date" at bounding box center [672, 160] width 22 height 14
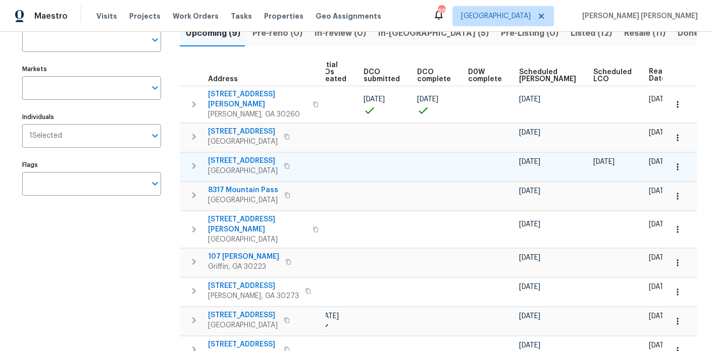
scroll to position [84, 0]
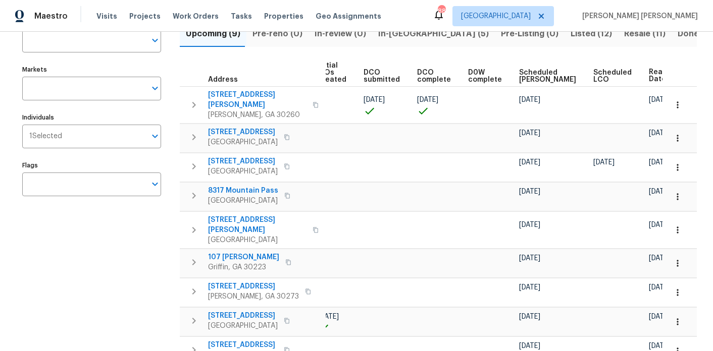
click at [390, 31] on span "In-[GEOGRAPHIC_DATA] (5)" at bounding box center [433, 34] width 111 height 14
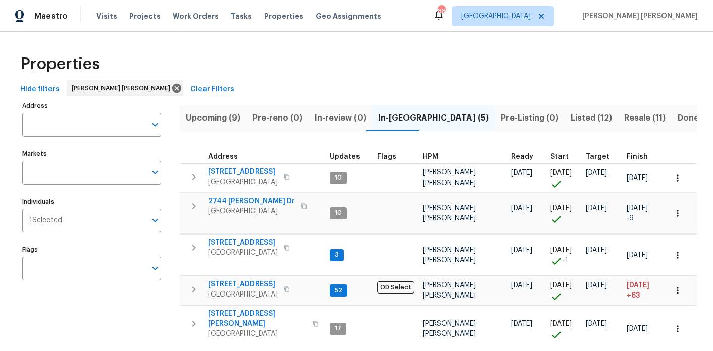
scroll to position [37, 0]
